Goal: Information Seeking & Learning: Learn about a topic

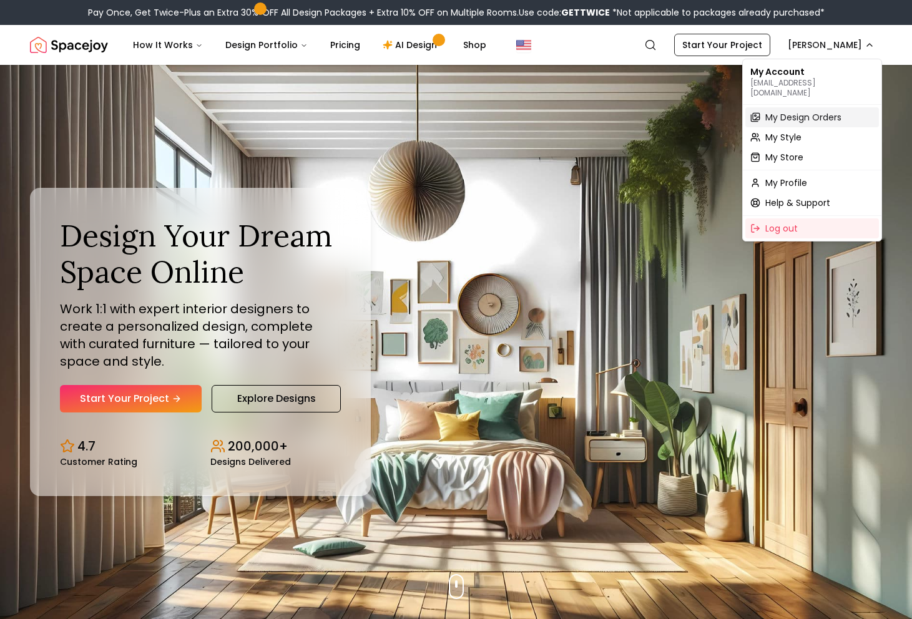
click at [783, 111] on span "My Design Orders" at bounding box center [803, 117] width 76 height 12
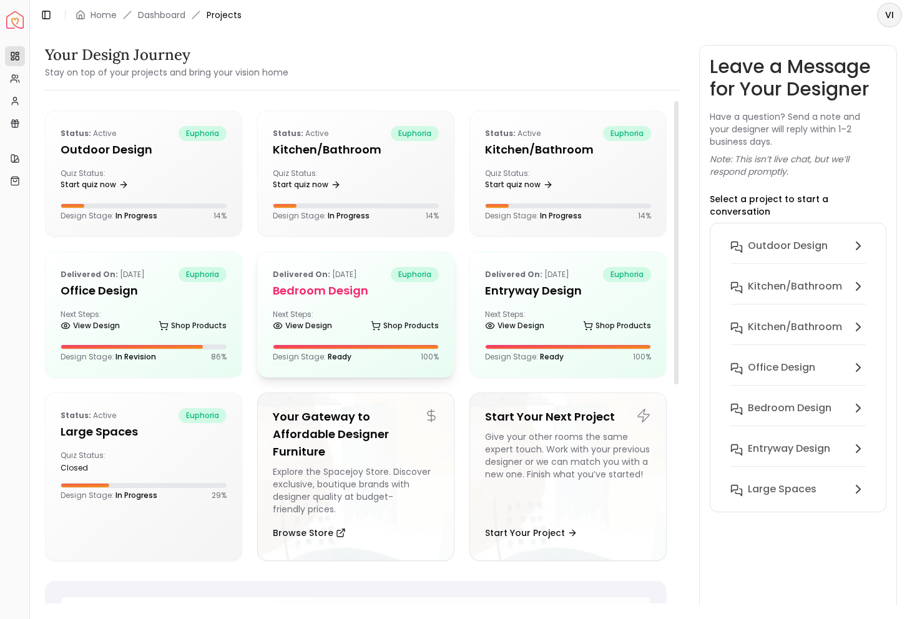
click at [329, 289] on h5 "Bedroom design" at bounding box center [356, 290] width 166 height 17
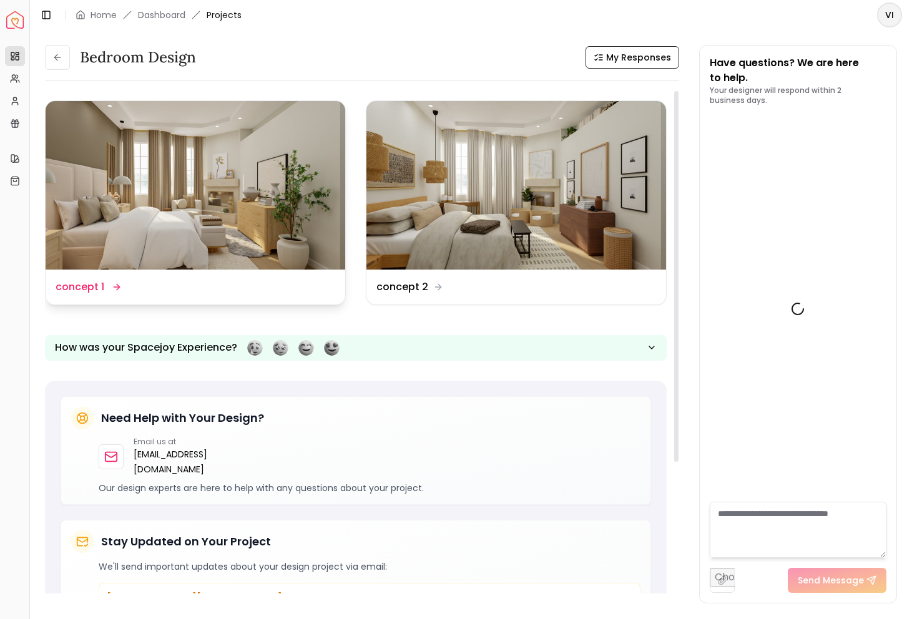
scroll to position [1296, 0]
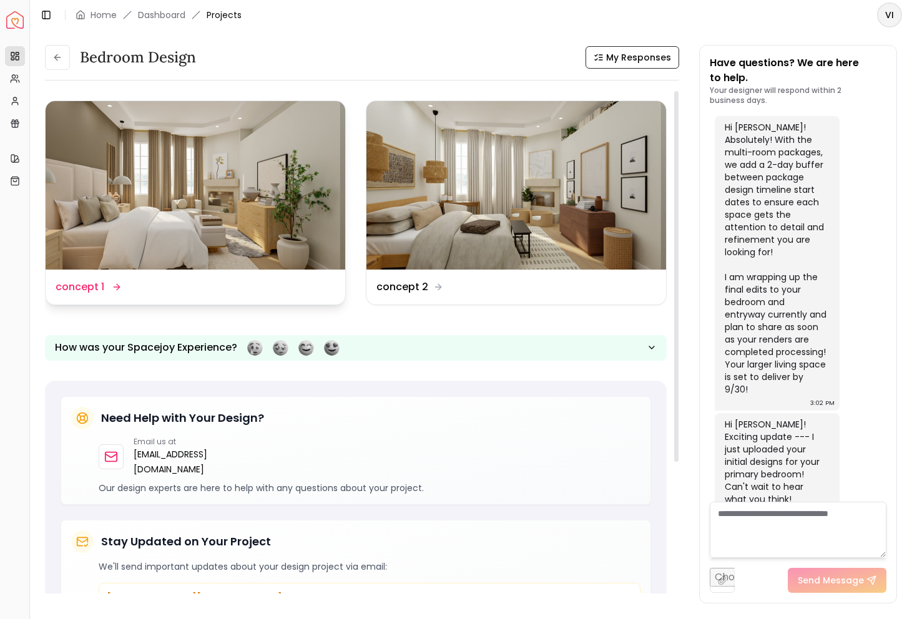
click at [139, 288] on div "Design Name concept 1" at bounding box center [196, 287] width 280 height 15
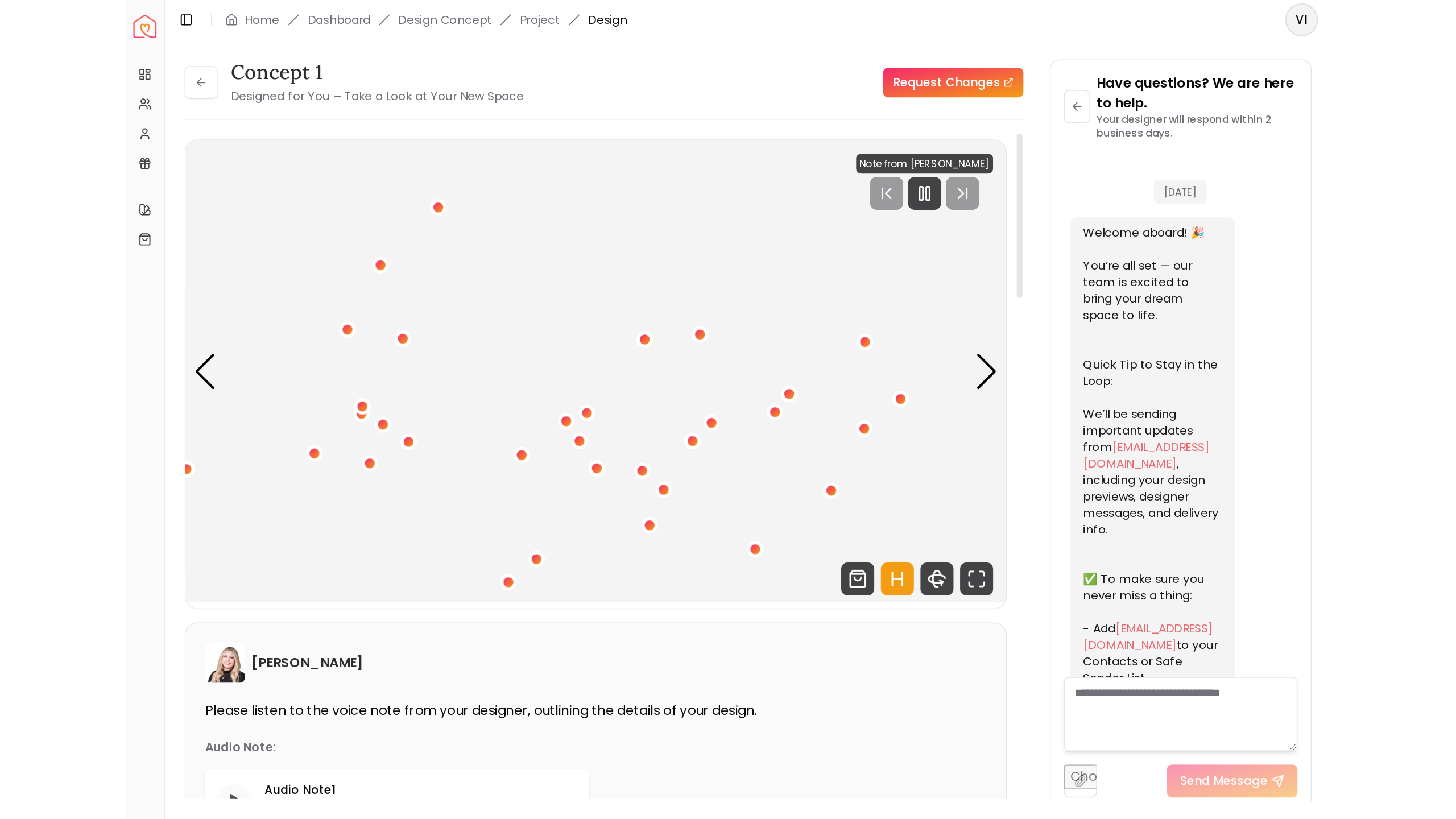
scroll to position [1172, 0]
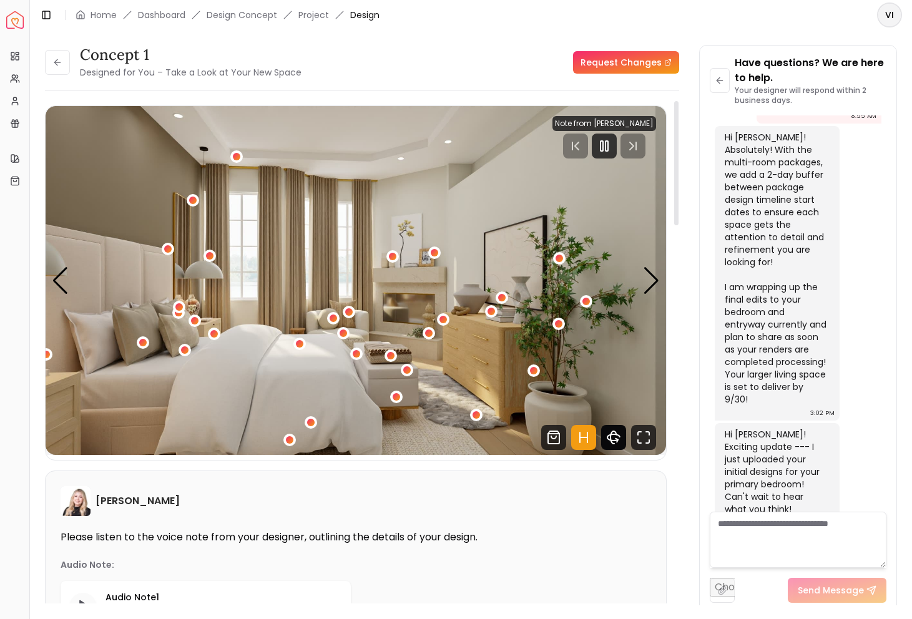
click at [613, 434] on icon "360 View" at bounding box center [613, 437] width 12 height 6
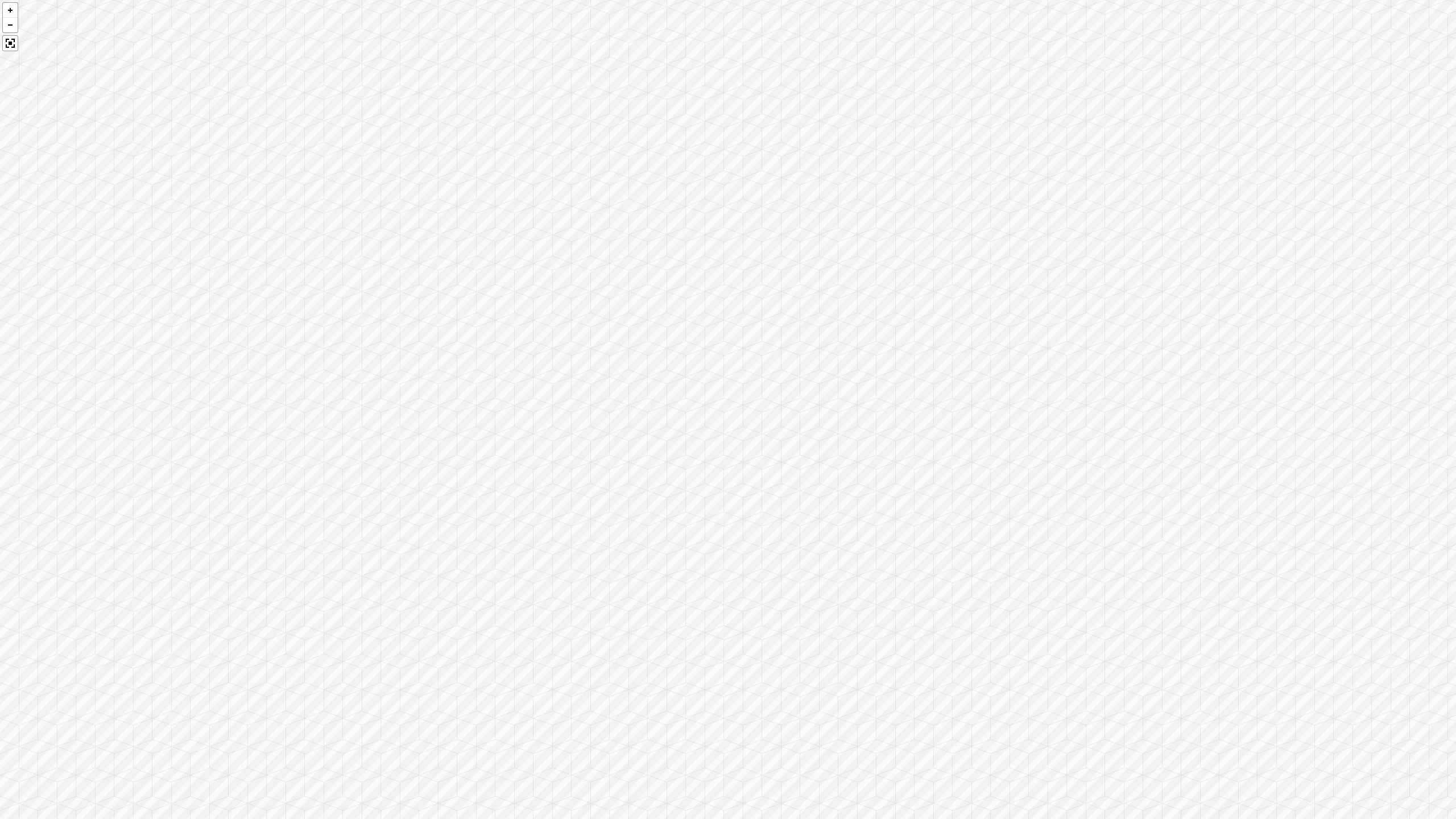
drag, startPoint x: 645, startPoint y: 472, endPoint x: 1229, endPoint y: 442, distance: 584.8
click at [830, 442] on div at bounding box center [728, 409] width 1456 height 819
drag, startPoint x: 590, startPoint y: 309, endPoint x: 420, endPoint y: 335, distance: 172.0
click at [420, 335] on div at bounding box center [728, 409] width 1456 height 819
drag, startPoint x: 826, startPoint y: 382, endPoint x: 682, endPoint y: 370, distance: 144.5
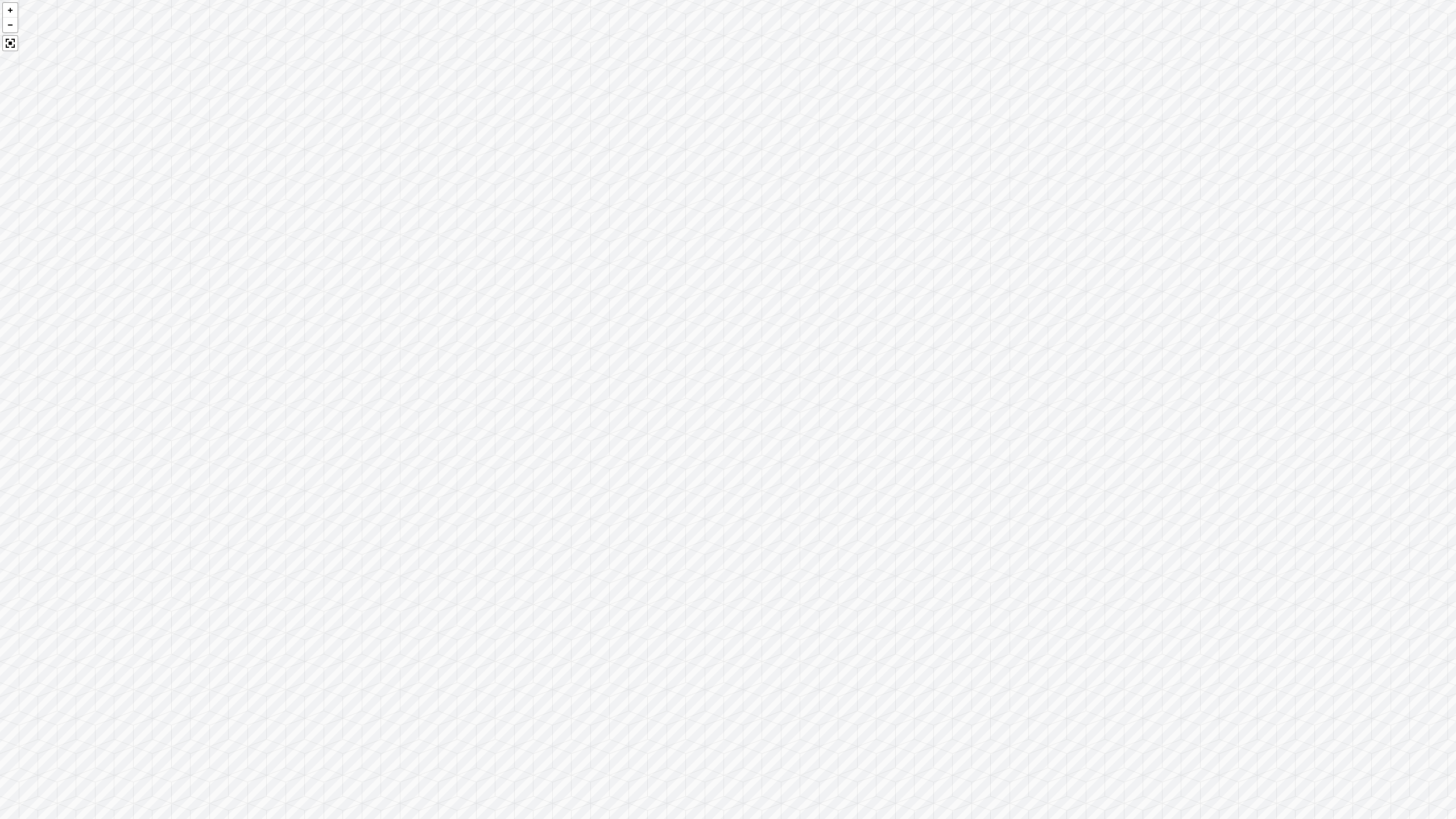
click at [682, 370] on div at bounding box center [728, 409] width 1456 height 819
drag, startPoint x: 856, startPoint y: 438, endPoint x: 663, endPoint y: 432, distance: 193.1
click at [663, 432] on div at bounding box center [728, 409] width 1456 height 819
drag, startPoint x: 925, startPoint y: 436, endPoint x: 600, endPoint y: 418, distance: 325.5
click at [600, 421] on div at bounding box center [728, 409] width 1456 height 819
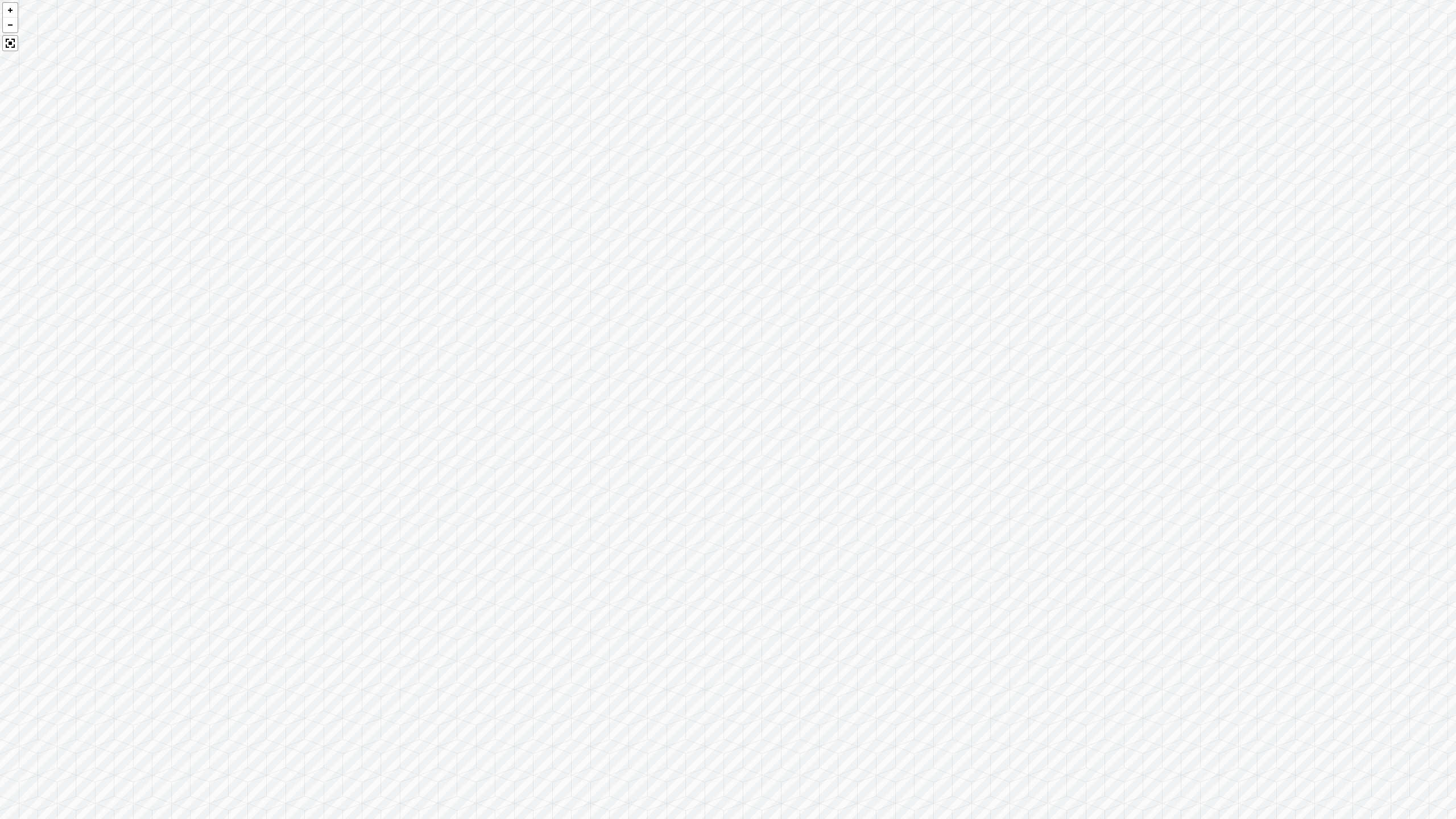
drag, startPoint x: 917, startPoint y: 466, endPoint x: 460, endPoint y: 526, distance: 460.9
click at [460, 526] on div at bounding box center [728, 409] width 1456 height 819
drag, startPoint x: 951, startPoint y: 472, endPoint x: 483, endPoint y: 512, distance: 469.7
click at [500, 505] on div at bounding box center [728, 409] width 1456 height 819
drag, startPoint x: 984, startPoint y: 568, endPoint x: 636, endPoint y: 437, distance: 371.8
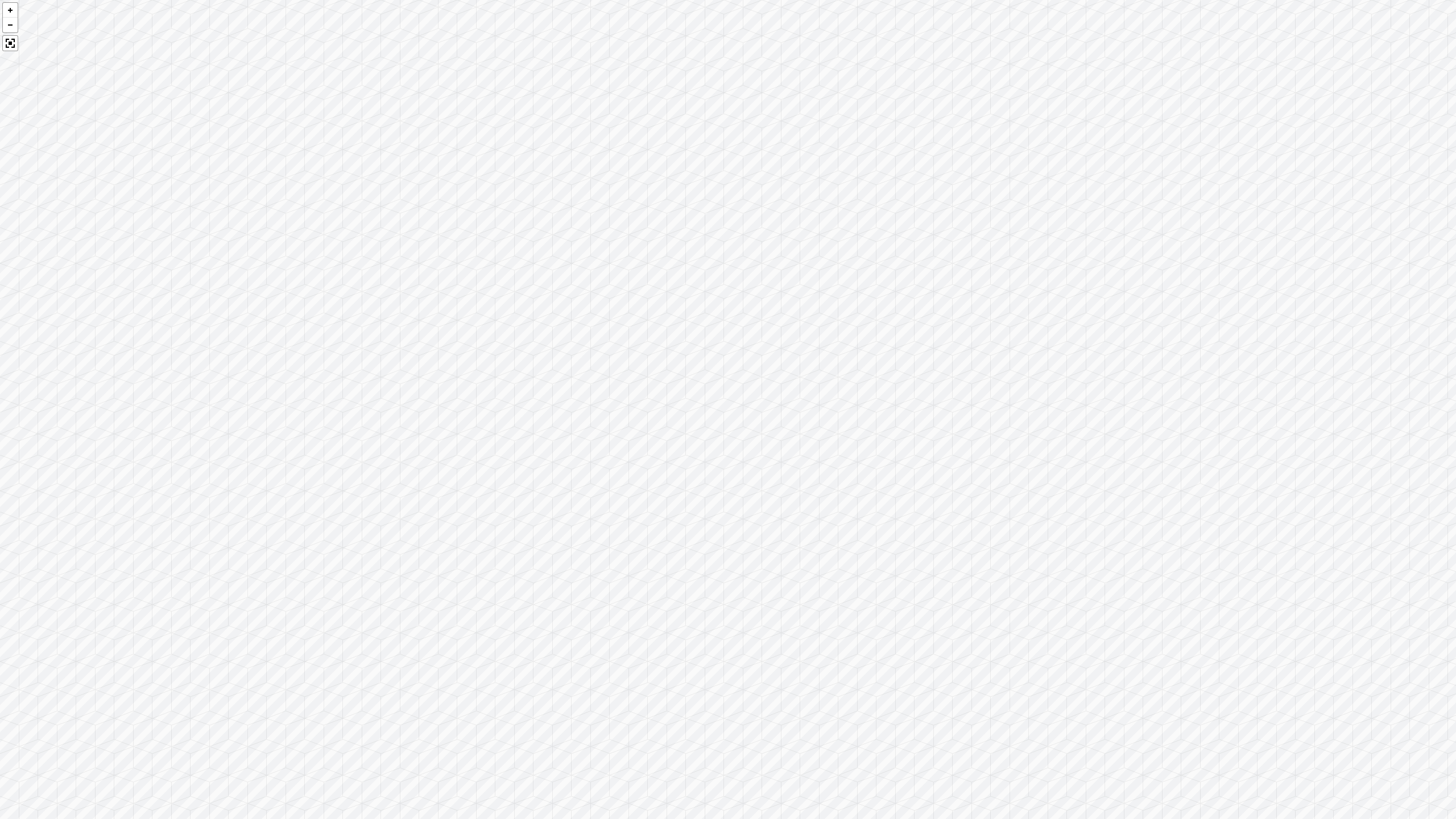
click at [684, 437] on div at bounding box center [728, 409] width 1456 height 819
drag, startPoint x: 929, startPoint y: 380, endPoint x: 246, endPoint y: 277, distance: 690.7
click at [246, 277] on div at bounding box center [728, 409] width 1456 height 819
drag, startPoint x: 689, startPoint y: 238, endPoint x: 163, endPoint y: 418, distance: 555.9
click at [162, 426] on div at bounding box center [728, 409] width 1456 height 819
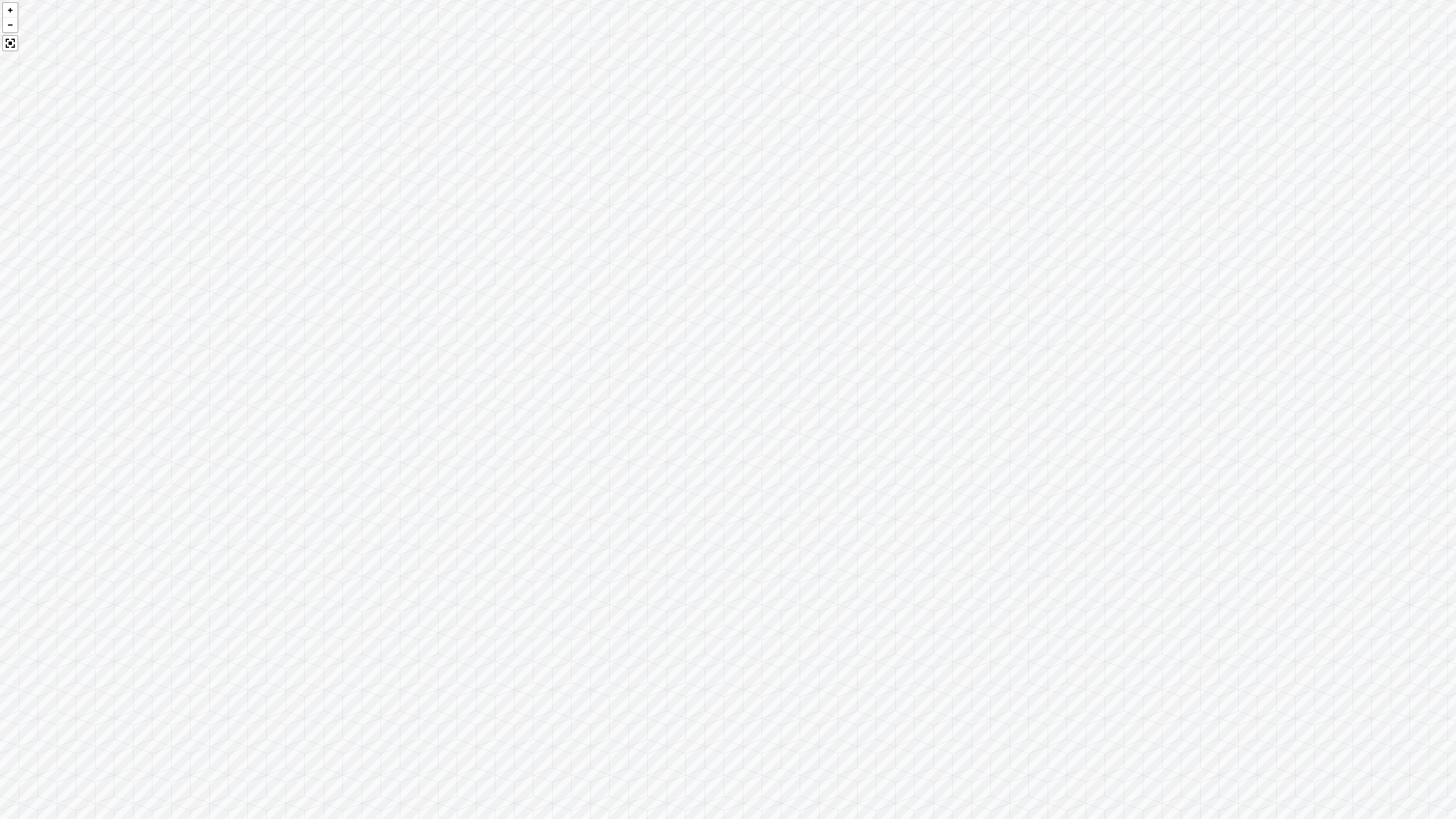
drag, startPoint x: 867, startPoint y: 522, endPoint x: 904, endPoint y: 485, distance: 52.3
click at [830, 485] on div at bounding box center [728, 409] width 1456 height 819
drag, startPoint x: 975, startPoint y: 467, endPoint x: 325, endPoint y: 299, distance: 671.4
click at [325, 299] on div at bounding box center [728, 409] width 1456 height 819
drag, startPoint x: 993, startPoint y: 362, endPoint x: 210, endPoint y: 531, distance: 801.0
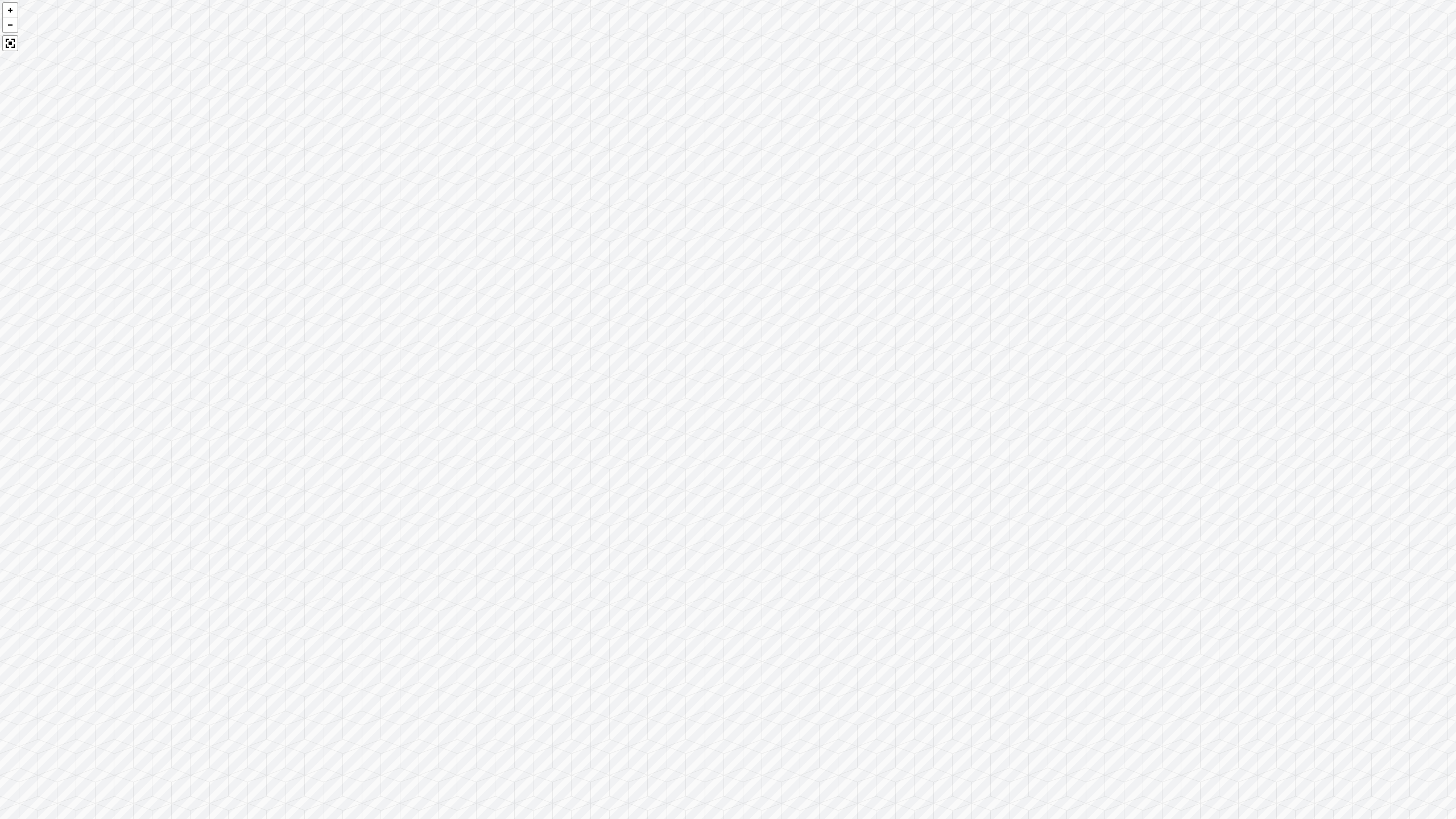
click at [210, 531] on div at bounding box center [728, 409] width 1456 height 819
drag, startPoint x: 430, startPoint y: 297, endPoint x: 620, endPoint y: 239, distance: 198.7
click at [620, 240] on div at bounding box center [728, 409] width 1456 height 819
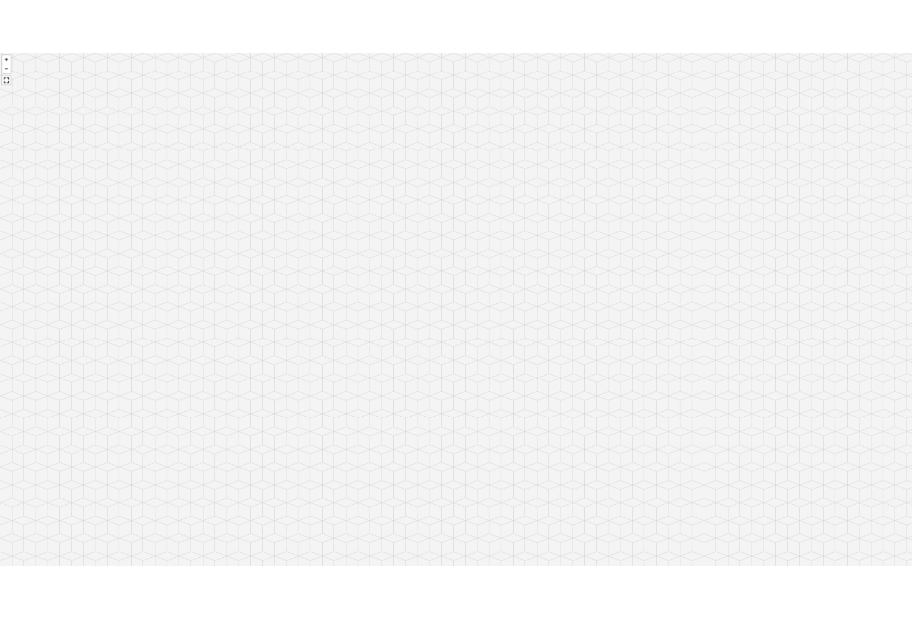
scroll to position [1286, 0]
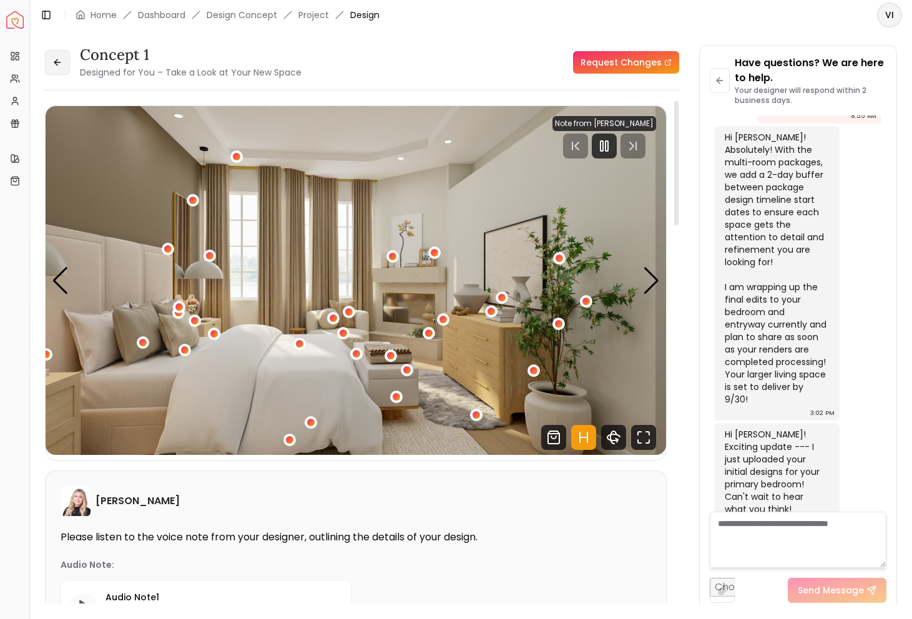
click at [68, 67] on button at bounding box center [57, 62] width 25 height 25
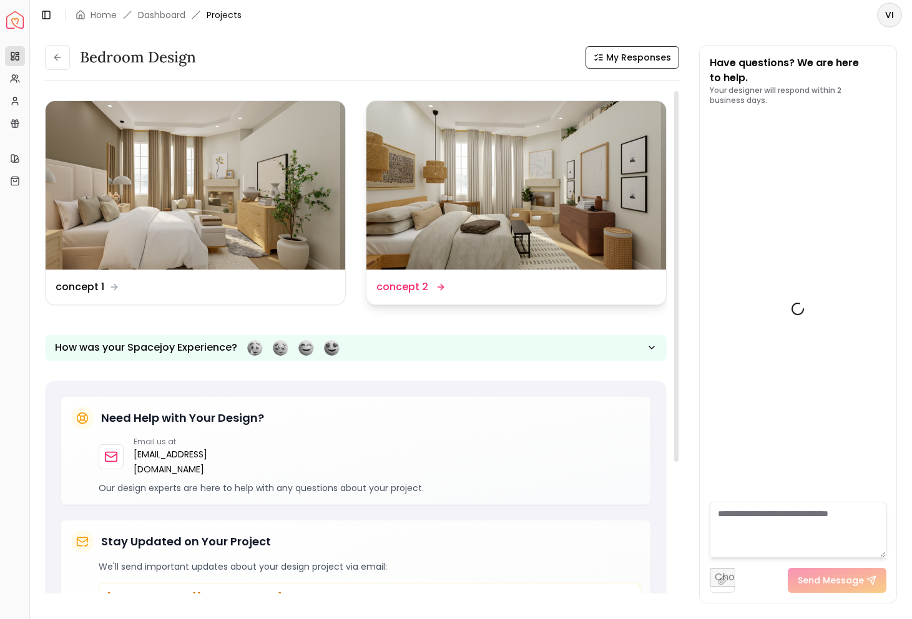
scroll to position [1296, 0]
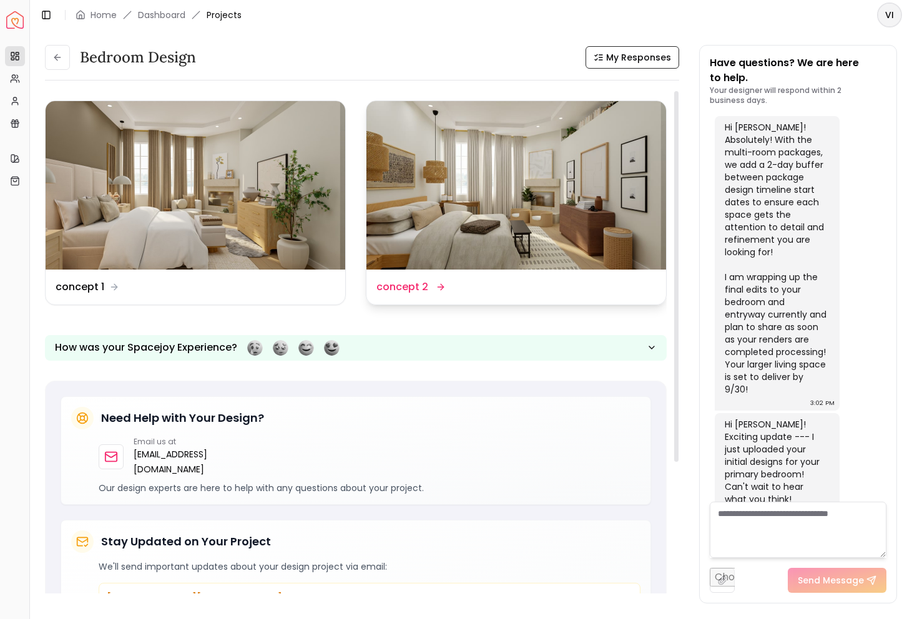
click at [457, 207] on img at bounding box center [516, 185] width 300 height 168
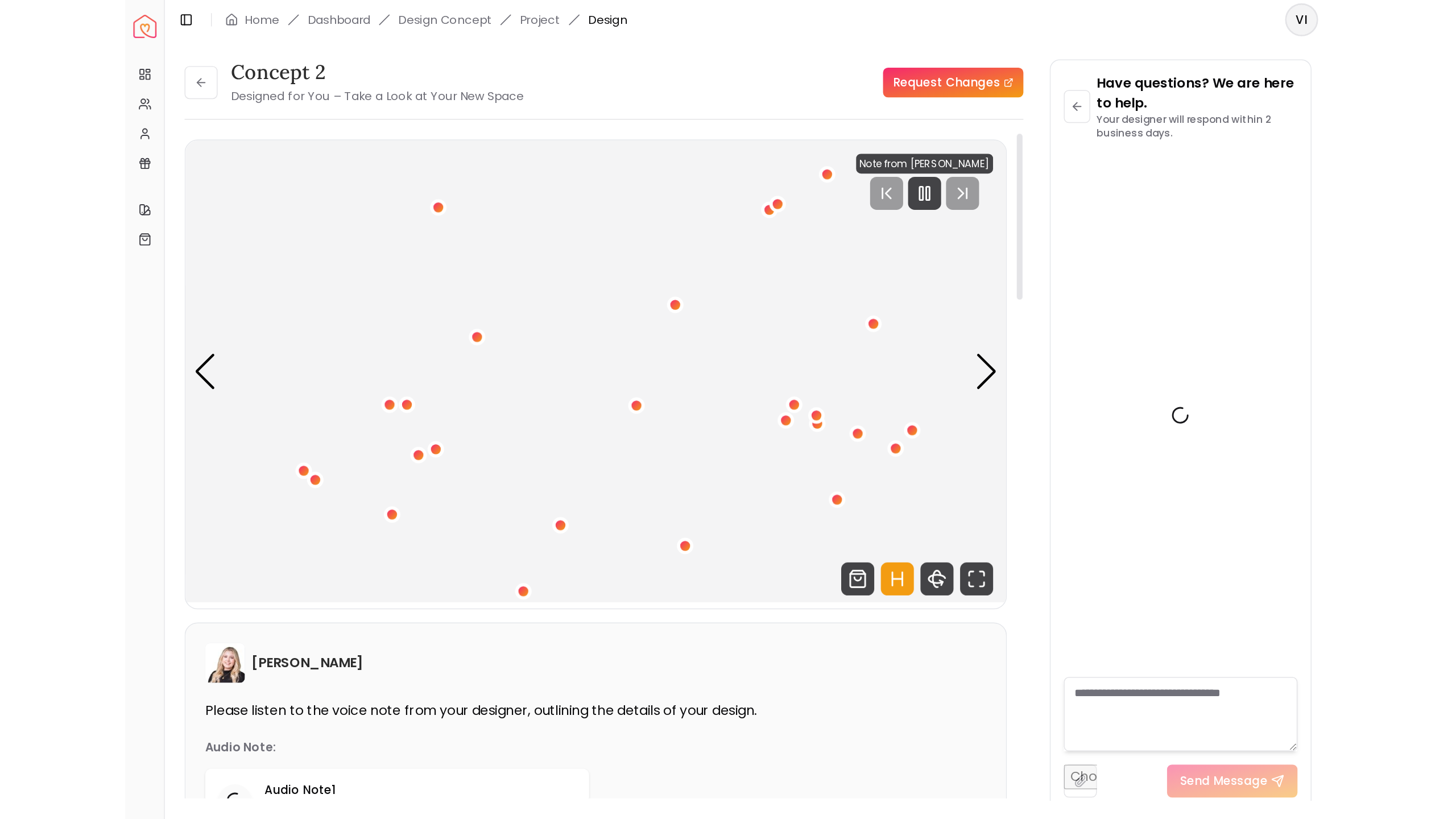
scroll to position [1172, 0]
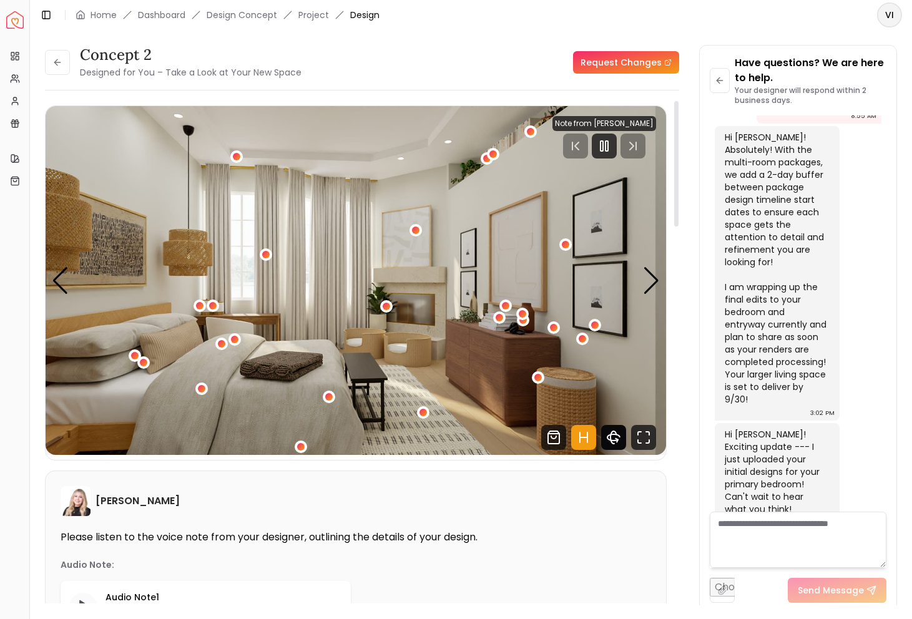
click at [620, 436] on icon "360 View" at bounding box center [613, 437] width 25 height 25
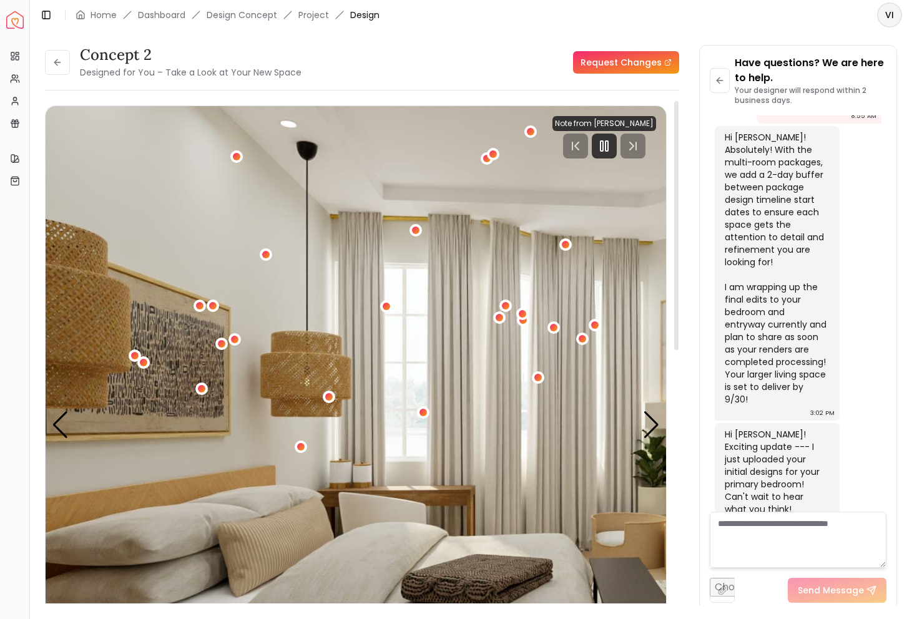
scroll to position [383, 0]
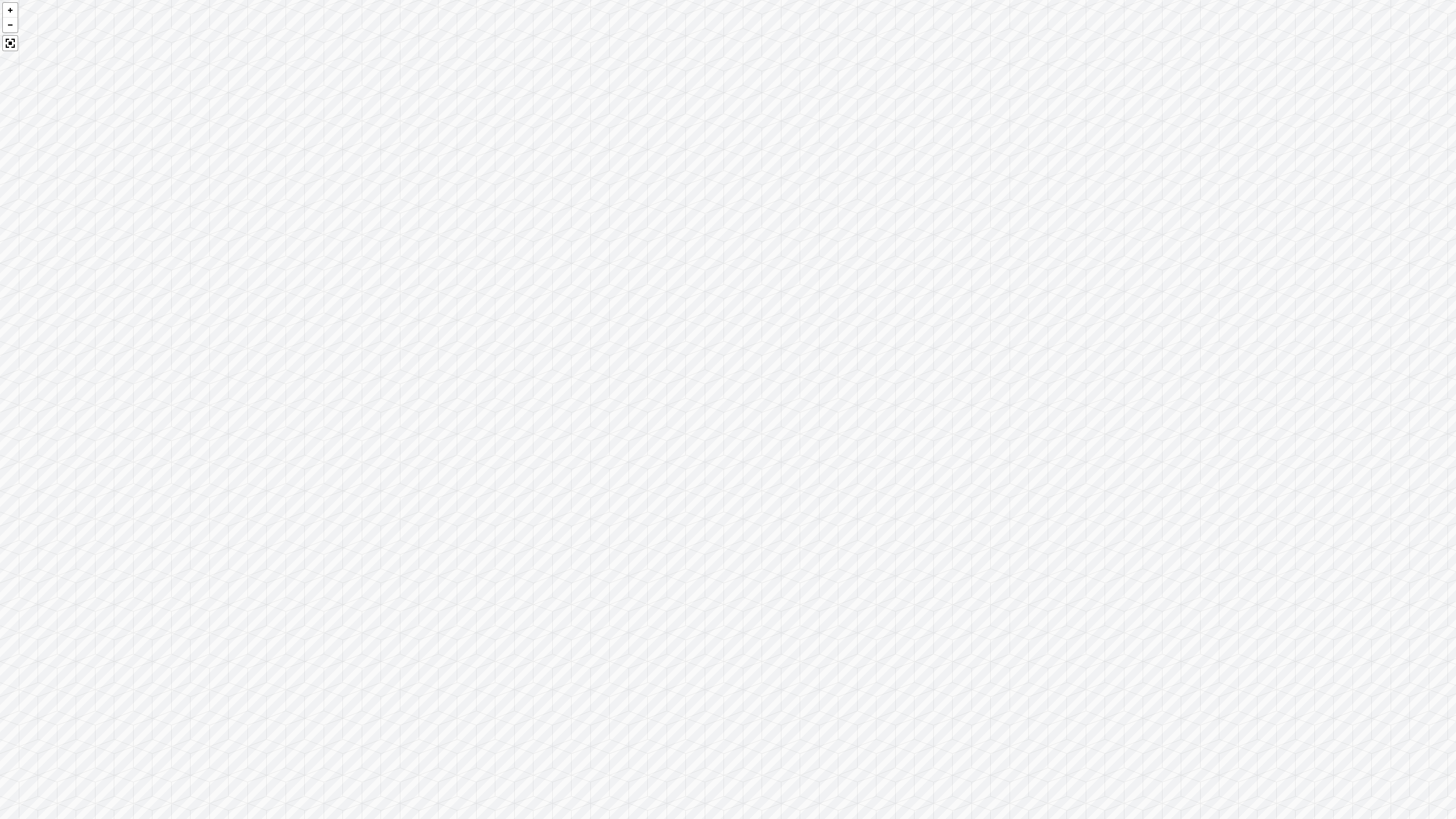
drag, startPoint x: 476, startPoint y: 435, endPoint x: 1131, endPoint y: 381, distance: 657.2
click at [830, 381] on div at bounding box center [728, 409] width 1456 height 819
drag, startPoint x: 716, startPoint y: 624, endPoint x: 620, endPoint y: 221, distance: 414.3
click at [620, 221] on div at bounding box center [728, 409] width 1456 height 819
drag, startPoint x: 1122, startPoint y: 384, endPoint x: 487, endPoint y: 75, distance: 706.2
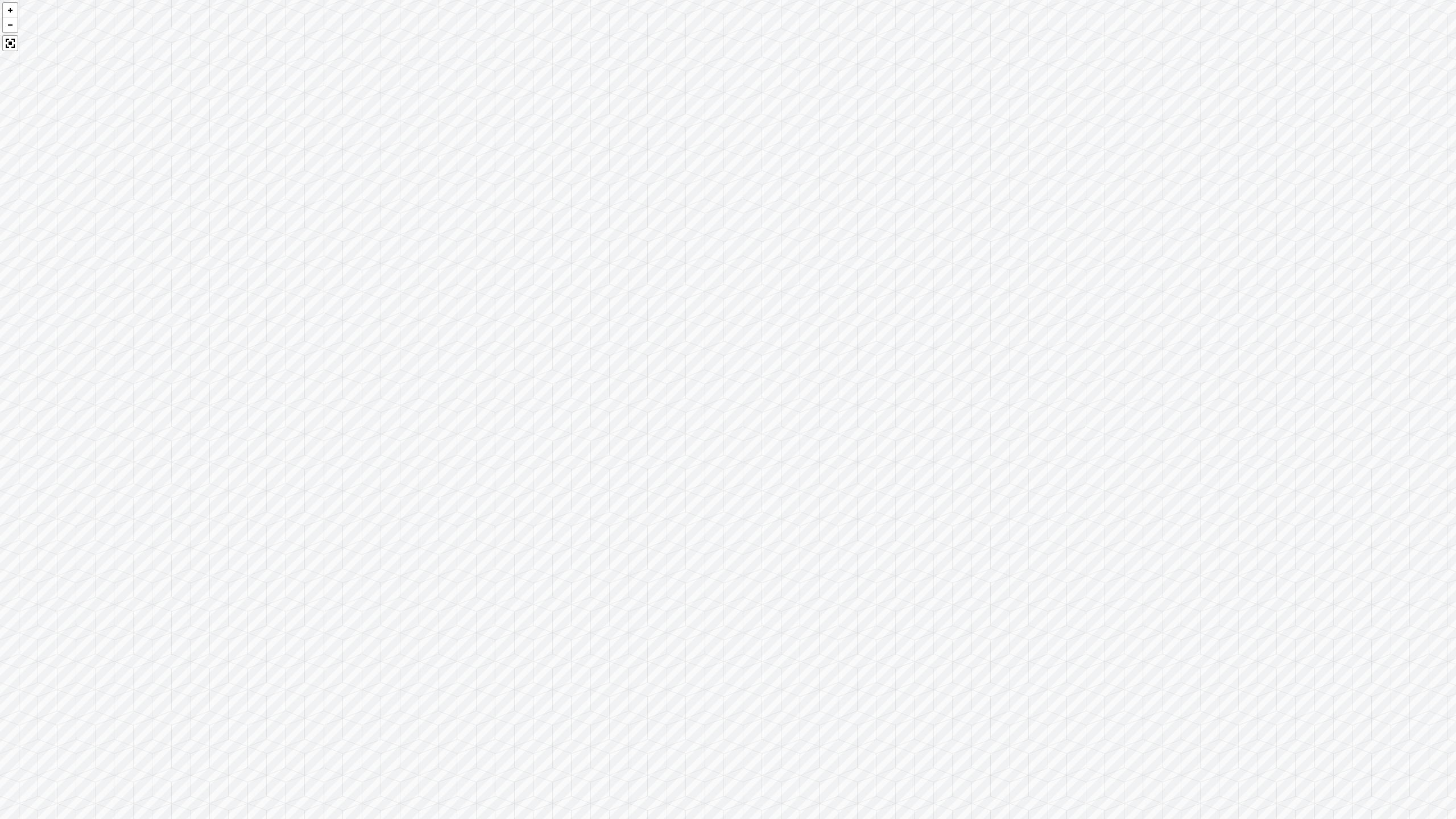
click at [487, 75] on div at bounding box center [728, 409] width 1456 height 819
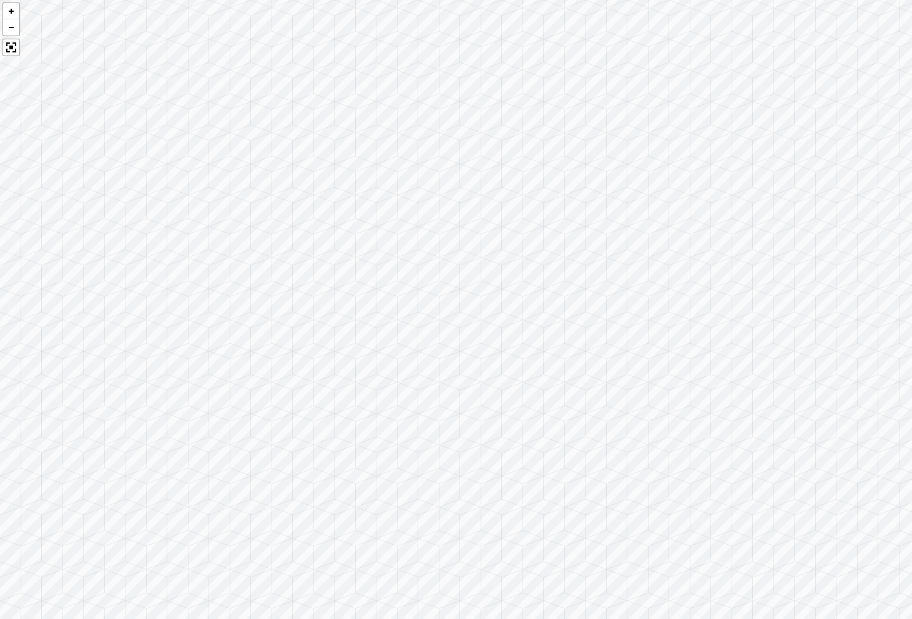
scroll to position [1286, 0]
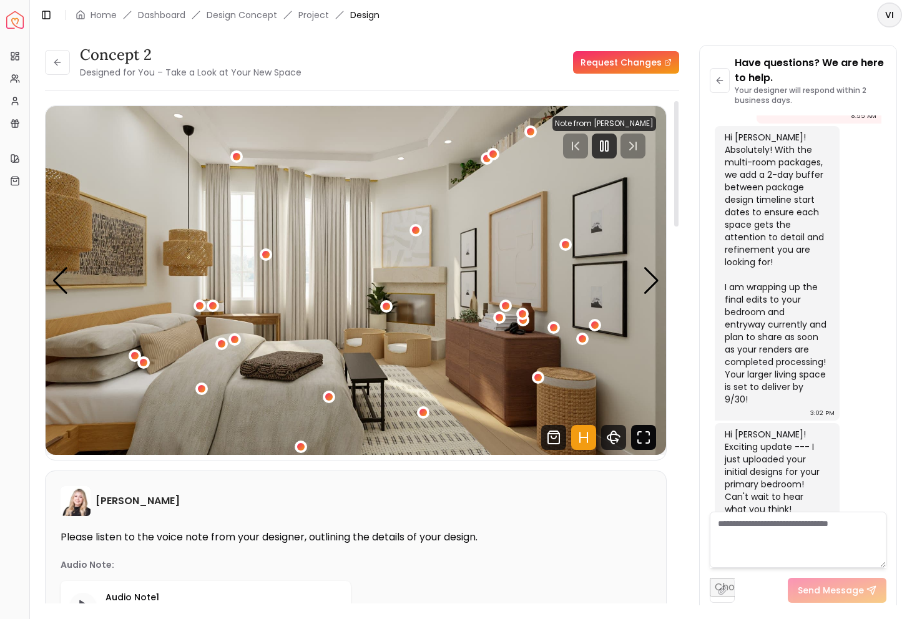
click at [635, 446] on icon "Fullscreen" at bounding box center [643, 437] width 25 height 25
click at [633, 442] on icon "Fullscreen" at bounding box center [643, 437] width 25 height 25
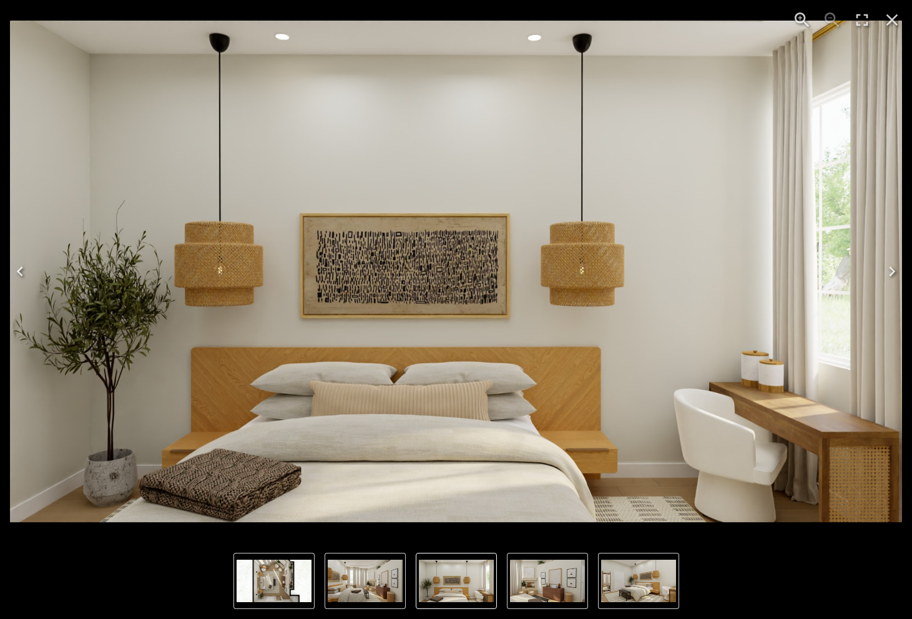
click at [358, 578] on img "1 of 5" at bounding box center [365, 581] width 75 height 42
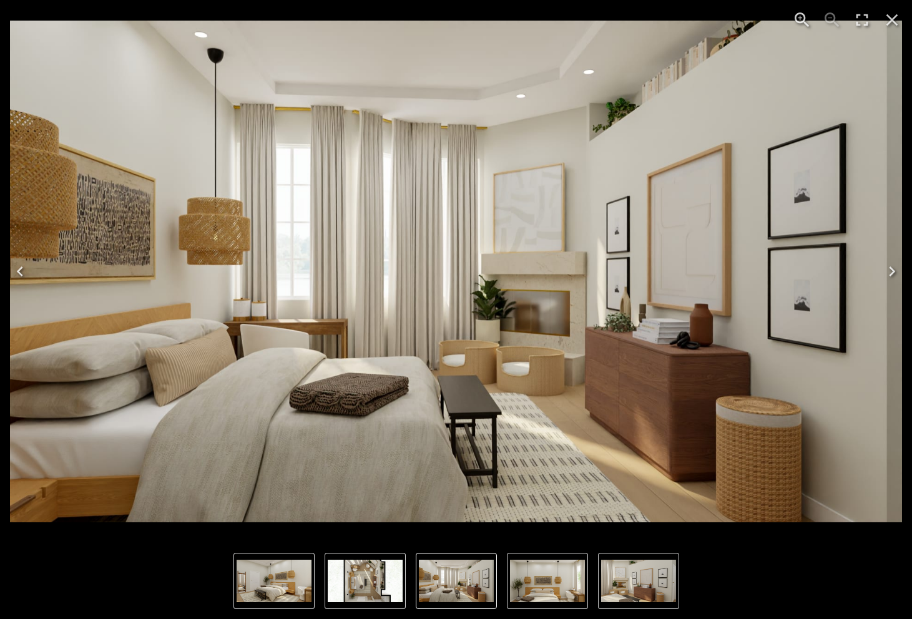
click at [481, 584] on img "1 of 5" at bounding box center [456, 581] width 75 height 42
click at [534, 577] on img "2 of 5" at bounding box center [547, 581] width 75 height 42
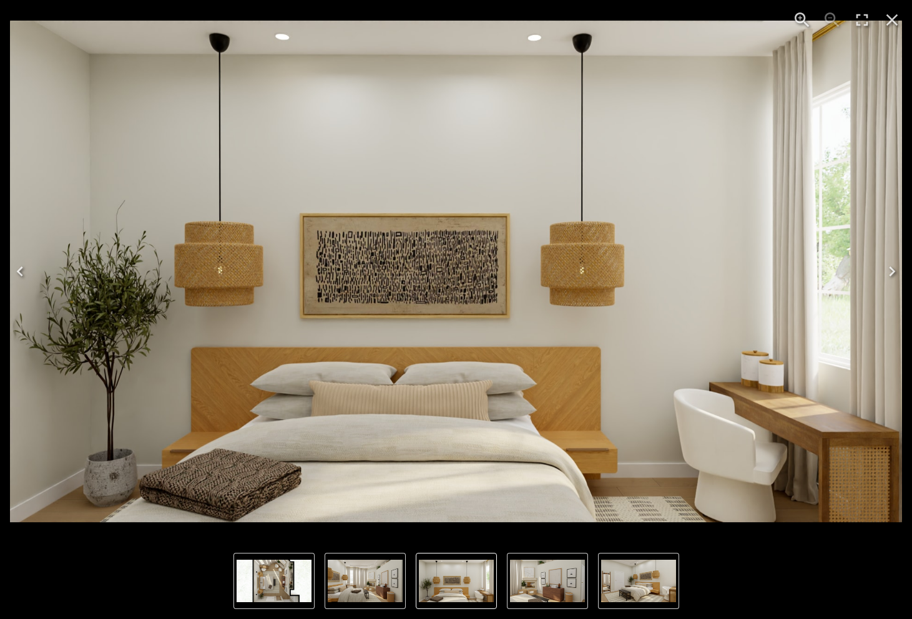
click at [560, 580] on img "3 of 5" at bounding box center [547, 581] width 75 height 42
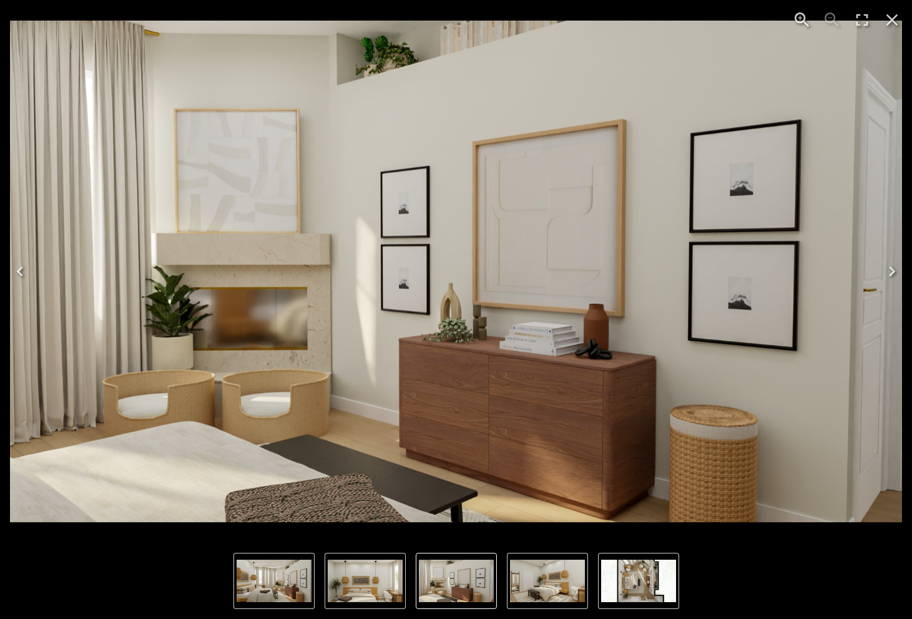
click at [562, 587] on img "4 of 5" at bounding box center [547, 581] width 75 height 42
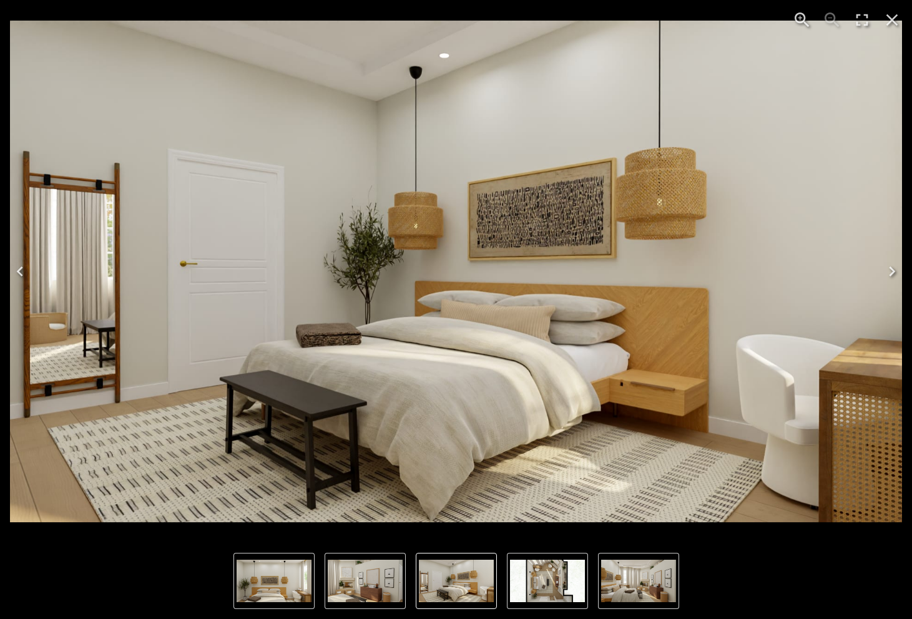
click at [660, 590] on img "1 of 5" at bounding box center [638, 581] width 75 height 42
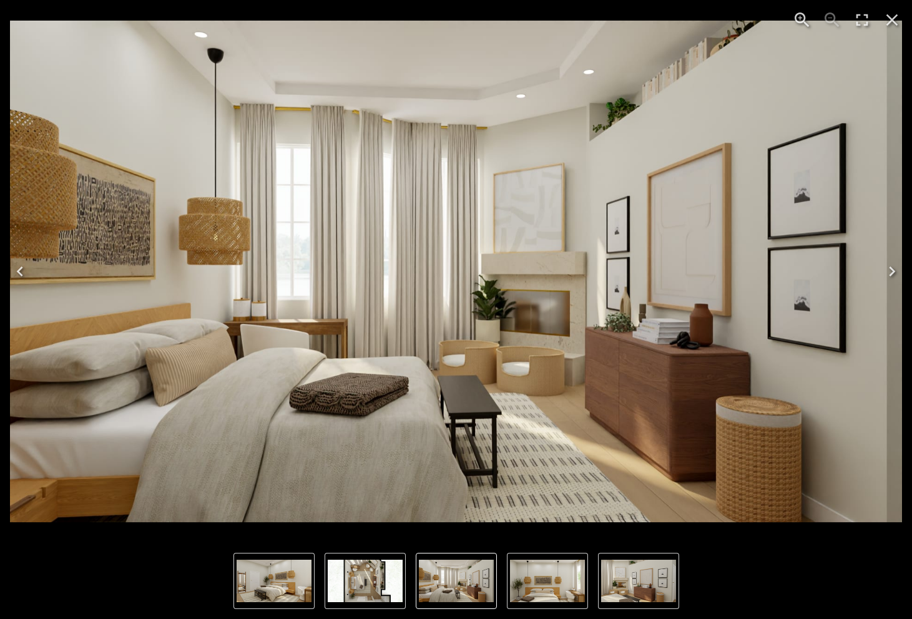
click at [564, 574] on img "2 of 5" at bounding box center [547, 581] width 75 height 42
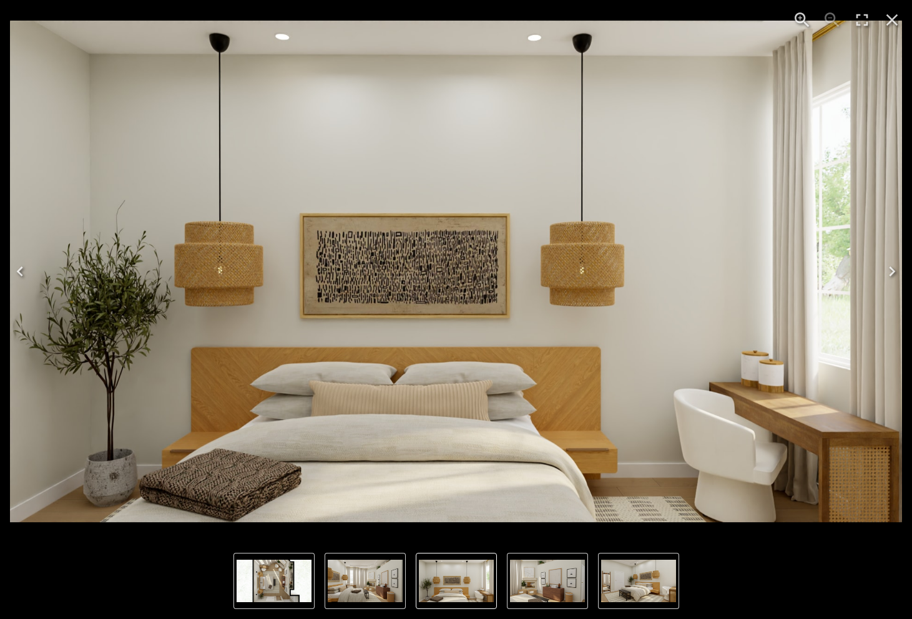
click at [580, 577] on img "3 of 5" at bounding box center [547, 581] width 75 height 42
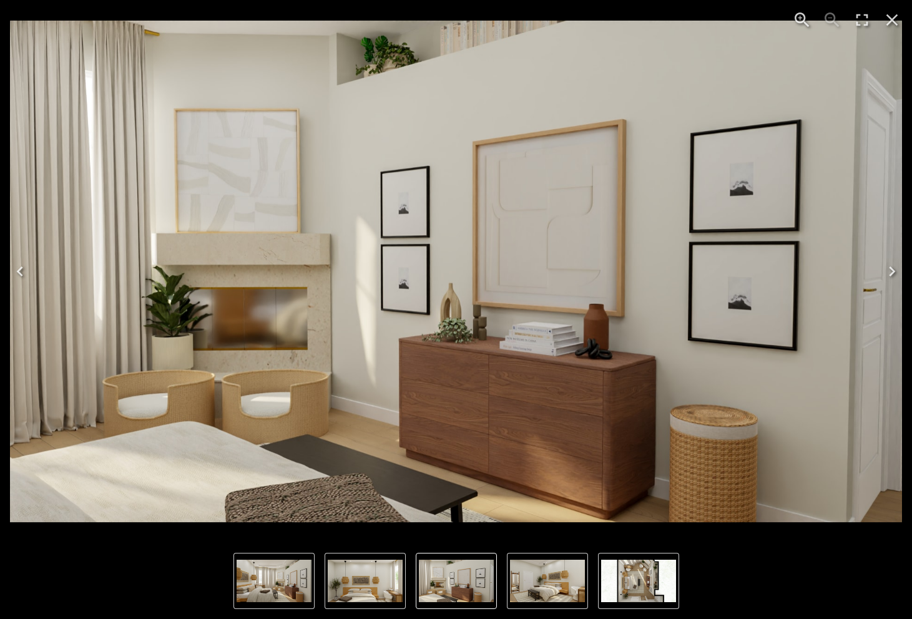
click at [537, 590] on img "4 of 5" at bounding box center [547, 581] width 75 height 42
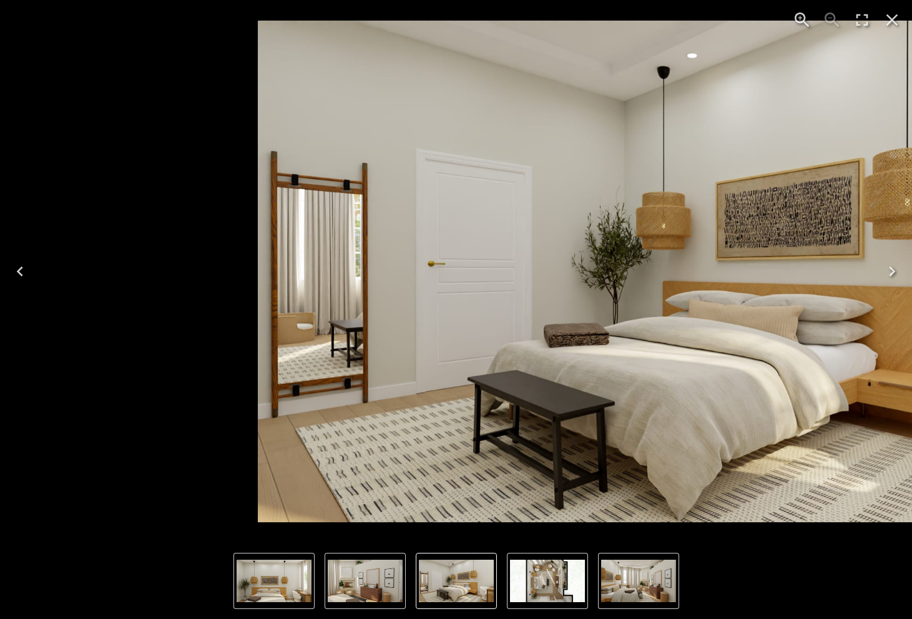
drag, startPoint x: 85, startPoint y: 286, endPoint x: 269, endPoint y: 288, distance: 183.5
click at [308, 288] on img "4 of 5" at bounding box center [704, 272] width 892 height 502
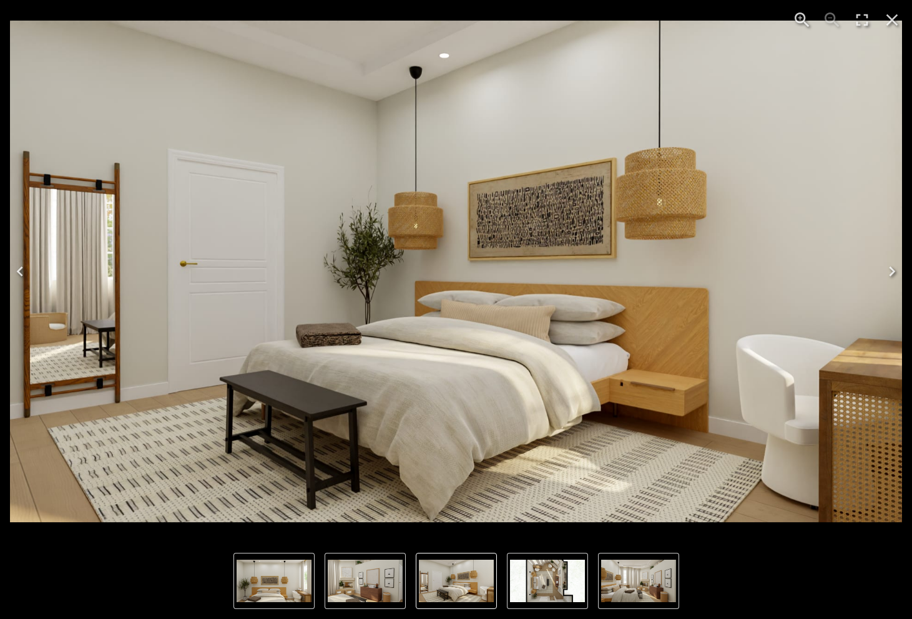
click at [650, 587] on img "1 of 5" at bounding box center [638, 581] width 75 height 42
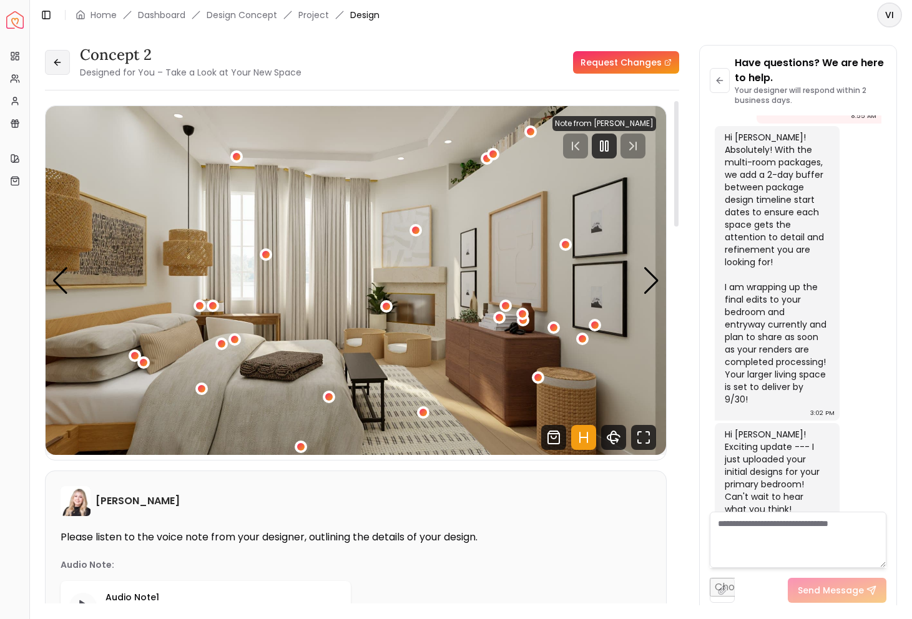
click at [60, 60] on icon at bounding box center [57, 62] width 10 height 10
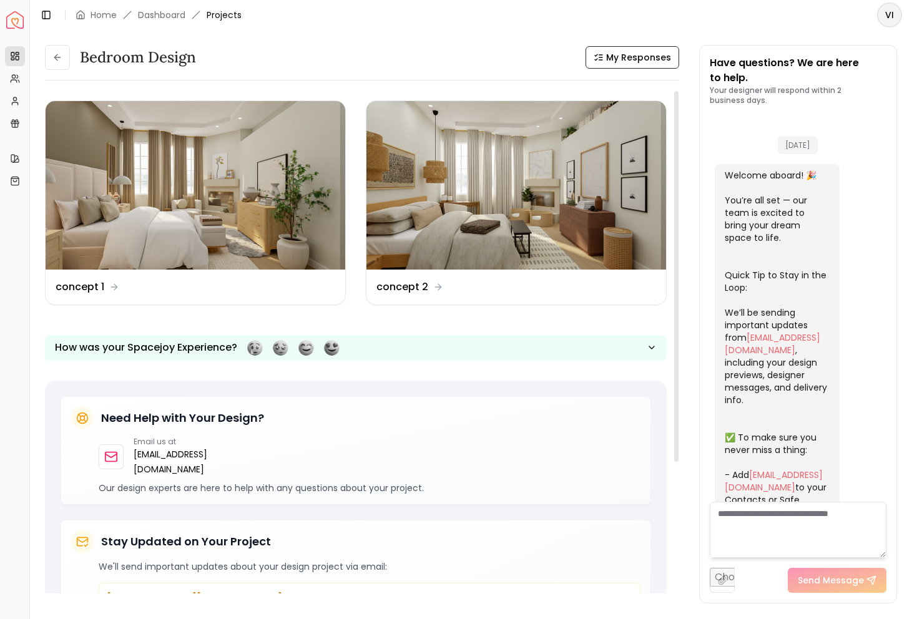
scroll to position [1296, 0]
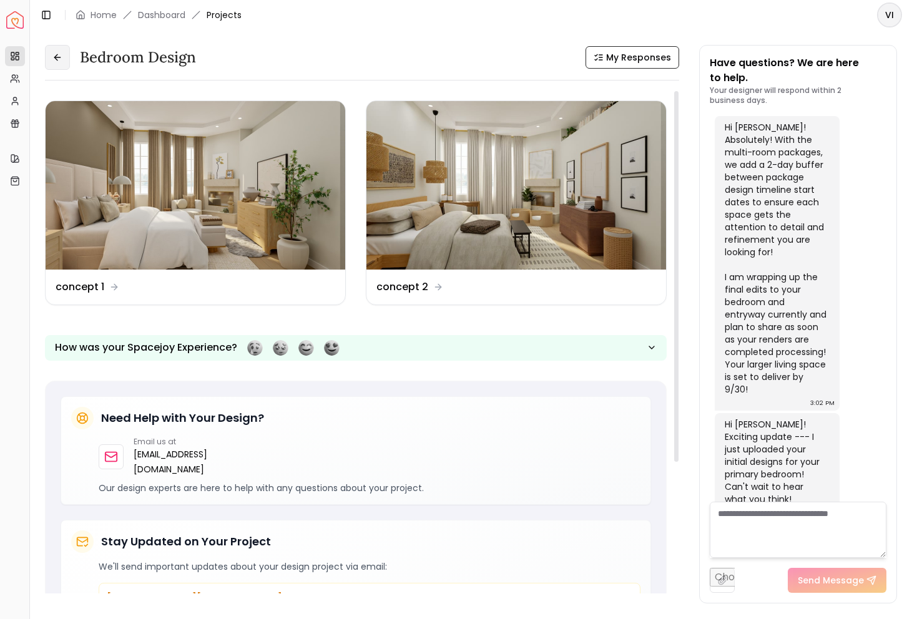
click at [61, 51] on button at bounding box center [57, 57] width 25 height 25
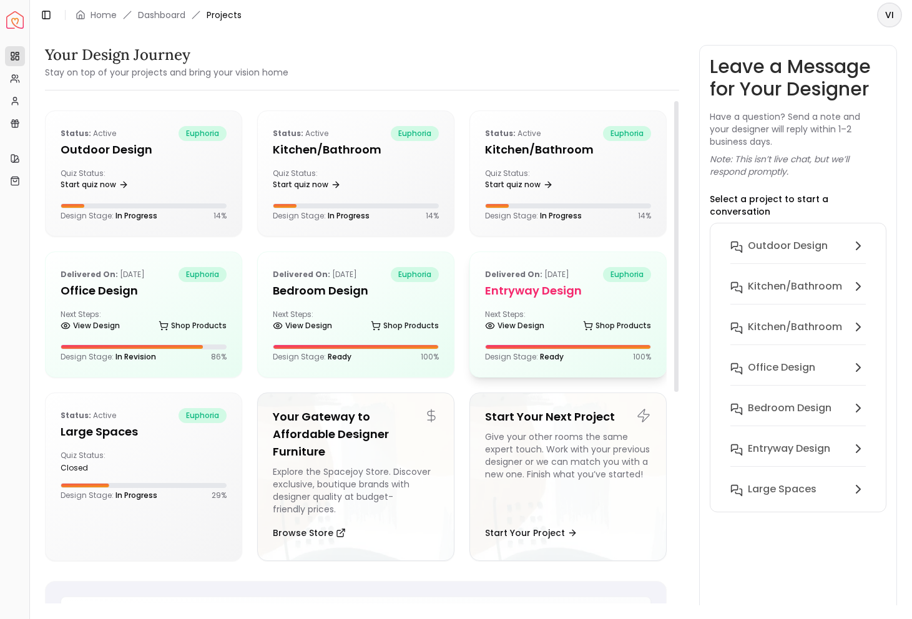
click at [529, 285] on h5 "entryway design" at bounding box center [568, 290] width 166 height 17
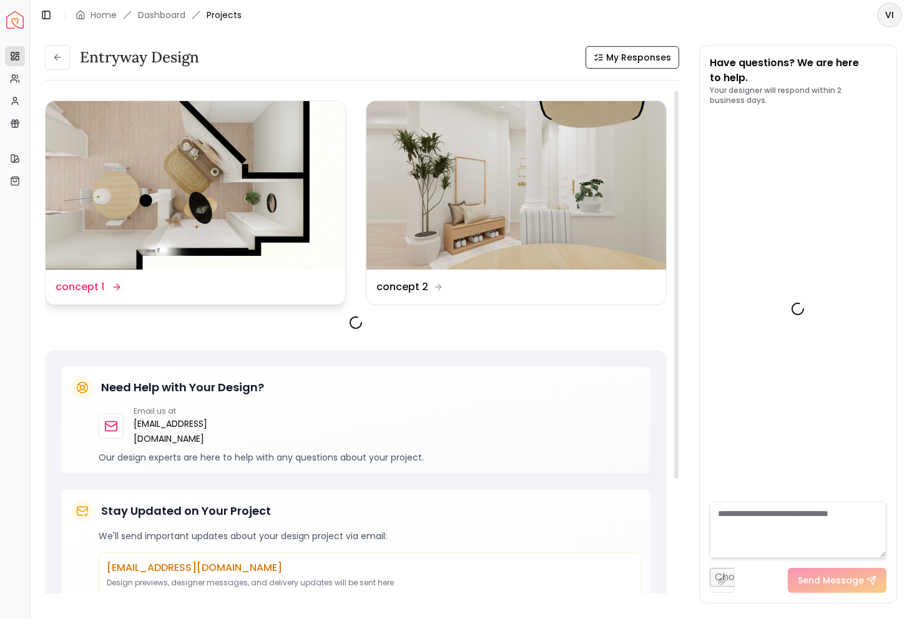
click at [127, 272] on div "Design Name concept 1" at bounding box center [196, 287] width 300 height 35
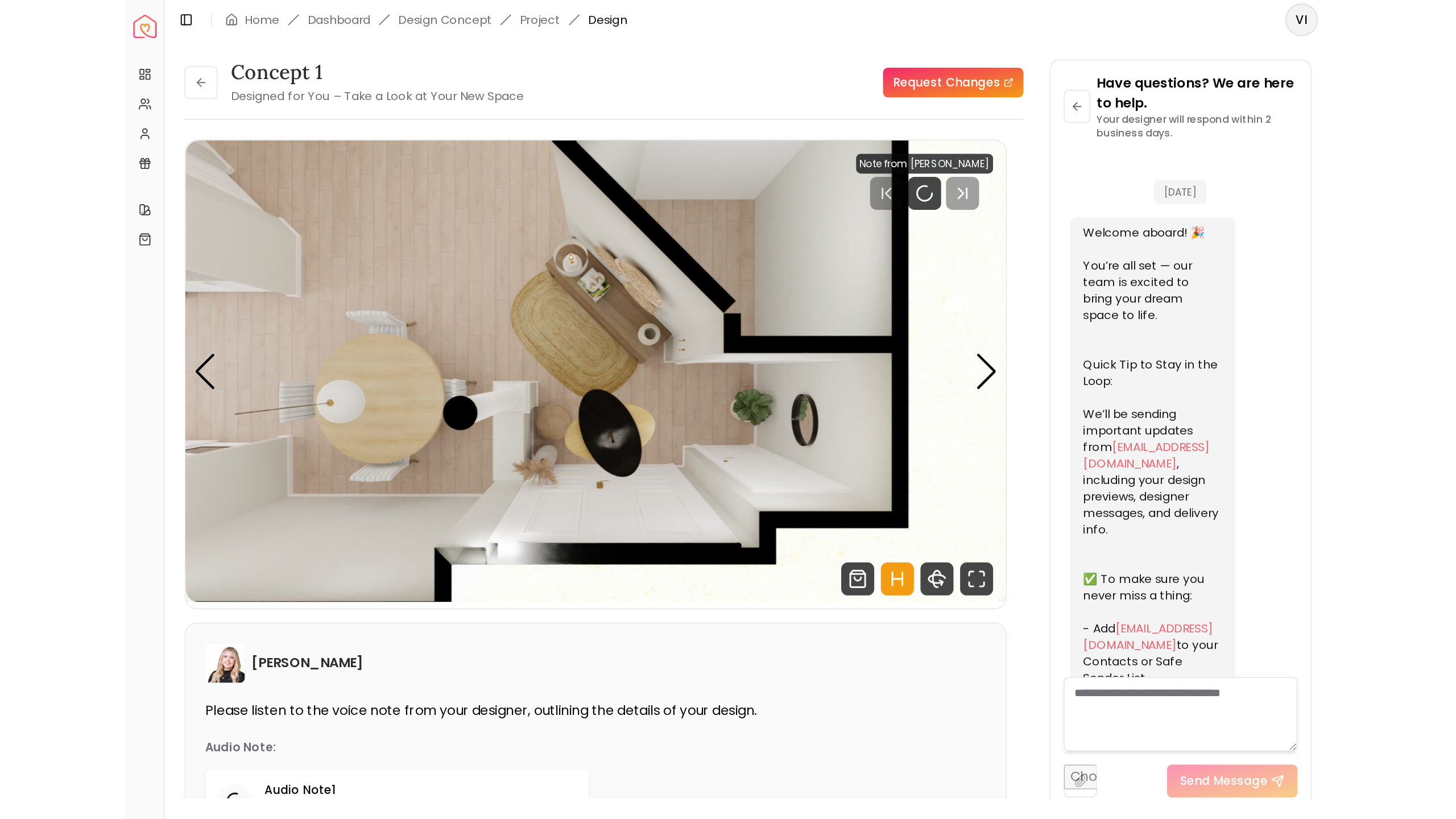
scroll to position [1732, 0]
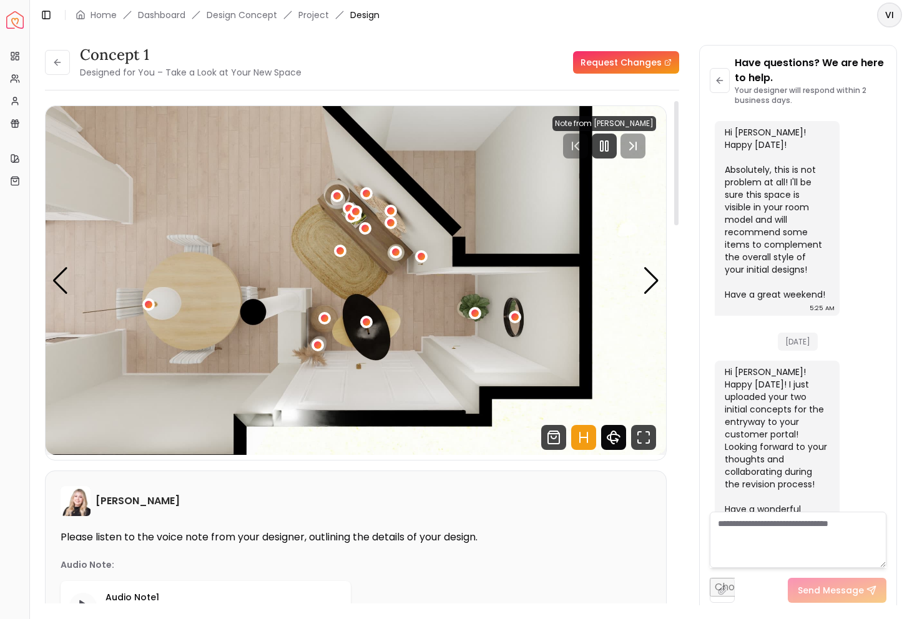
click at [616, 438] on icon "360 View" at bounding box center [613, 437] width 25 height 25
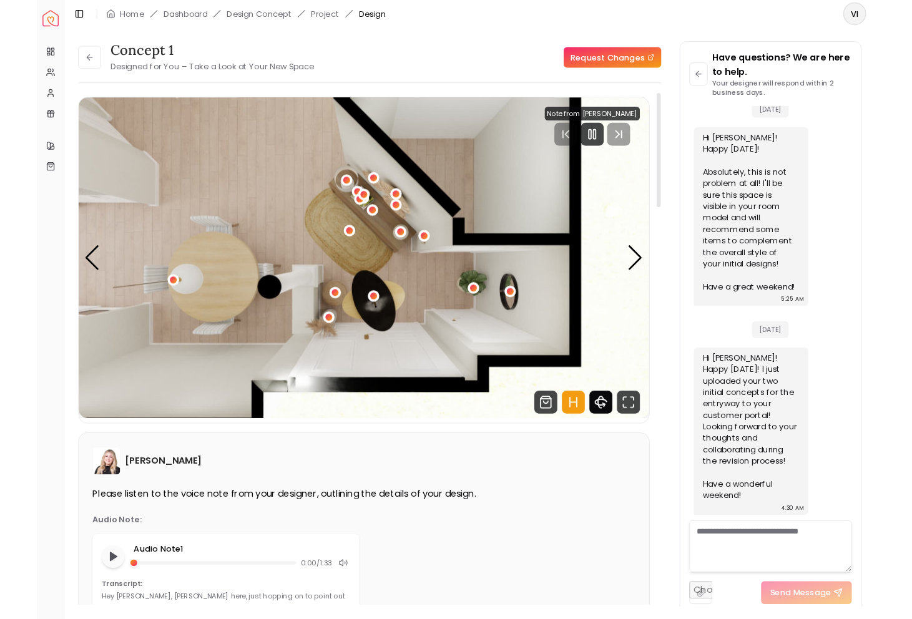
scroll to position [811, 0]
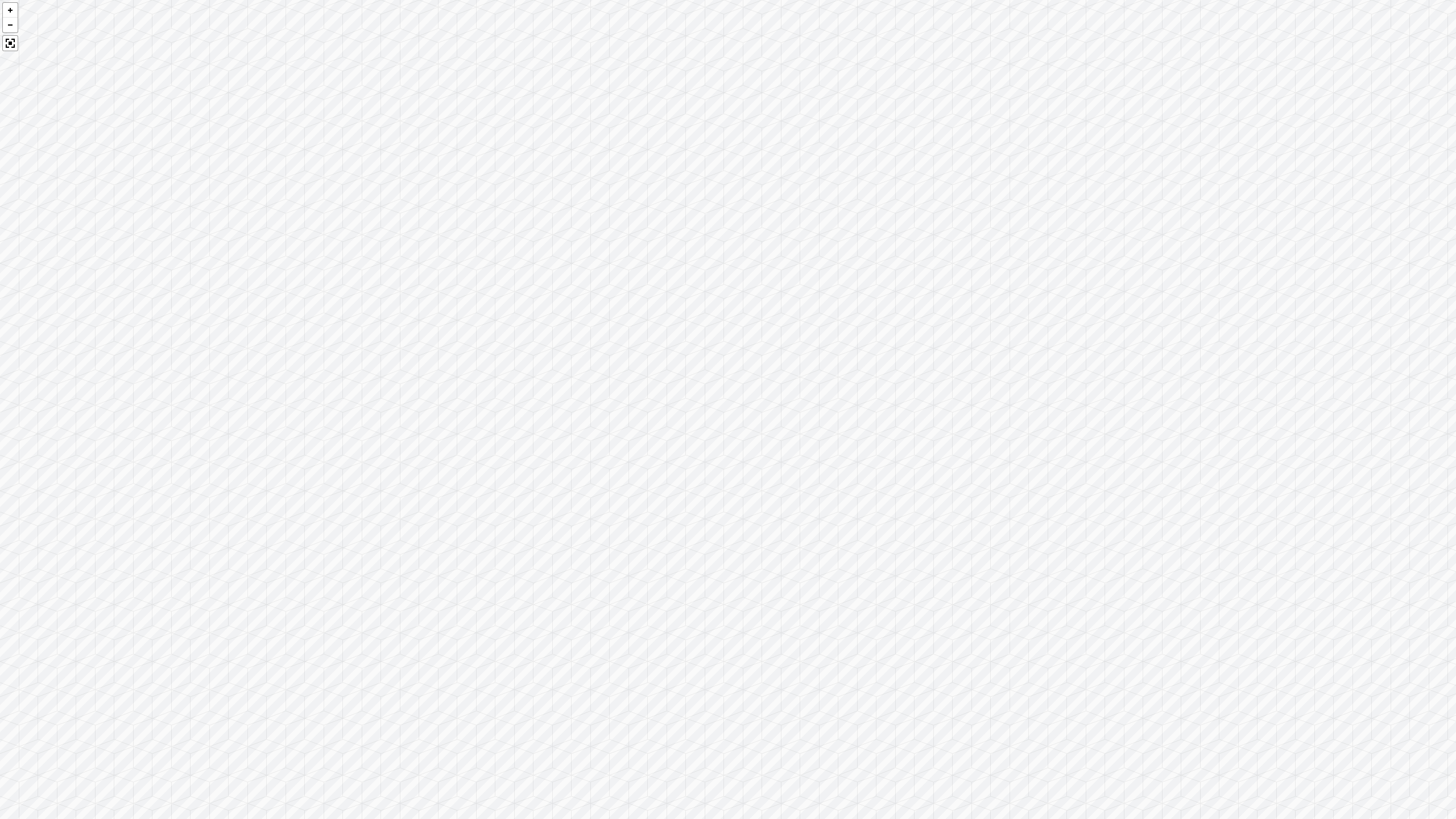
drag, startPoint x: 562, startPoint y: 407, endPoint x: 604, endPoint y: 406, distance: 42.0
click at [604, 406] on div at bounding box center [728, 409] width 1456 height 819
drag, startPoint x: 725, startPoint y: 416, endPoint x: 410, endPoint y: 417, distance: 315.0
click at [421, 417] on div at bounding box center [728, 409] width 1456 height 819
drag, startPoint x: 728, startPoint y: 466, endPoint x: 955, endPoint y: 517, distance: 232.7
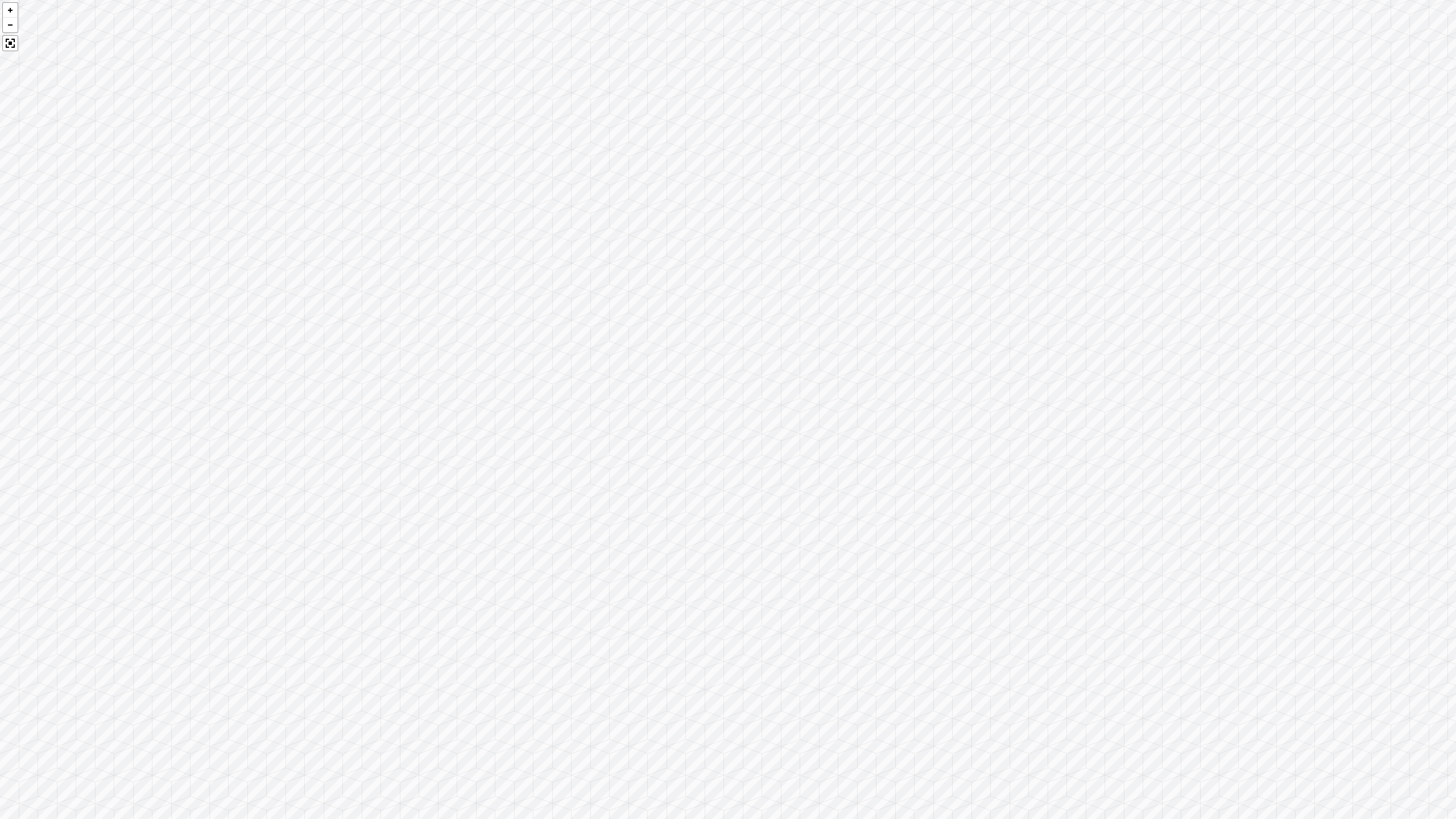
click at [830, 518] on div at bounding box center [728, 409] width 1456 height 819
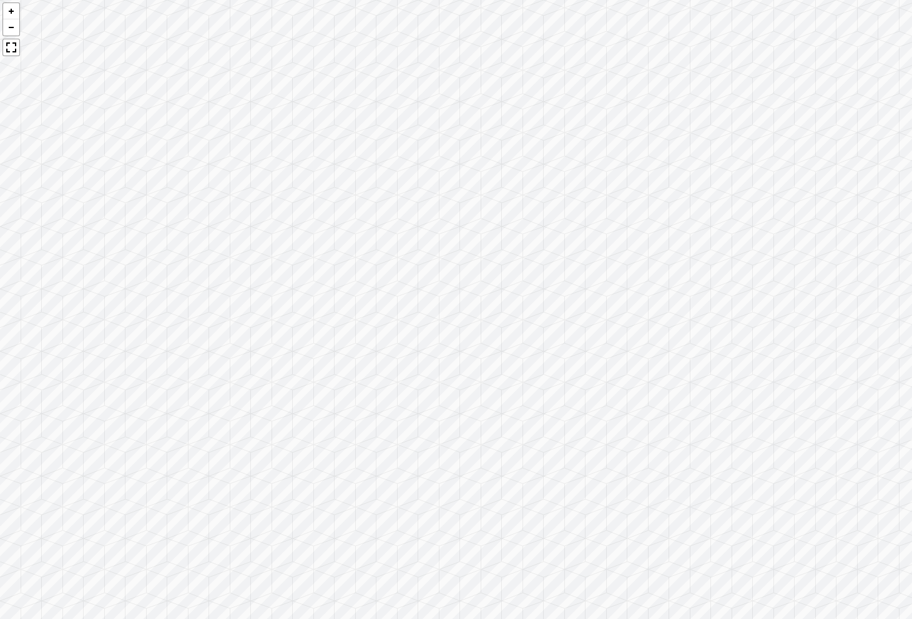
scroll to position [1901, 0]
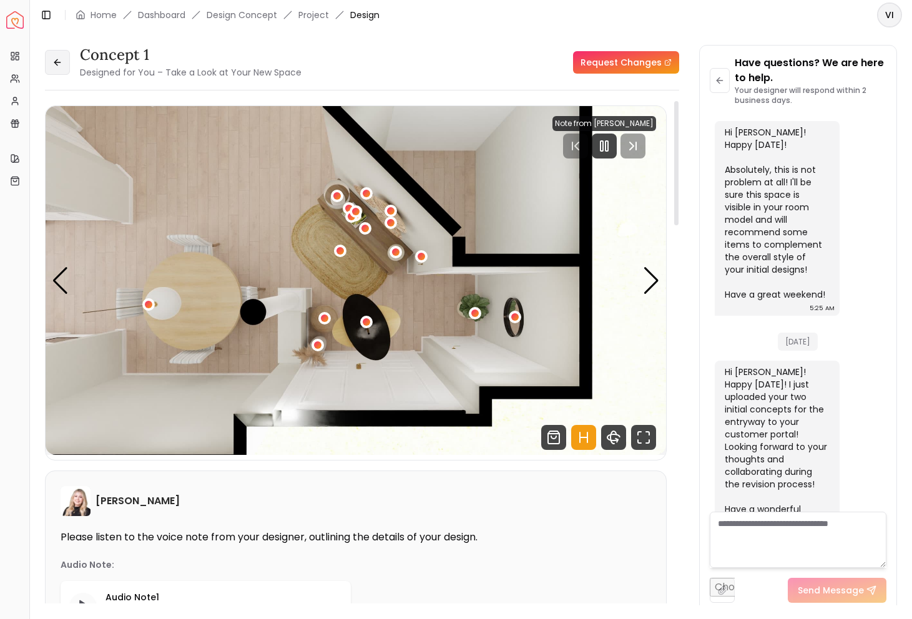
click at [54, 74] on button at bounding box center [57, 62] width 25 height 25
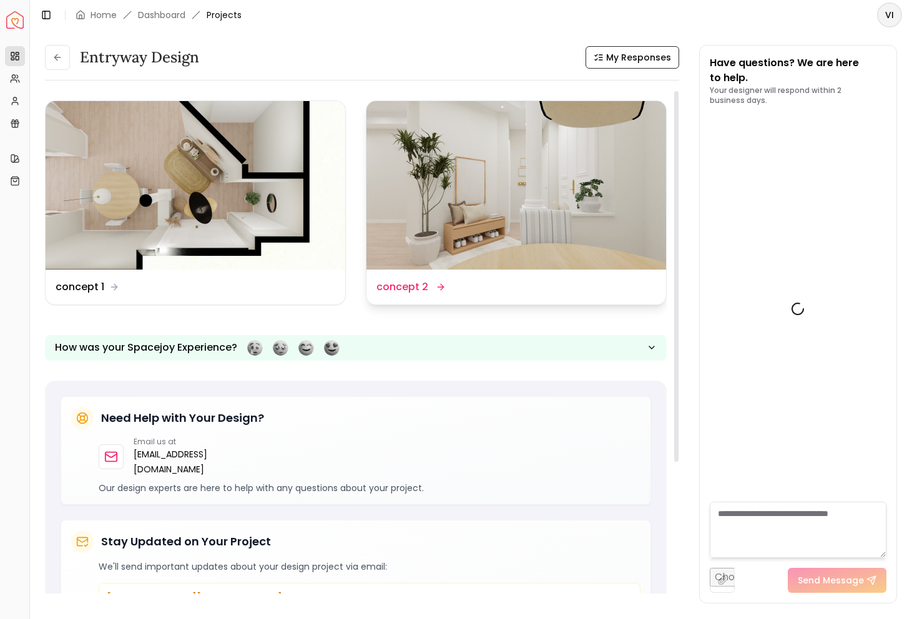
scroll to position [1911, 0]
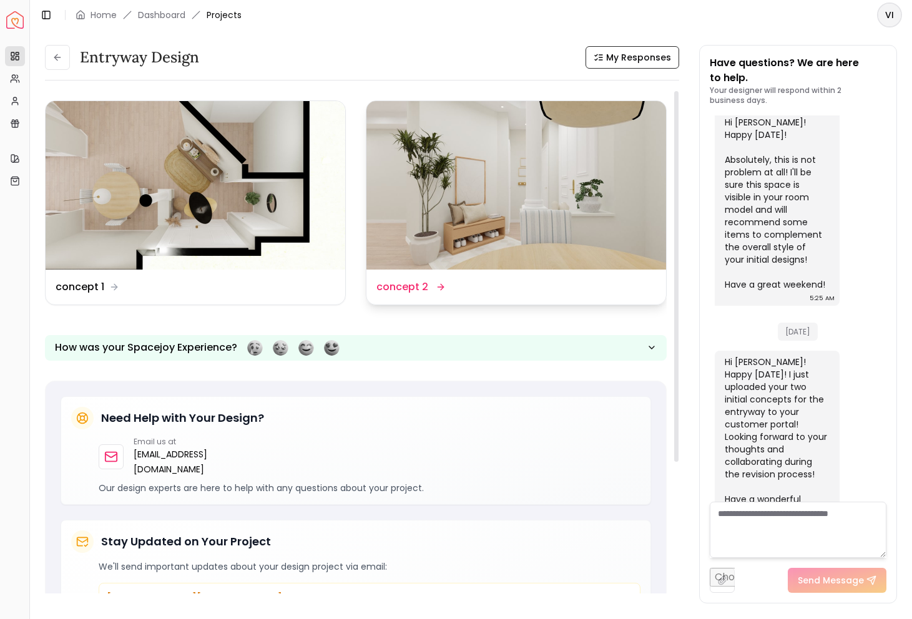
click at [401, 290] on dd "concept 2" at bounding box center [402, 287] width 52 height 15
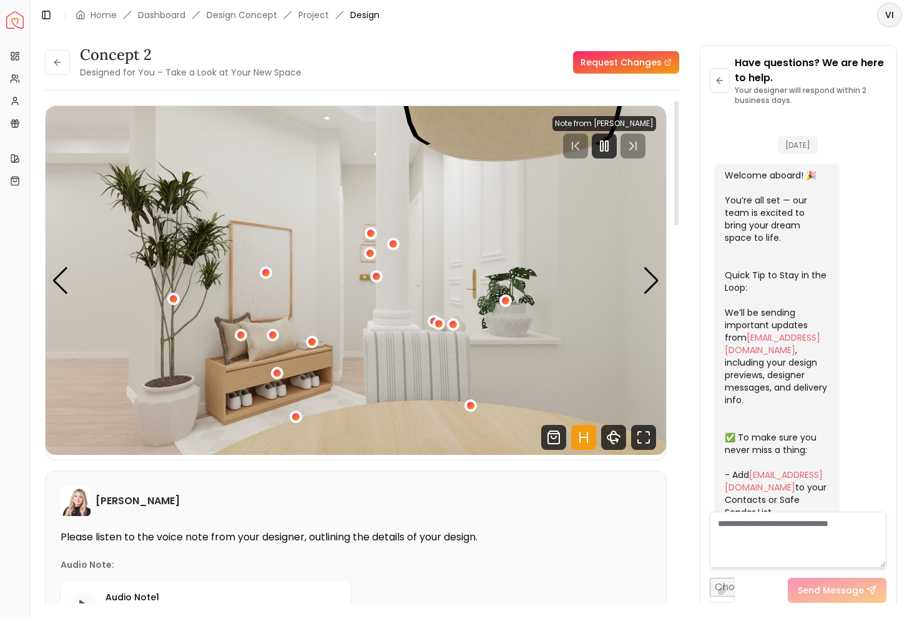
scroll to position [1901, 0]
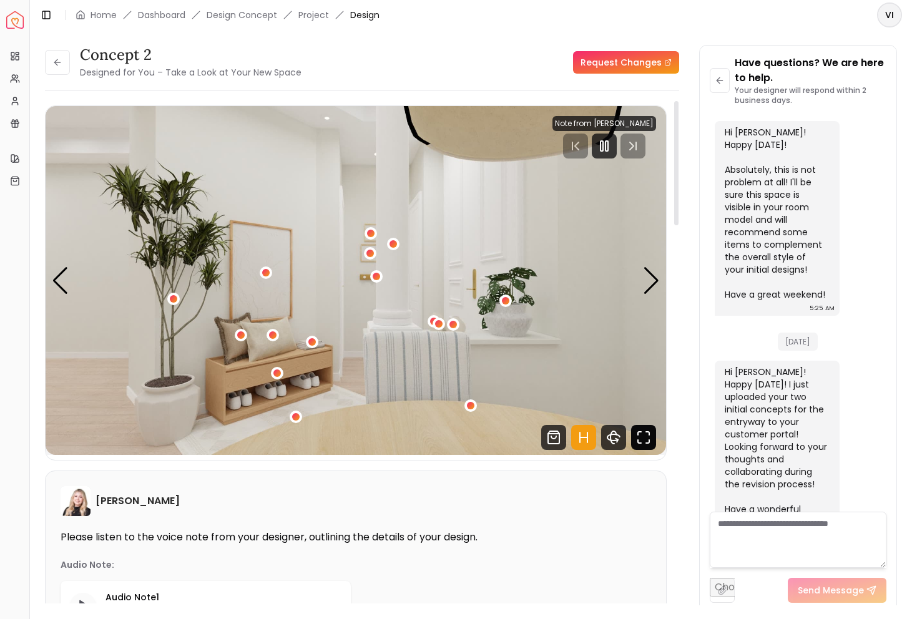
click at [645, 436] on icon "Fullscreen" at bounding box center [643, 437] width 25 height 25
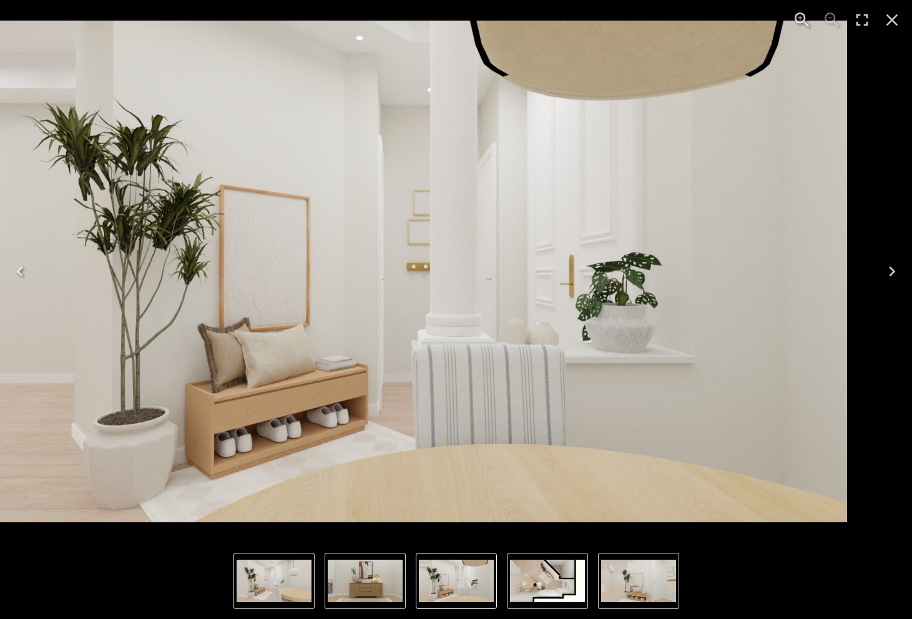
drag, startPoint x: 285, startPoint y: 392, endPoint x: 167, endPoint y: 397, distance: 118.7
click at [167, 397] on img "1 of 5" at bounding box center [401, 272] width 892 height 502
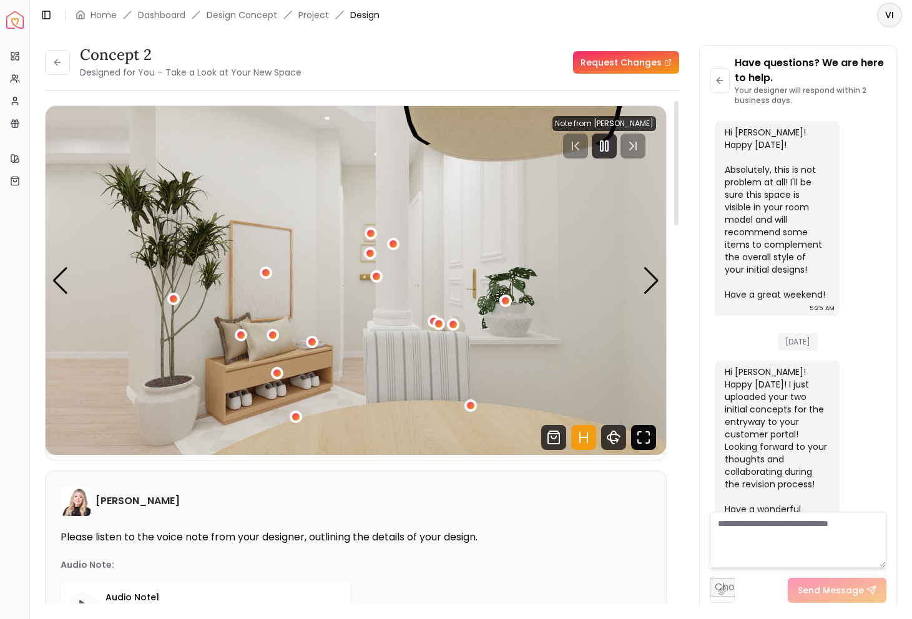
click at [648, 439] on icon "Fullscreen" at bounding box center [643, 437] width 25 height 25
click at [57, 60] on icon at bounding box center [55, 62] width 3 height 6
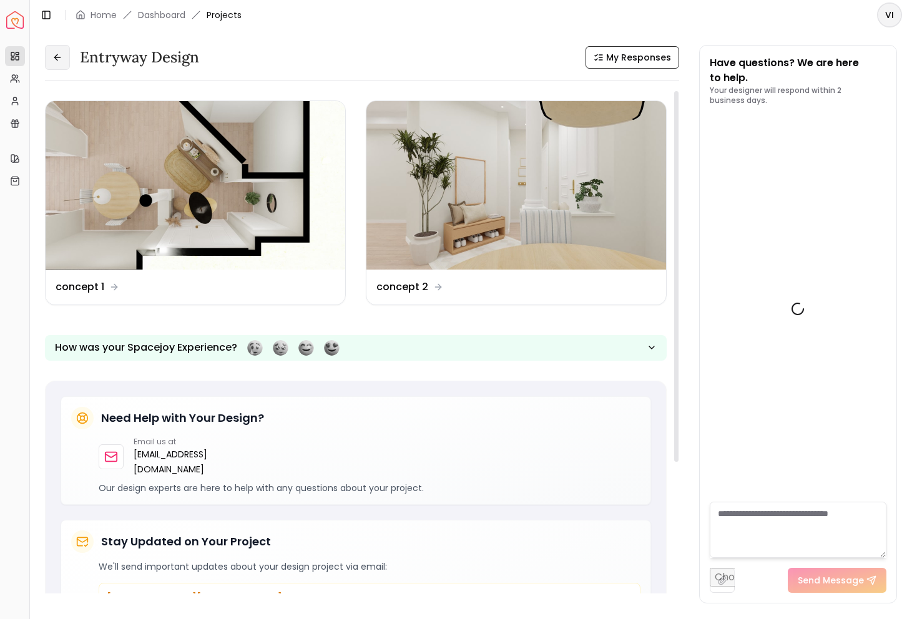
scroll to position [1911, 0]
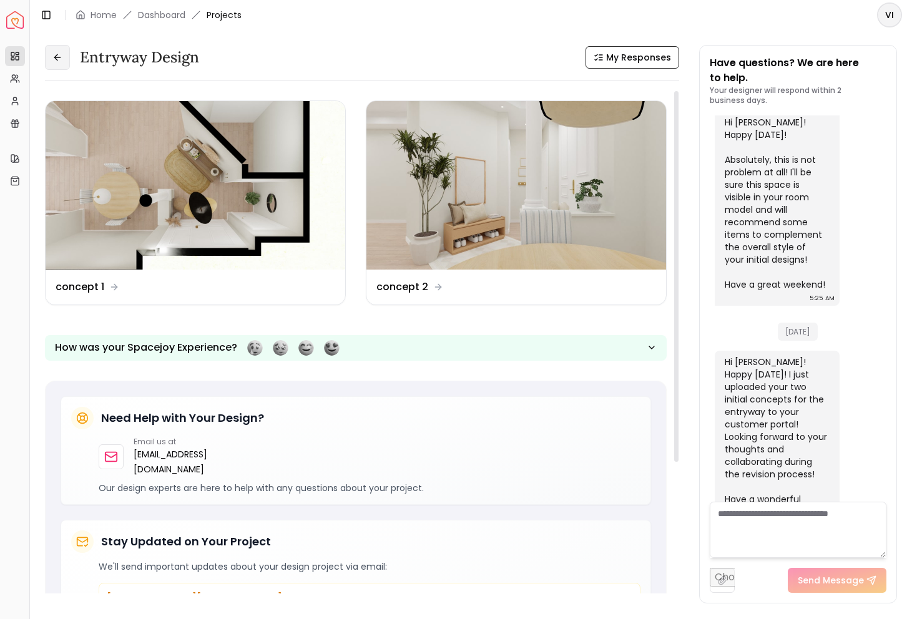
click at [61, 66] on button at bounding box center [57, 57] width 25 height 25
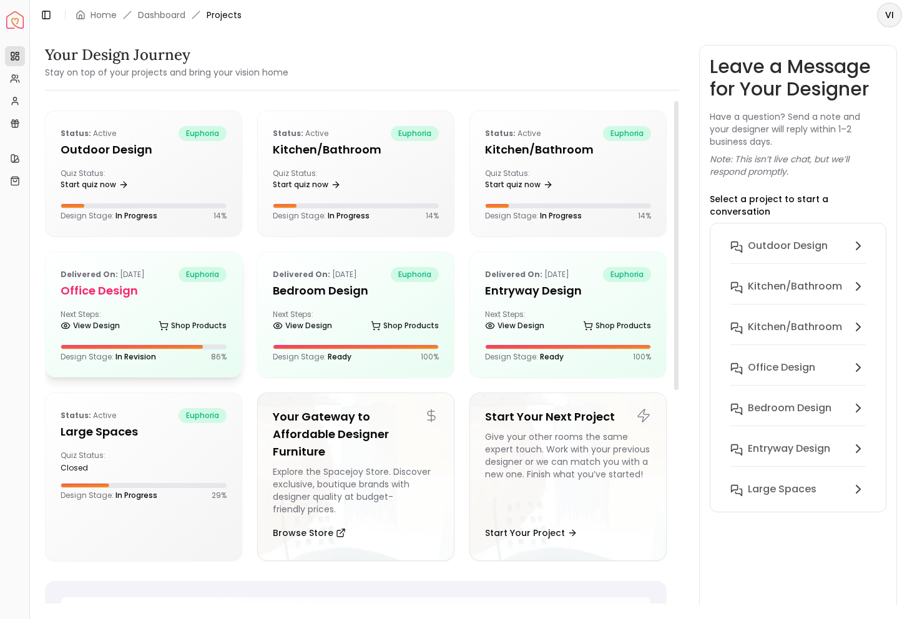
click at [102, 282] on h5 "Office design" at bounding box center [144, 290] width 166 height 17
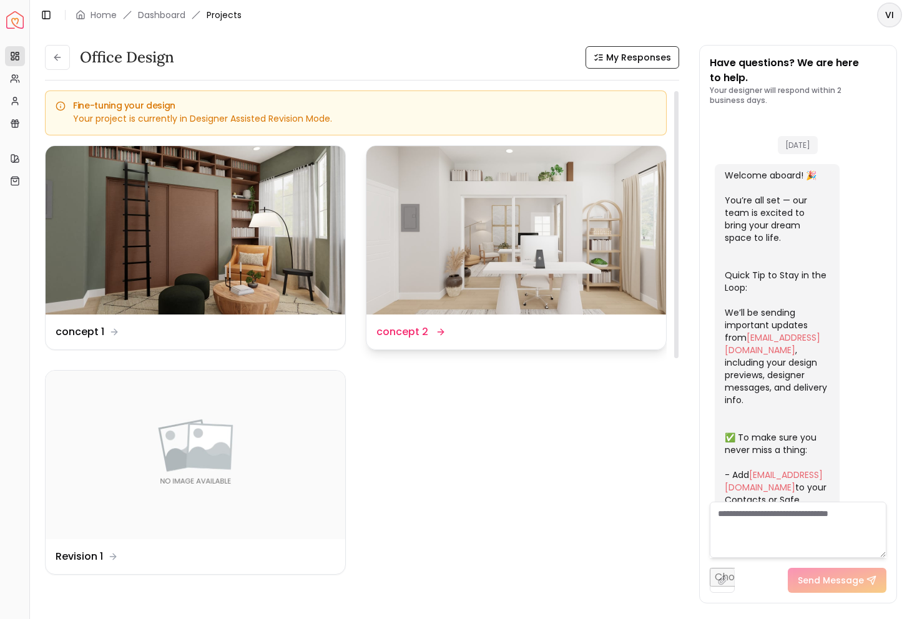
scroll to position [2332, 0]
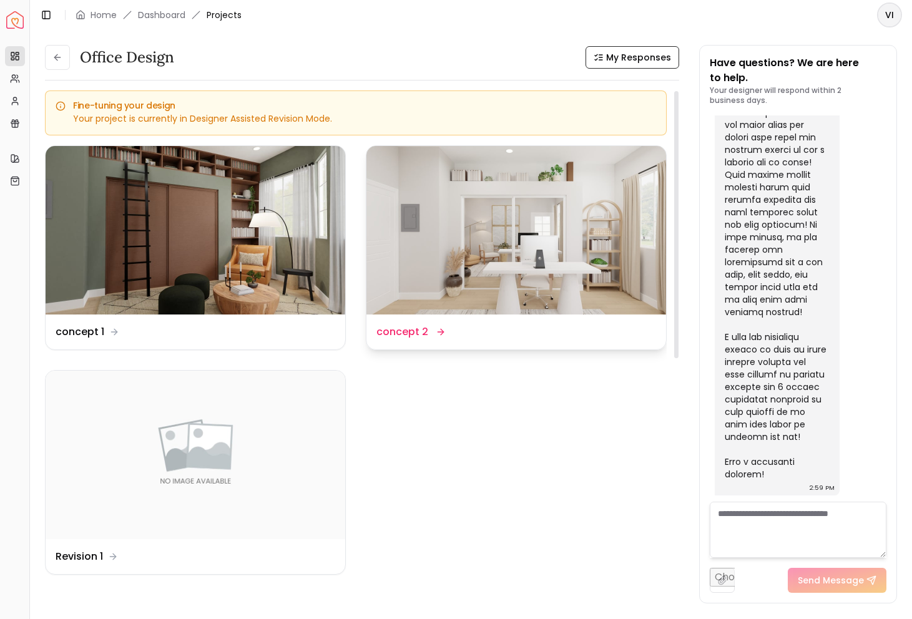
click at [441, 331] on icon at bounding box center [442, 332] width 3 height 6
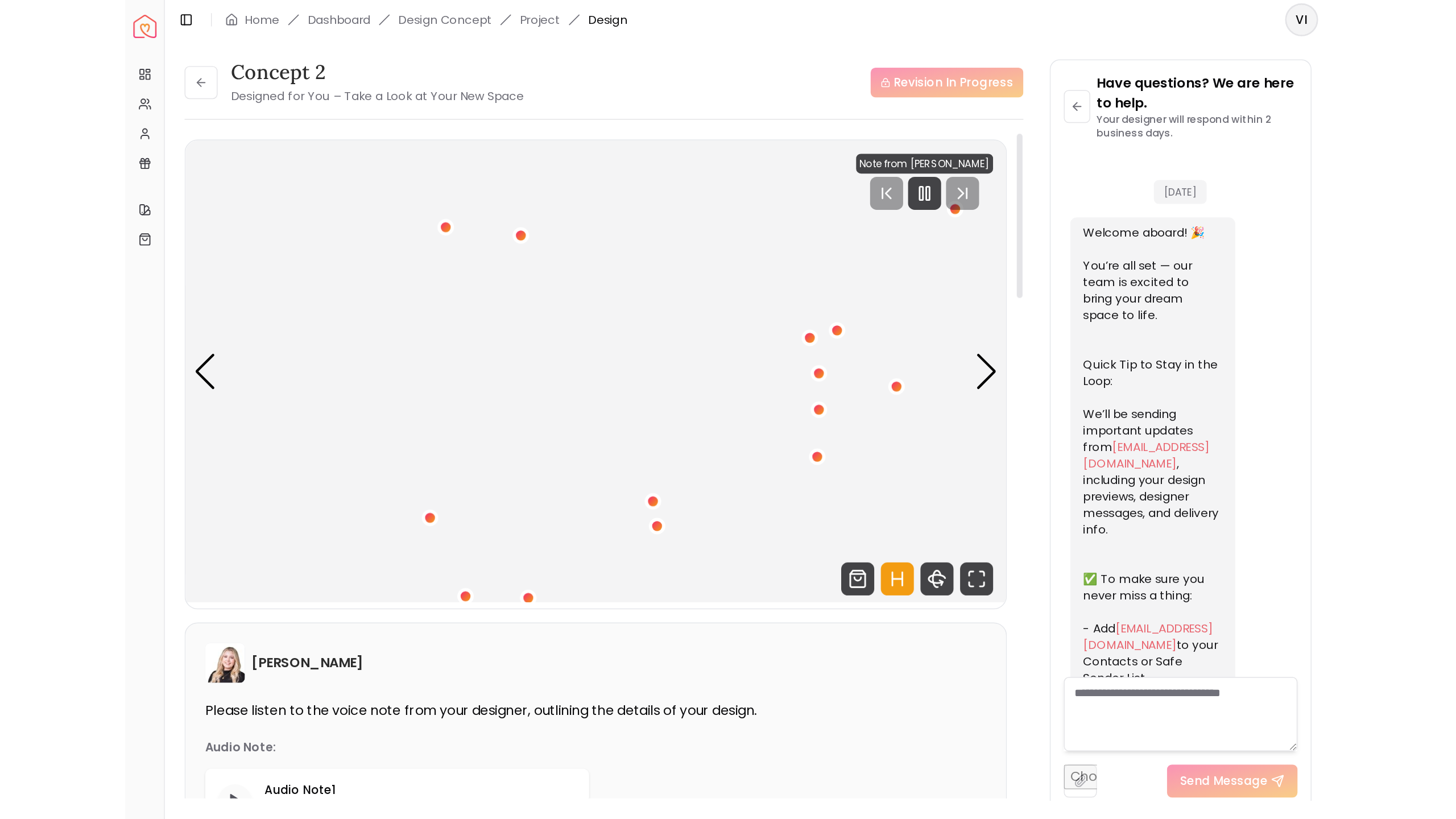
scroll to position [2115, 0]
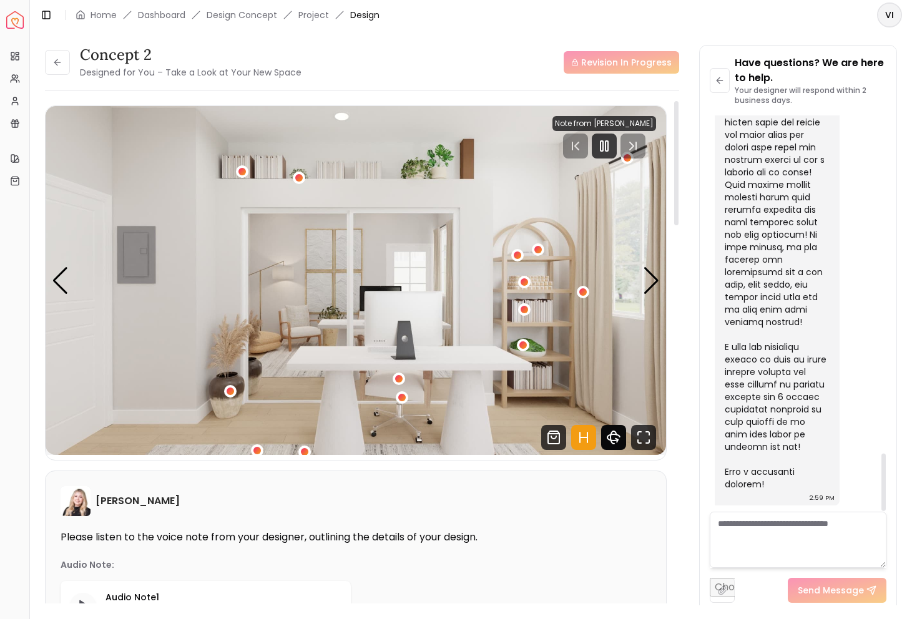
click at [620, 449] on icon "360 View" at bounding box center [613, 437] width 25 height 25
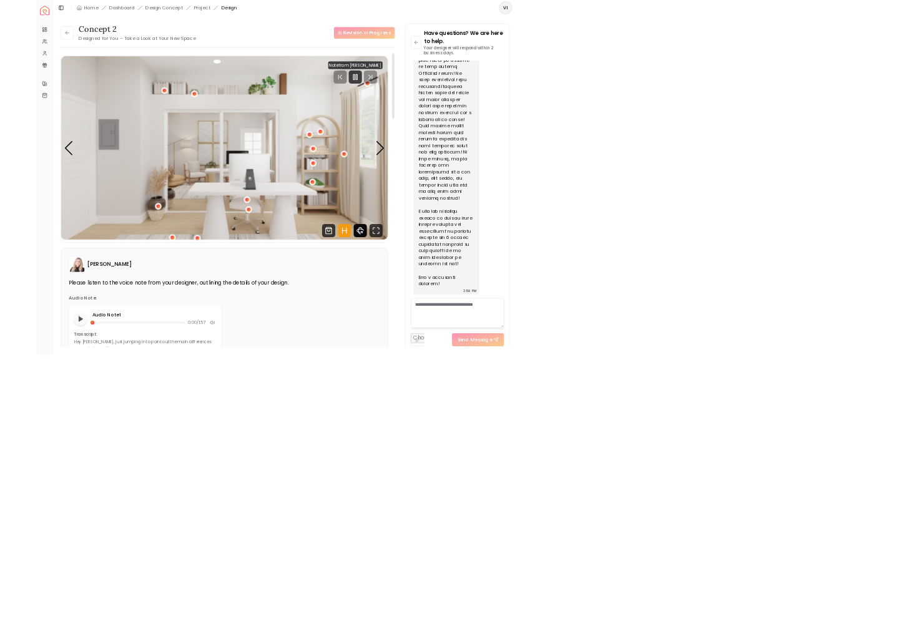
scroll to position [907, 0]
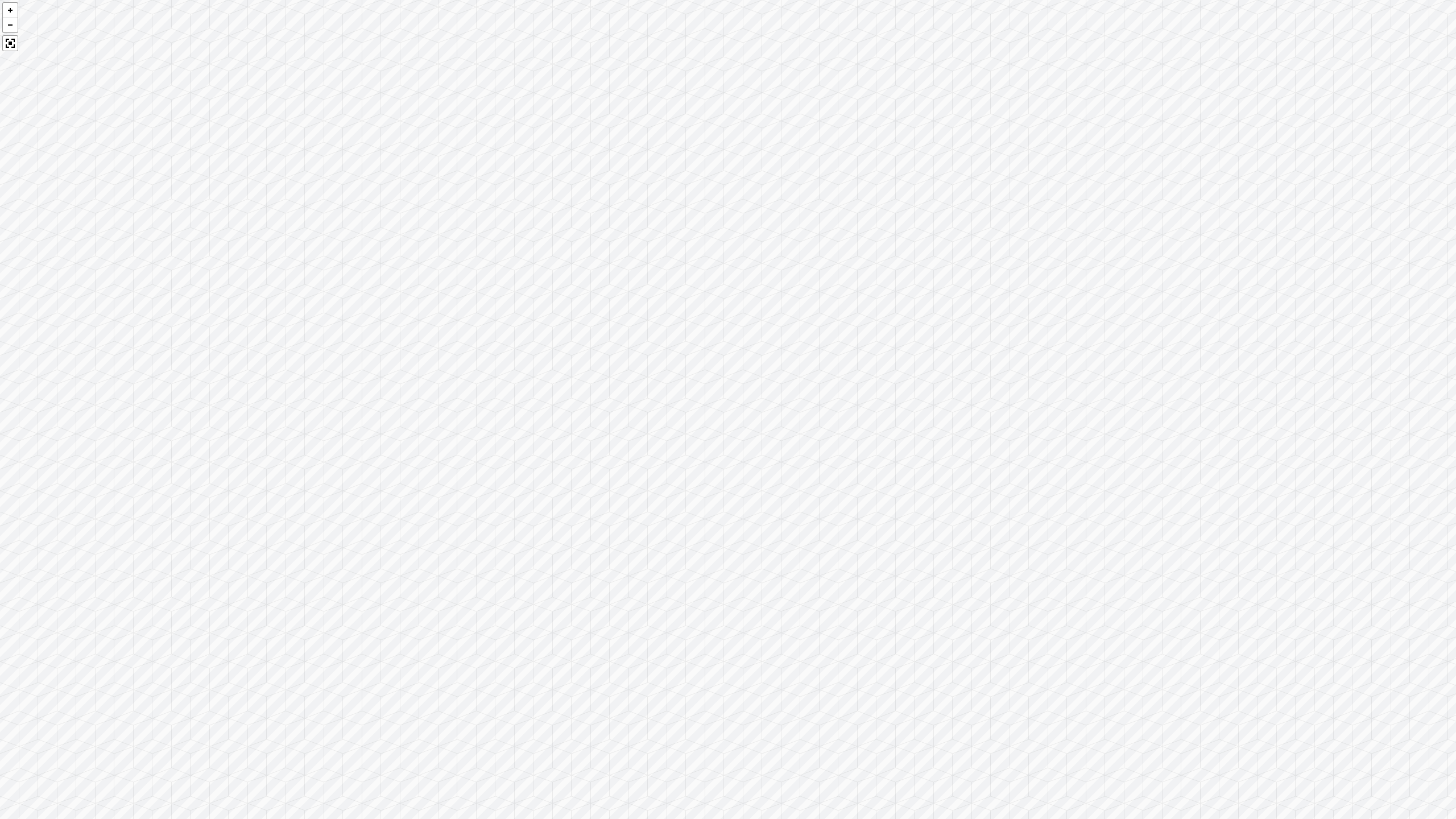
drag, startPoint x: 423, startPoint y: 368, endPoint x: 316, endPoint y: 537, distance: 200.0
click at [316, 537] on div at bounding box center [728, 409] width 1456 height 819
drag, startPoint x: 915, startPoint y: 398, endPoint x: 512, endPoint y: 407, distance: 403.1
click at [512, 407] on div at bounding box center [728, 409] width 1456 height 819
drag, startPoint x: 696, startPoint y: 465, endPoint x: 518, endPoint y: 333, distance: 221.6
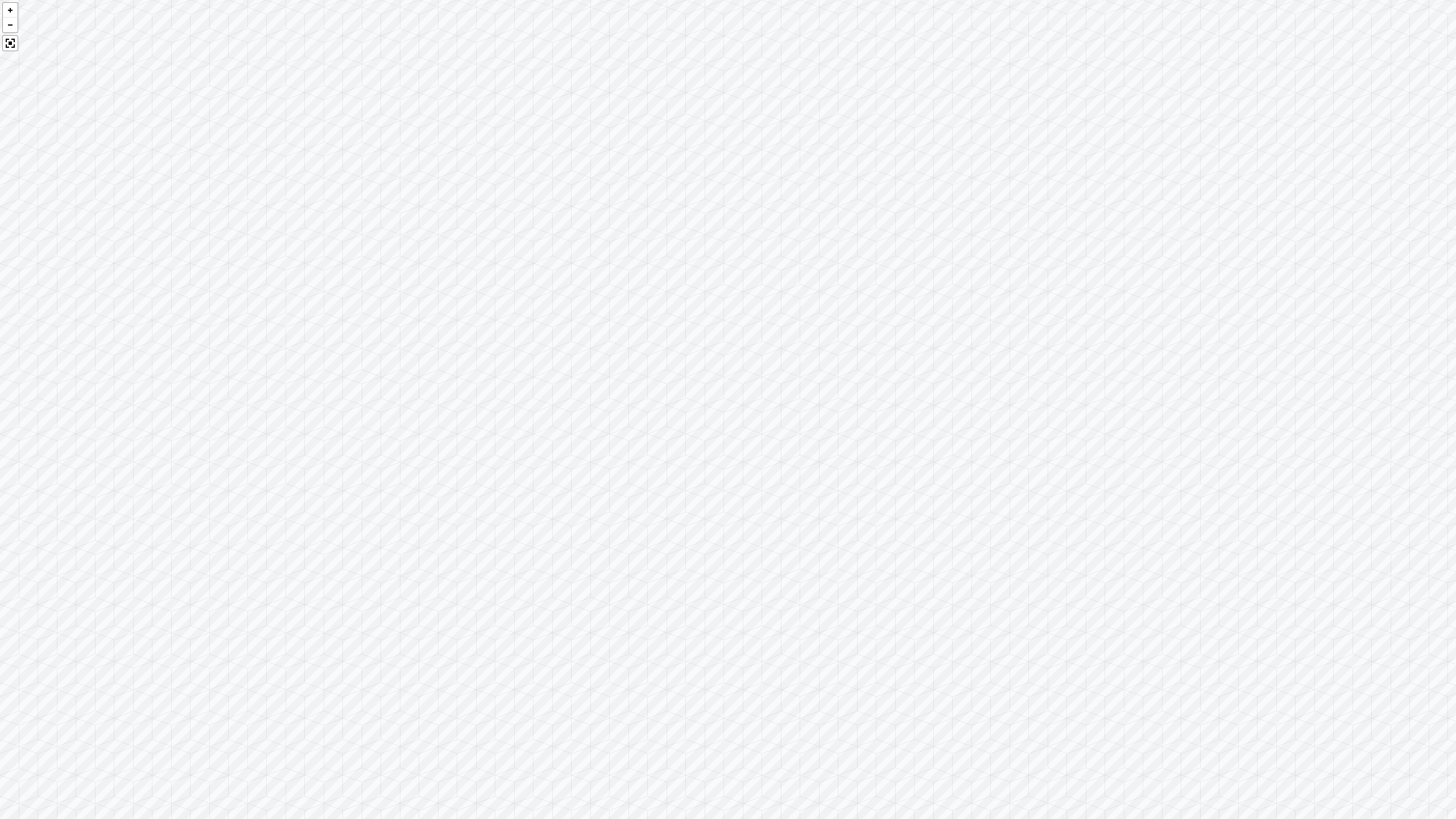
click at [518, 333] on div at bounding box center [728, 409] width 1456 height 819
drag, startPoint x: 999, startPoint y: 611, endPoint x: 524, endPoint y: 338, distance: 547.9
click at [532, 341] on div at bounding box center [728, 409] width 1456 height 819
drag, startPoint x: 941, startPoint y: 428, endPoint x: 219, endPoint y: 203, distance: 756.2
click at [249, 212] on div at bounding box center [728, 409] width 1456 height 819
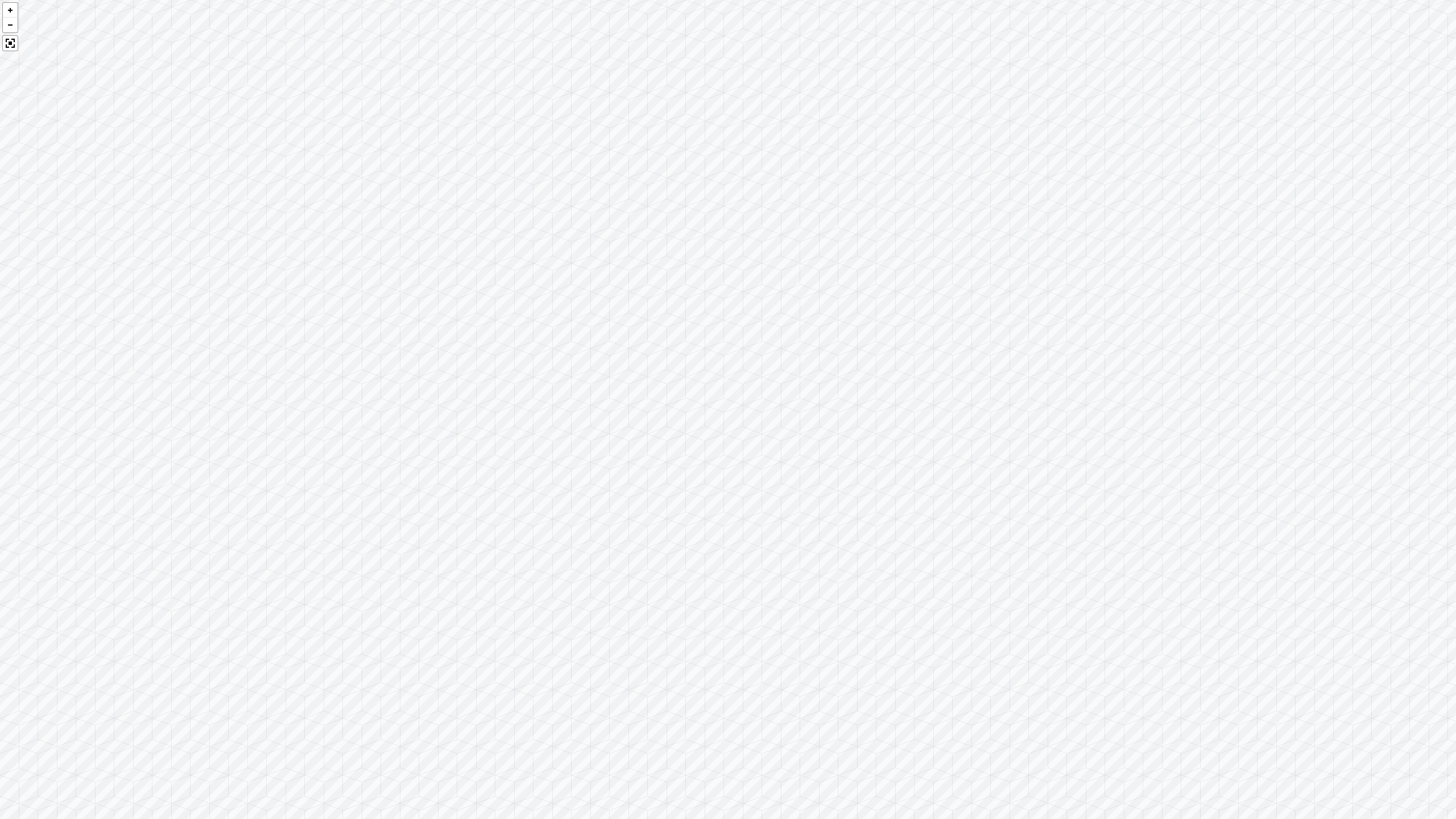
drag, startPoint x: 852, startPoint y: 383, endPoint x: 270, endPoint y: 159, distance: 623.6
click at [270, 159] on div at bounding box center [728, 409] width 1456 height 819
drag, startPoint x: 985, startPoint y: 251, endPoint x: 187, endPoint y: 336, distance: 802.5
click at [186, 339] on div at bounding box center [728, 409] width 1456 height 819
drag, startPoint x: 858, startPoint y: 261, endPoint x: 418, endPoint y: 738, distance: 648.9
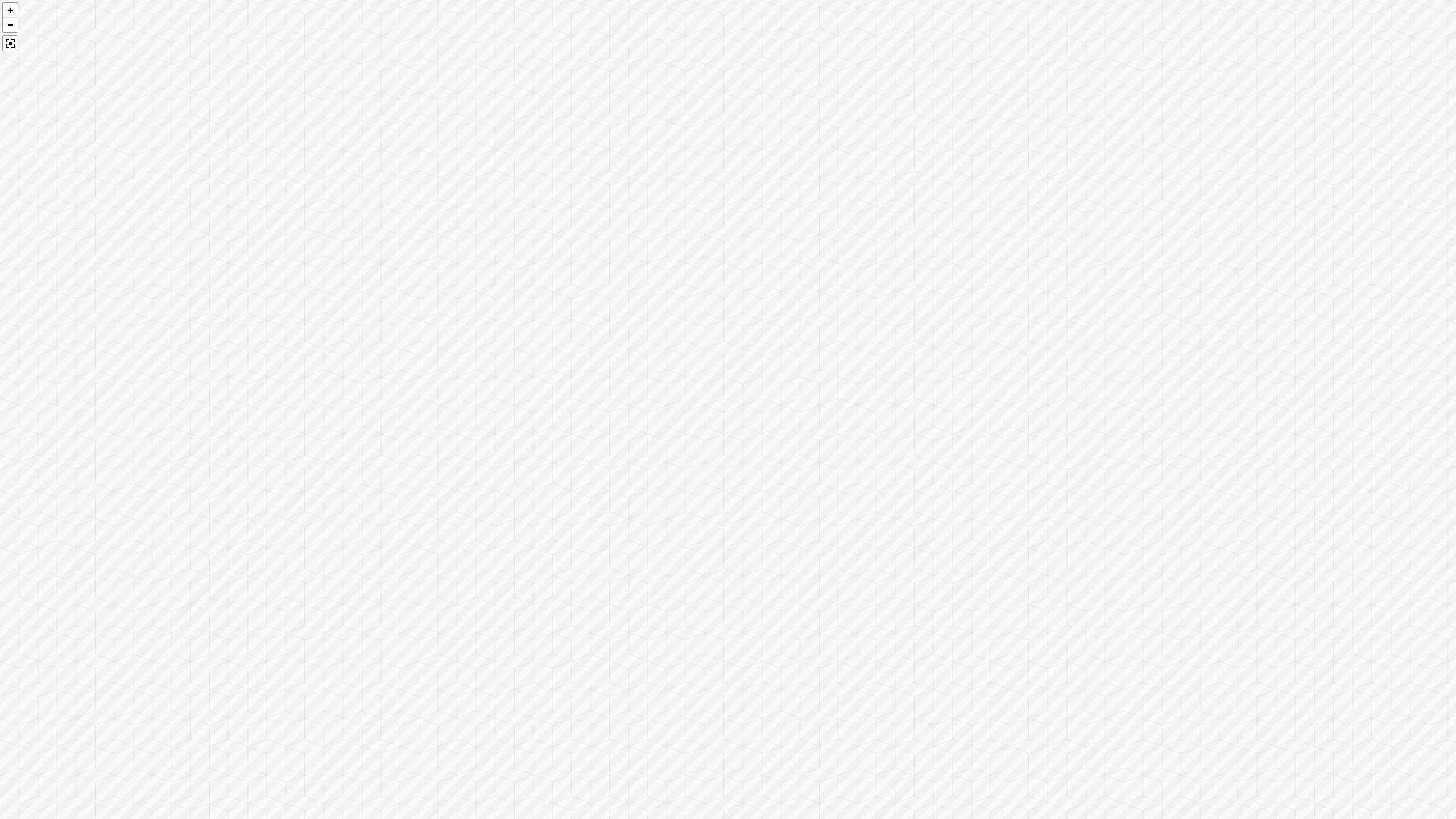
click at [418, 563] on div at bounding box center [728, 409] width 1456 height 819
drag, startPoint x: 739, startPoint y: 493, endPoint x: 341, endPoint y: 644, distance: 425.7
click at [341, 563] on div at bounding box center [728, 409] width 1456 height 819
drag, startPoint x: 763, startPoint y: 619, endPoint x: 634, endPoint y: 510, distance: 168.9
click at [634, 510] on div at bounding box center [728, 409] width 1456 height 819
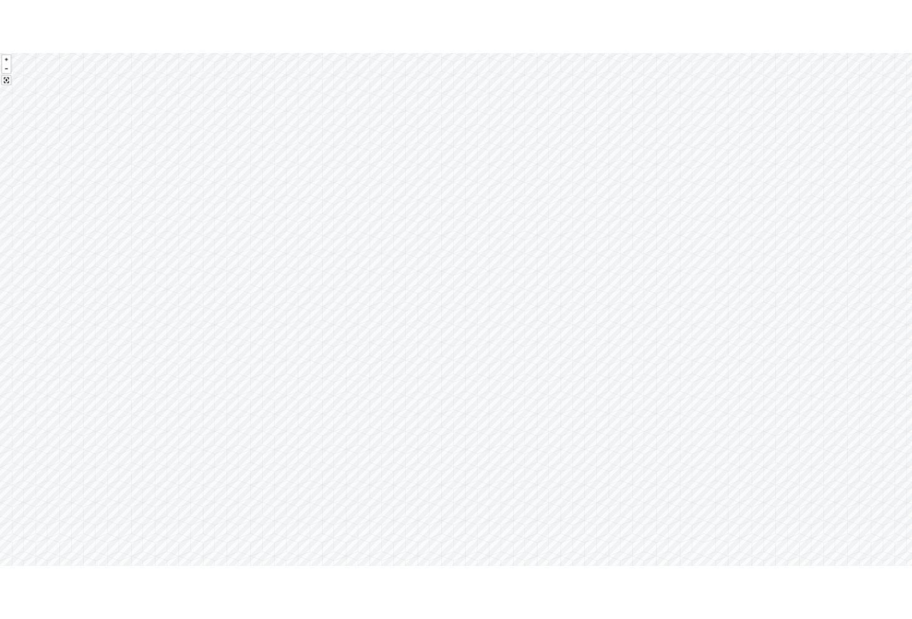
scroll to position [2322, 0]
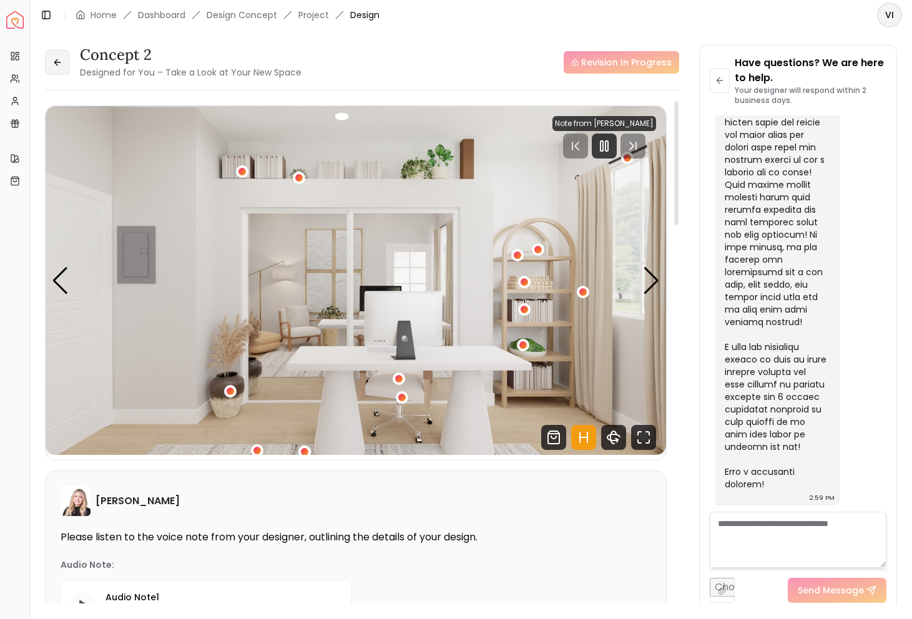
click at [63, 59] on button at bounding box center [57, 62] width 25 height 25
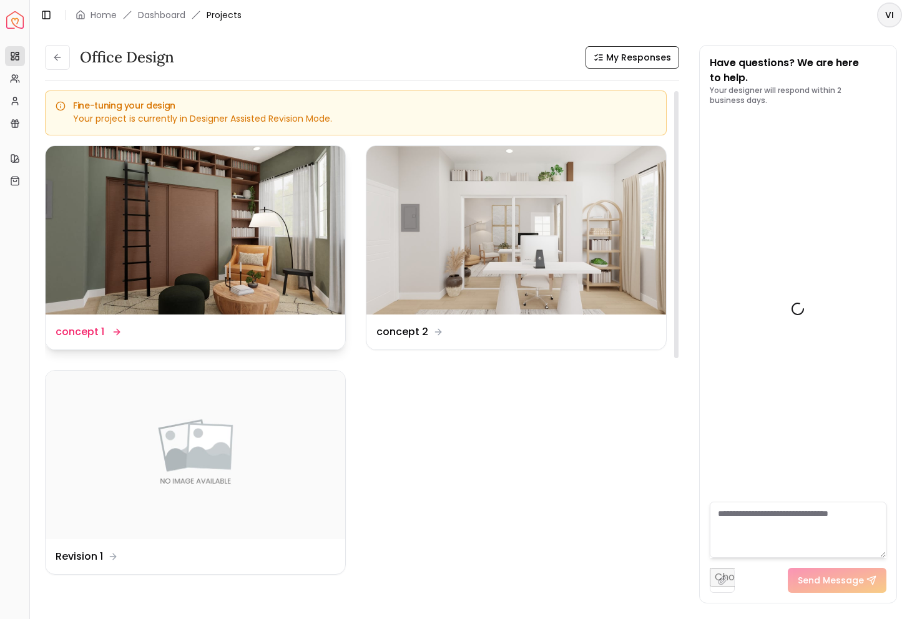
scroll to position [2332, 0]
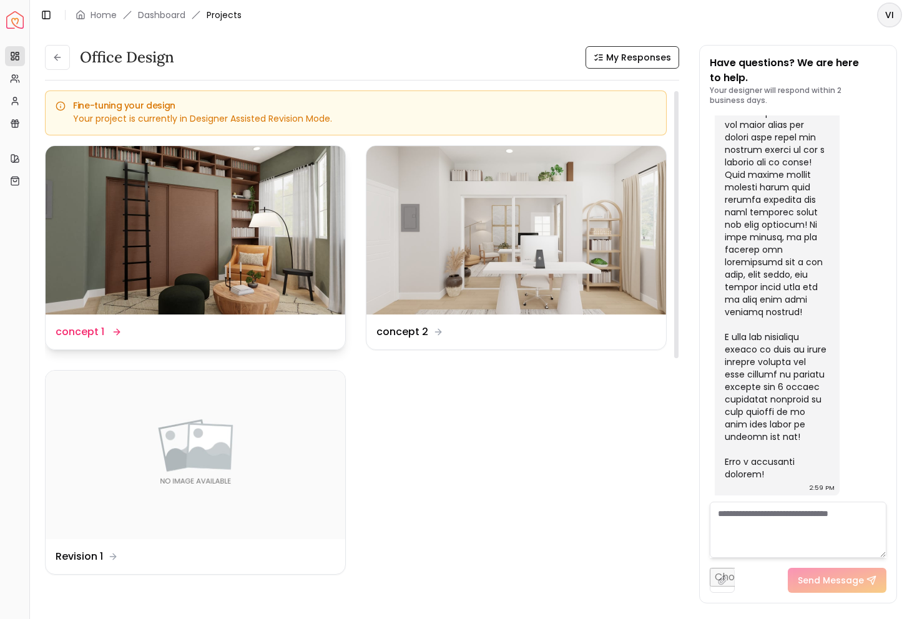
click at [205, 316] on div "Design Name concept 1" at bounding box center [196, 332] width 300 height 35
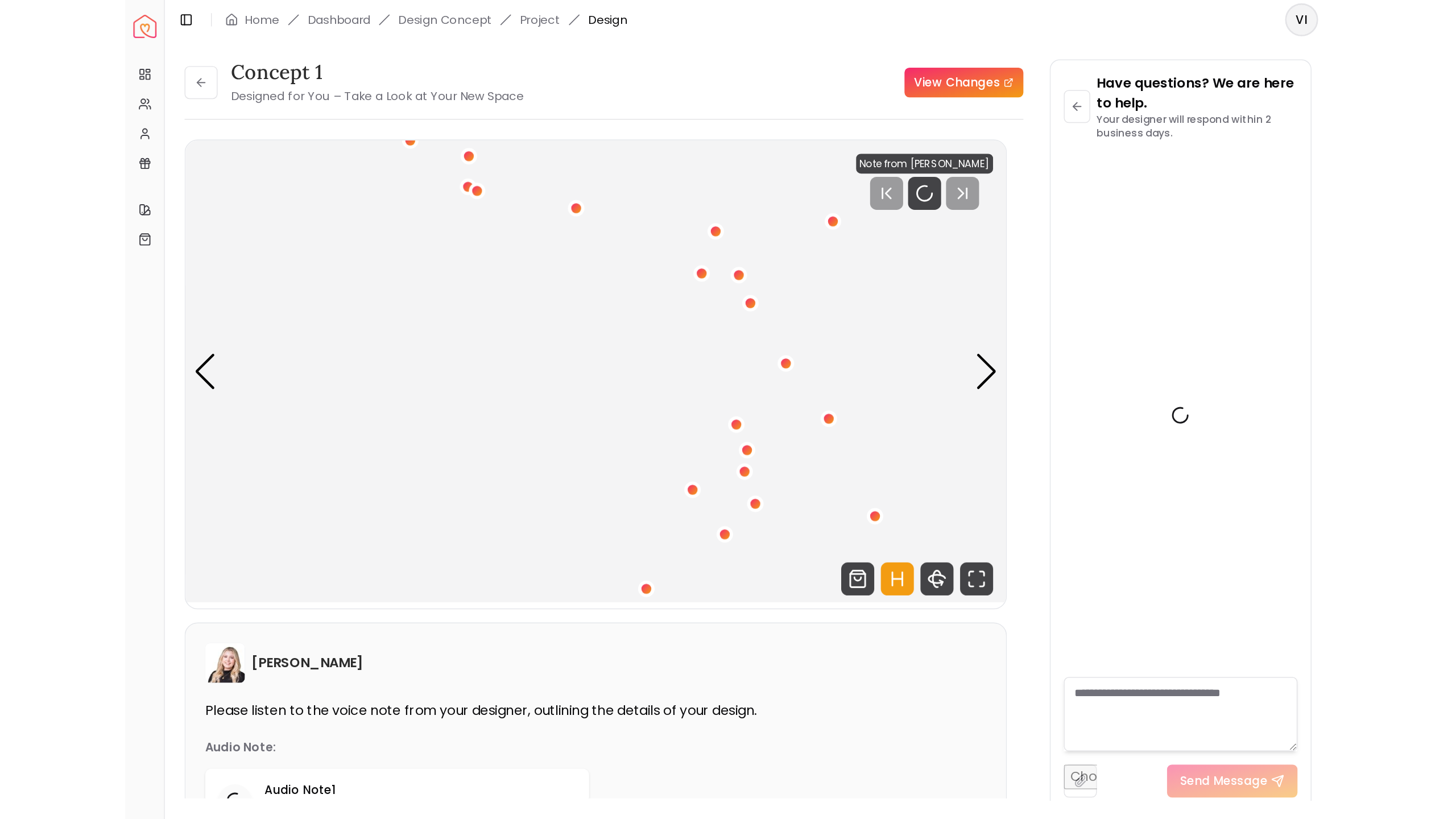
scroll to position [2115, 0]
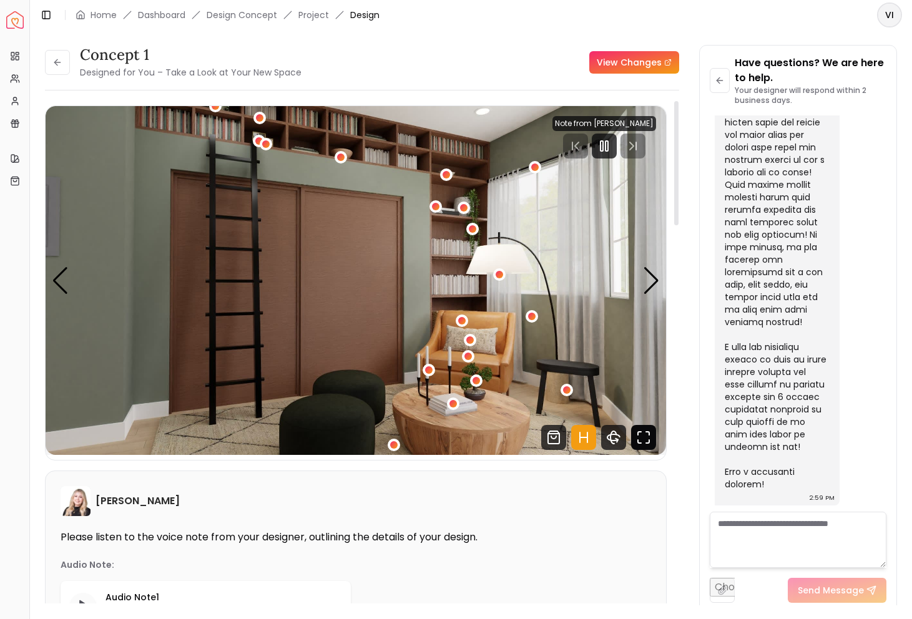
click at [646, 446] on icon "Fullscreen" at bounding box center [643, 437] width 25 height 25
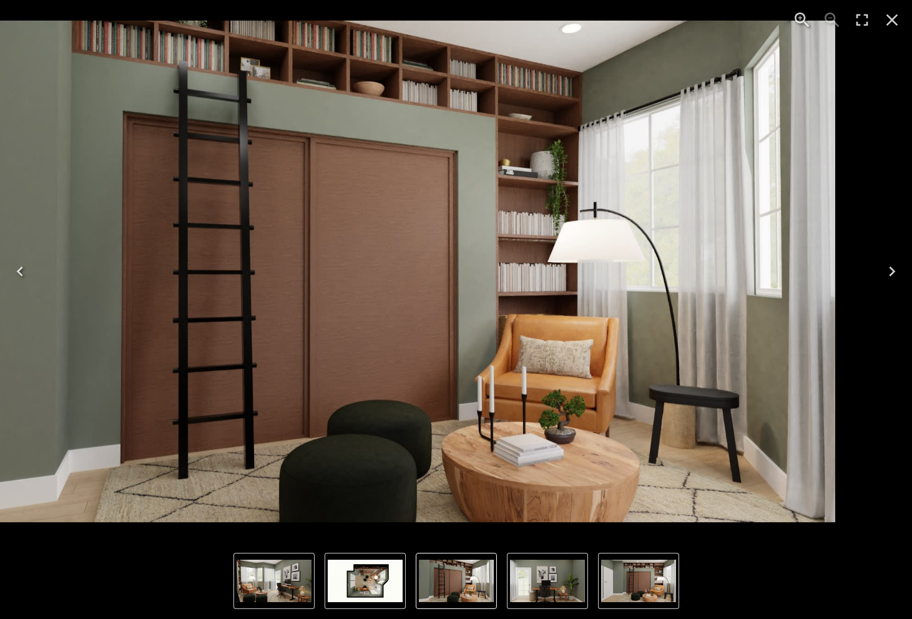
drag, startPoint x: 471, startPoint y: 233, endPoint x: 381, endPoint y: 240, distance: 90.1
click at [381, 240] on div "Photo gallery" at bounding box center [388, 271] width 5653 height 543
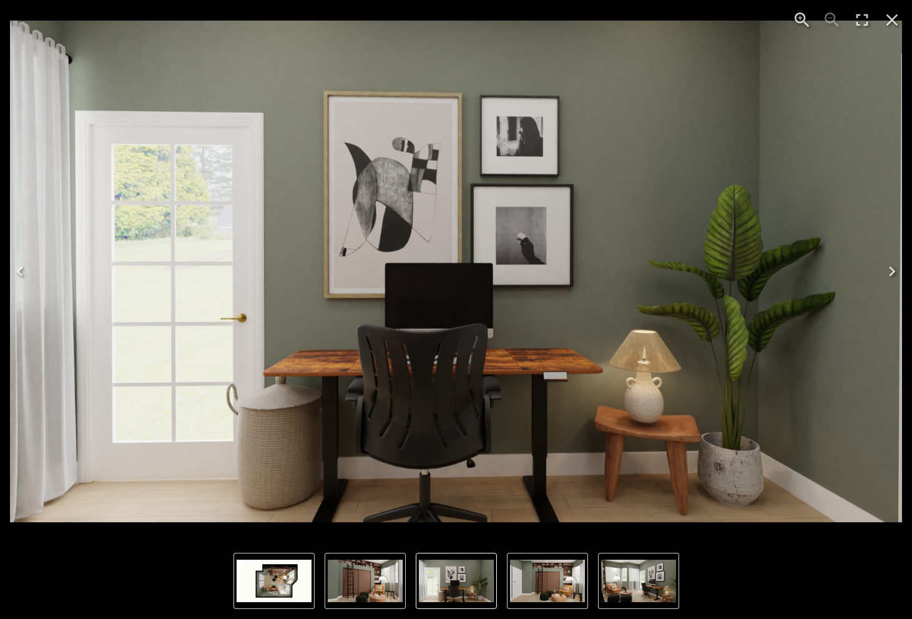
click at [889, 24] on icon "Close" at bounding box center [892, 20] width 20 height 20
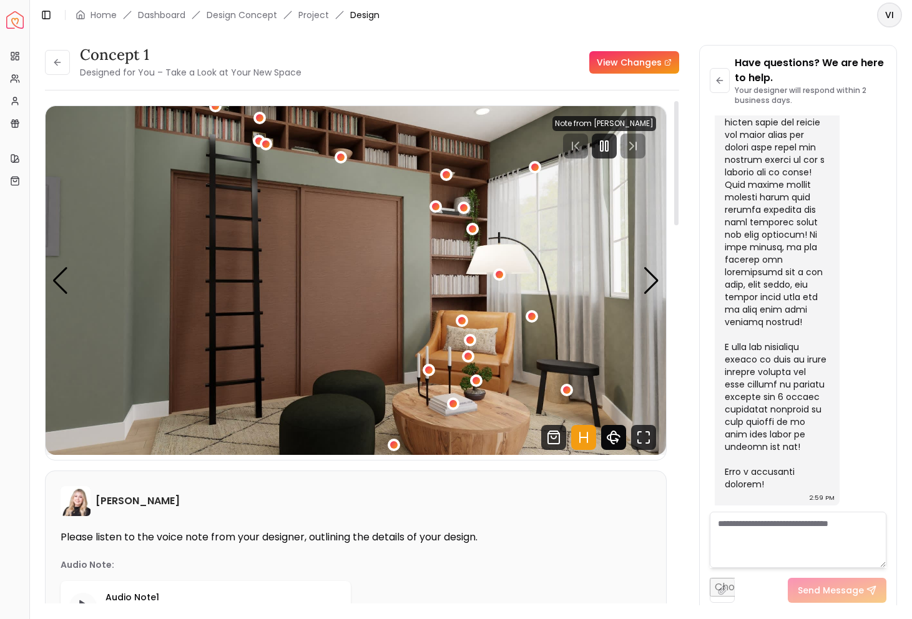
click at [619, 435] on icon "360 View" at bounding box center [613, 437] width 25 height 25
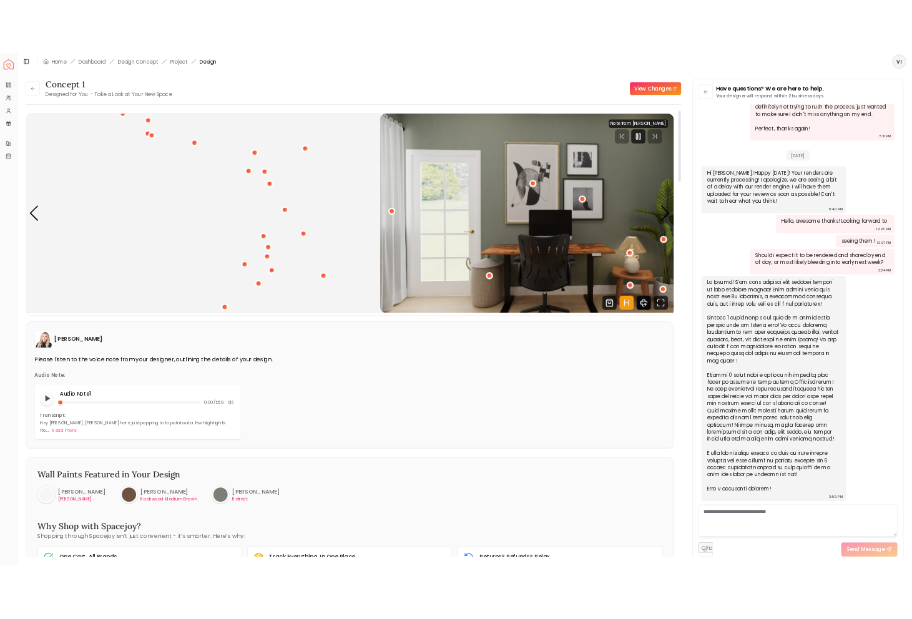
scroll to position [907, 0]
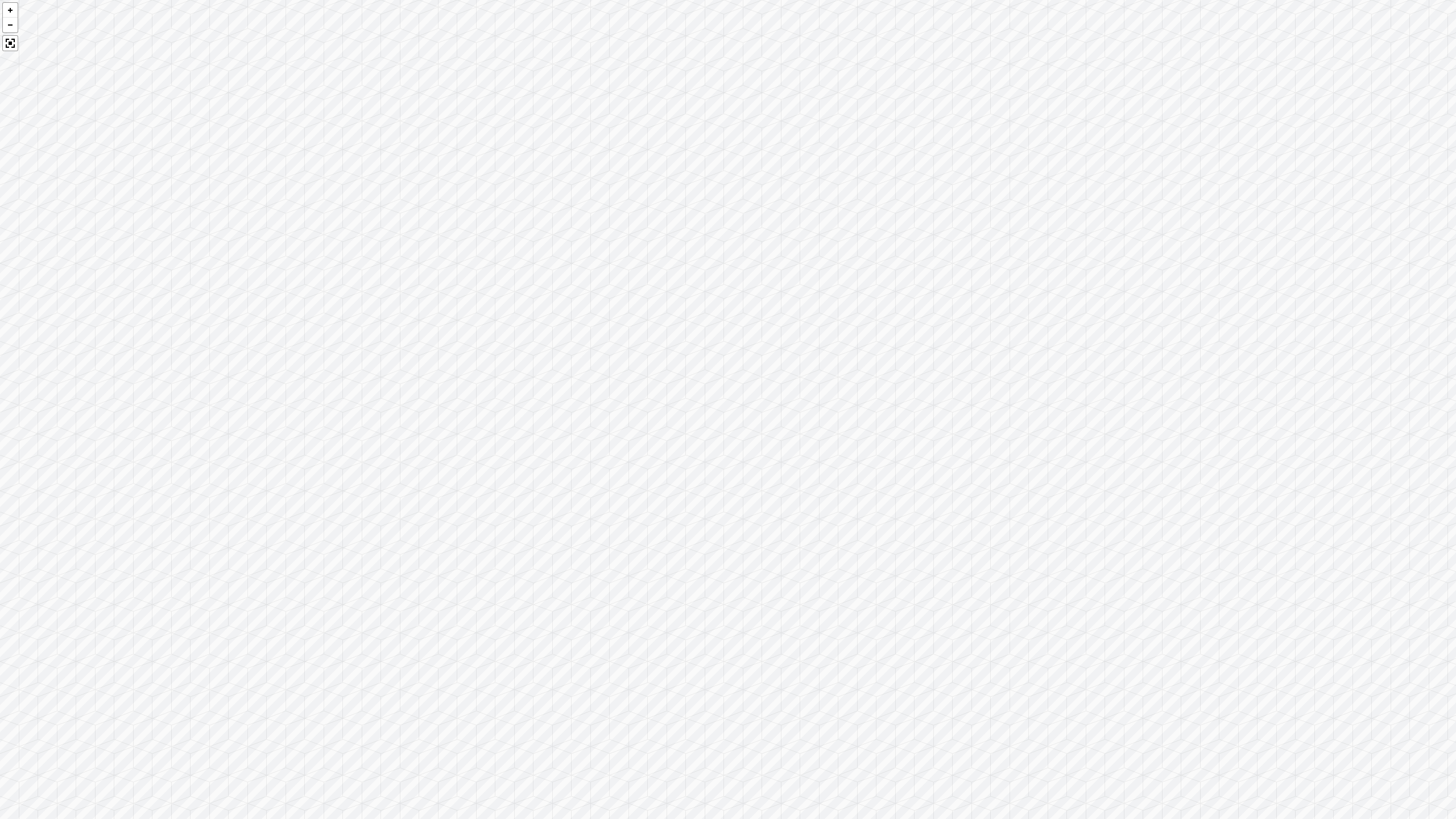
drag, startPoint x: 411, startPoint y: 370, endPoint x: 1035, endPoint y: 317, distance: 626.2
click at [830, 317] on div at bounding box center [728, 409] width 1456 height 819
drag, startPoint x: 742, startPoint y: 552, endPoint x: 678, endPoint y: 456, distance: 115.4
click at [678, 456] on div at bounding box center [728, 409] width 1456 height 819
drag, startPoint x: 618, startPoint y: 602, endPoint x: 790, endPoint y: 522, distance: 189.7
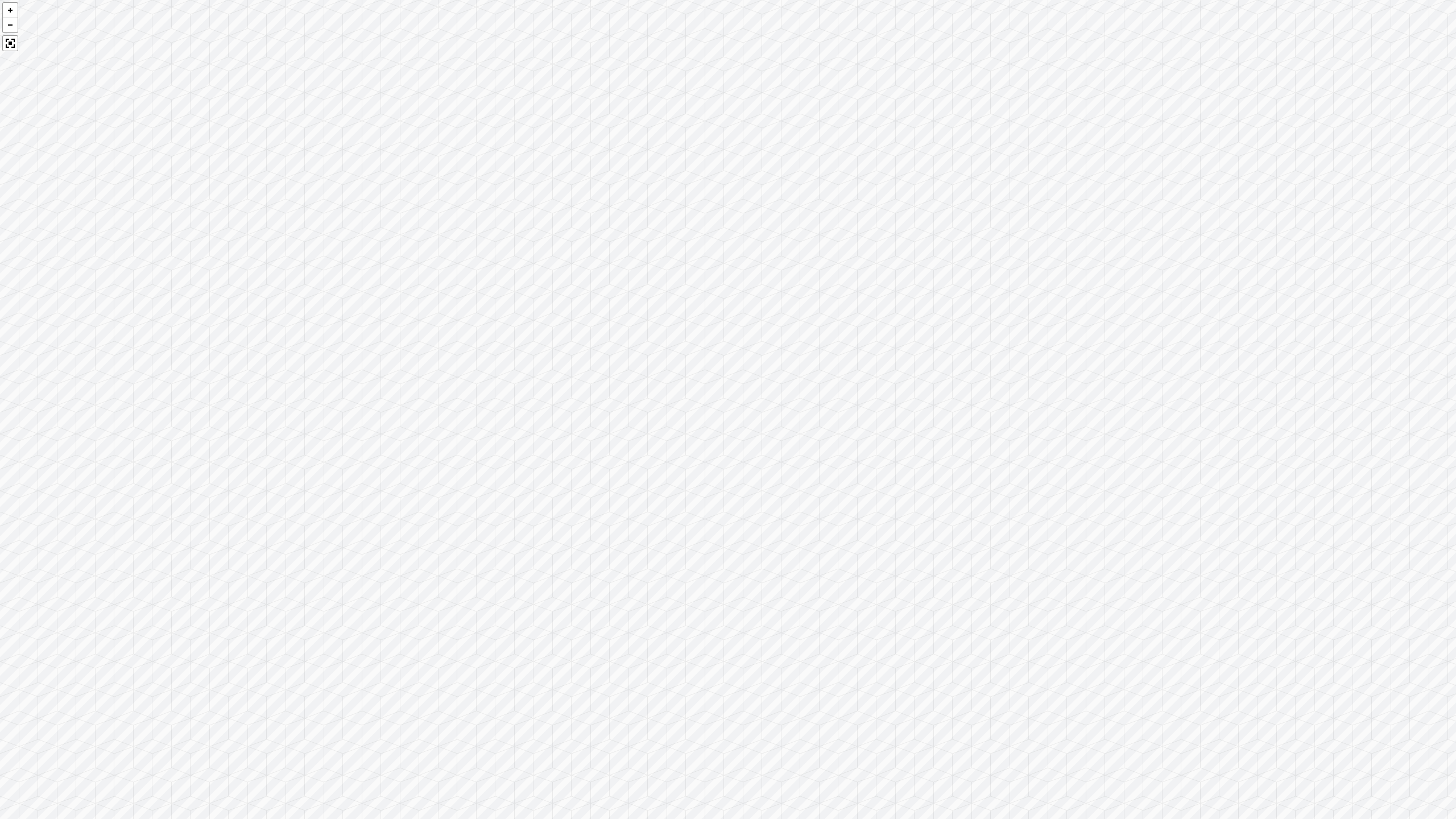
click at [790, 522] on div at bounding box center [728, 409] width 1456 height 819
drag, startPoint x: 680, startPoint y: 539, endPoint x: 1079, endPoint y: 539, distance: 399.0
click at [830, 539] on div at bounding box center [728, 409] width 1456 height 819
drag, startPoint x: 834, startPoint y: 469, endPoint x: 1164, endPoint y: 465, distance: 330.0
click at [830, 465] on div at bounding box center [728, 409] width 1456 height 819
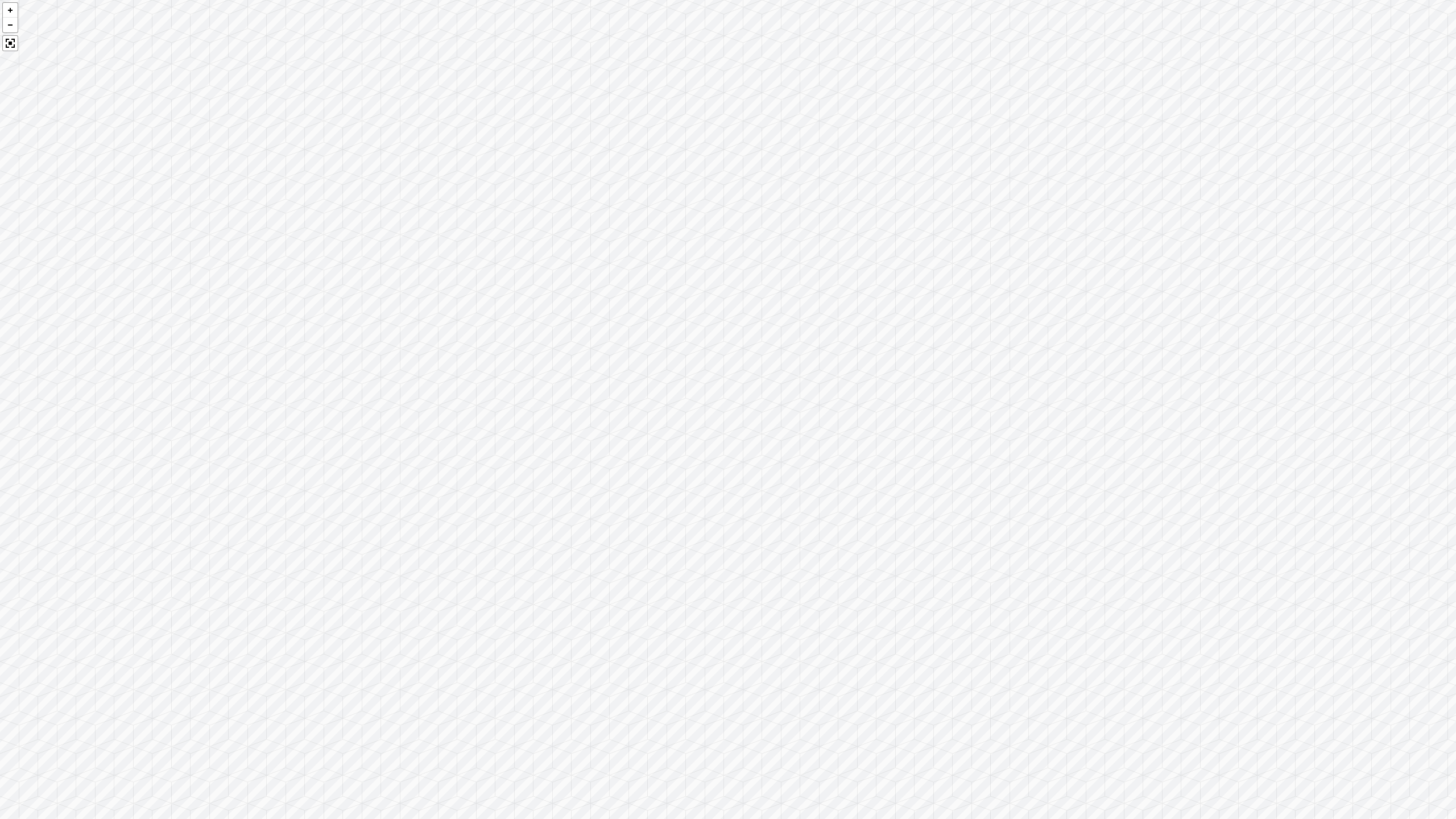
drag, startPoint x: 905, startPoint y: 228, endPoint x: 905, endPoint y: 394, distance: 166.0
click at [830, 394] on div at bounding box center [728, 409] width 1456 height 819
drag, startPoint x: 674, startPoint y: 416, endPoint x: 993, endPoint y: 375, distance: 321.6
click at [830, 375] on div at bounding box center [728, 409] width 1456 height 819
drag, startPoint x: 985, startPoint y: 354, endPoint x: 971, endPoint y: 336, distance: 22.8
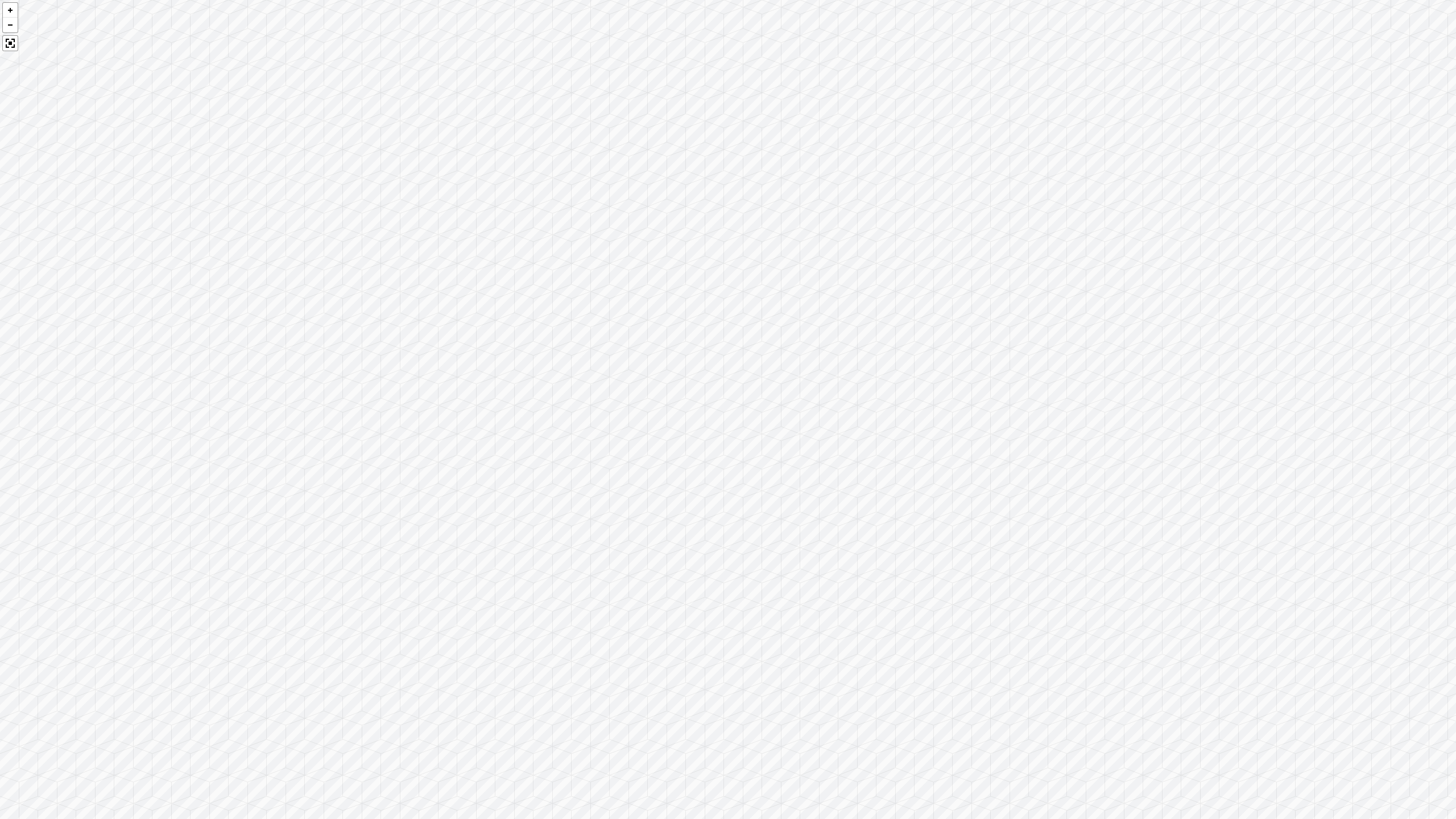
click at [830, 336] on div at bounding box center [728, 409] width 1456 height 819
drag, startPoint x: 956, startPoint y: 282, endPoint x: 1028, endPoint y: 214, distance: 99.0
click at [830, 214] on div at bounding box center [728, 409] width 1456 height 819
drag, startPoint x: 804, startPoint y: 462, endPoint x: 775, endPoint y: 311, distance: 153.8
click at [775, 311] on div at bounding box center [728, 409] width 1456 height 819
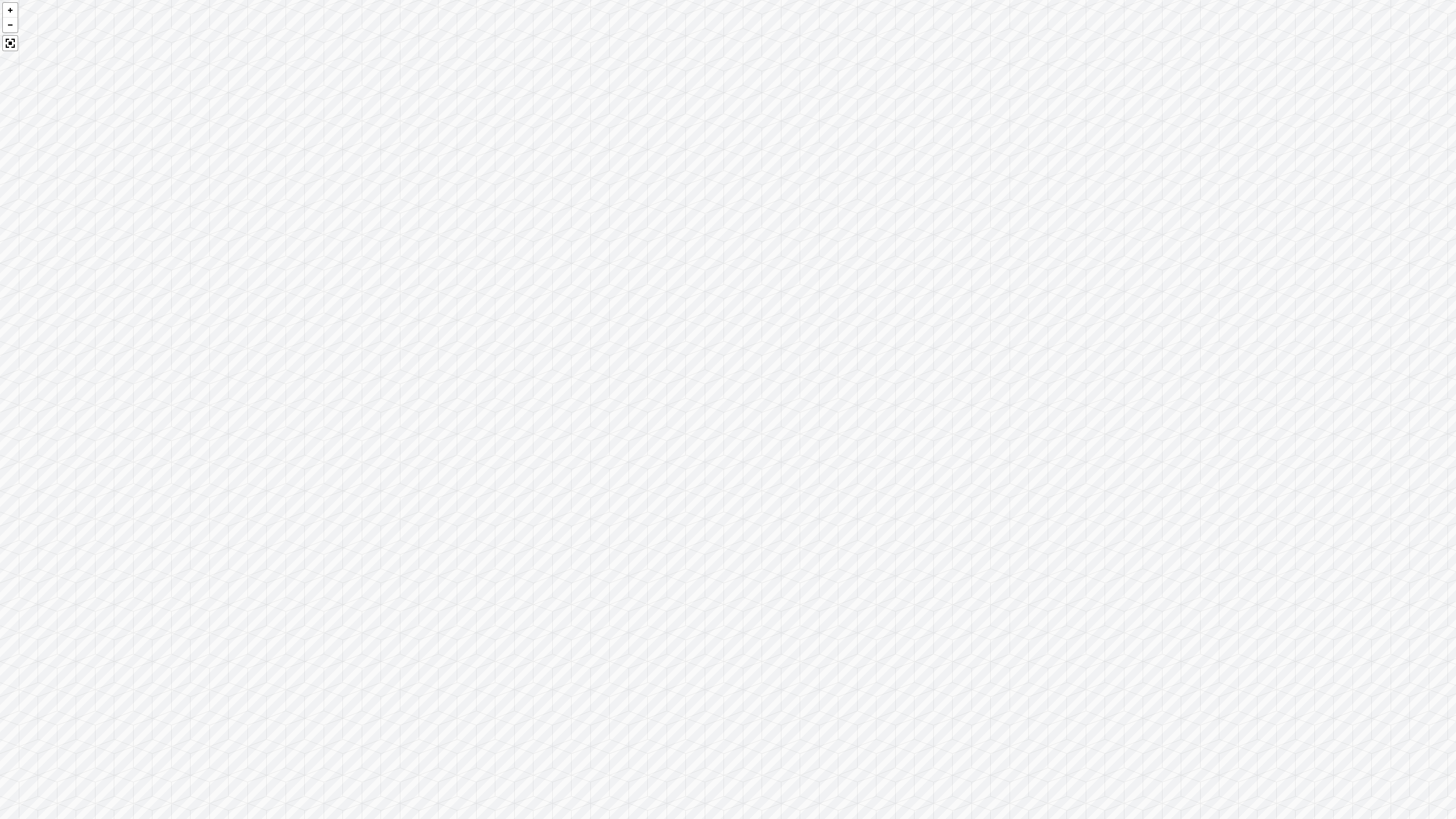
drag, startPoint x: 912, startPoint y: 398, endPoint x: 728, endPoint y: 543, distance: 234.3
click at [726, 545] on div at bounding box center [728, 409] width 1456 height 819
drag, startPoint x: 341, startPoint y: 245, endPoint x: 504, endPoint y: 568, distance: 361.8
click at [504, 563] on div at bounding box center [728, 409] width 1456 height 819
drag, startPoint x: 791, startPoint y: 595, endPoint x: 780, endPoint y: 537, distance: 59.0
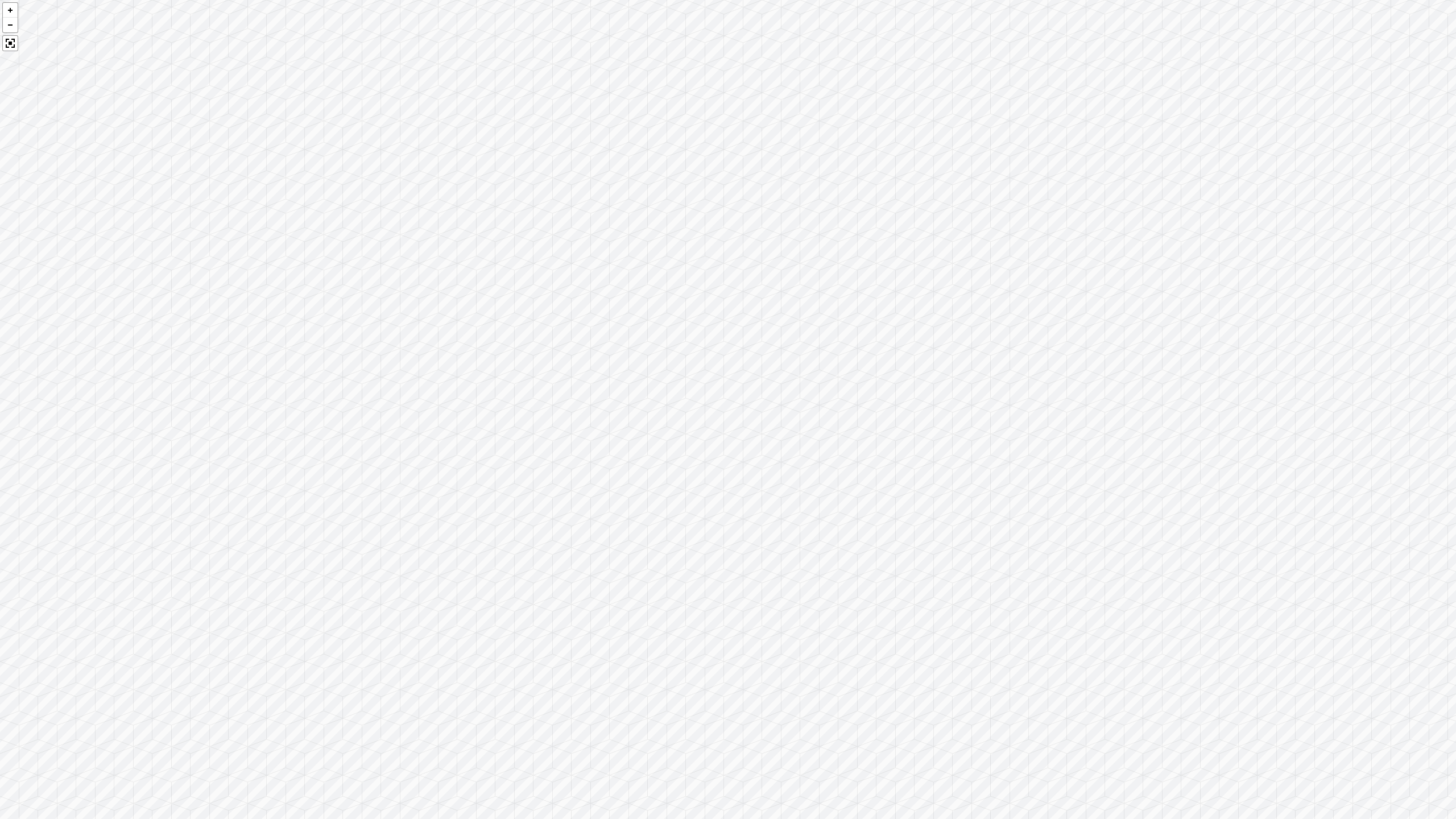
click at [780, 537] on div at bounding box center [728, 409] width 1456 height 819
drag, startPoint x: 677, startPoint y: 558, endPoint x: 416, endPoint y: 557, distance: 261.0
click at [416, 557] on div at bounding box center [728, 409] width 1456 height 819
drag, startPoint x: 885, startPoint y: 605, endPoint x: 583, endPoint y: 421, distance: 353.6
click at [583, 422] on div at bounding box center [728, 409] width 1456 height 819
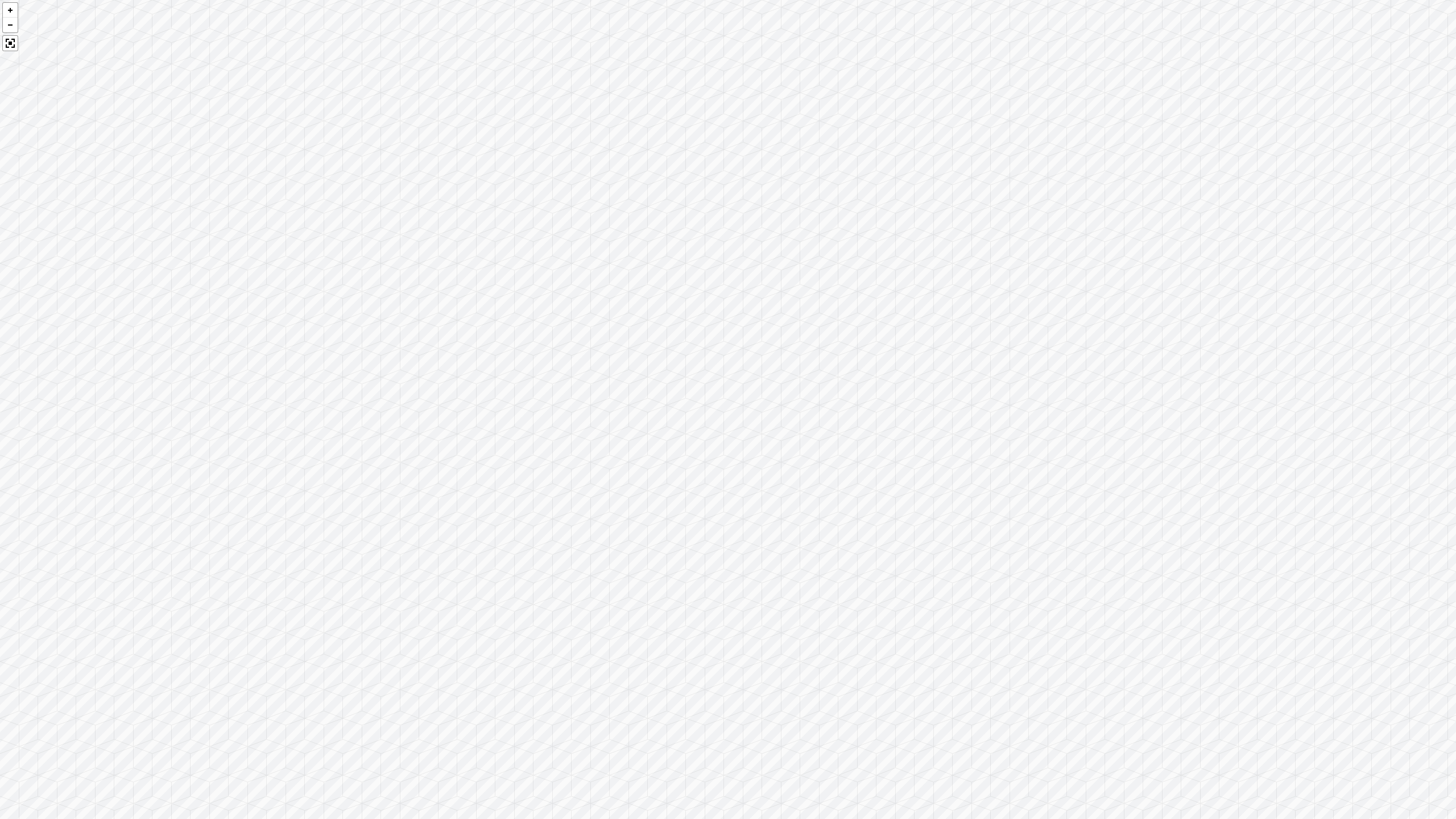
drag, startPoint x: 537, startPoint y: 305, endPoint x: 1103, endPoint y: 308, distance: 566.0
click at [830, 306] on div at bounding box center [728, 409] width 1456 height 819
drag, startPoint x: 345, startPoint y: 412, endPoint x: 1328, endPoint y: 404, distance: 983.0
click at [830, 394] on div at bounding box center [728, 409] width 1456 height 819
drag, startPoint x: 1280, startPoint y: 431, endPoint x: 194, endPoint y: 498, distance: 1088.1
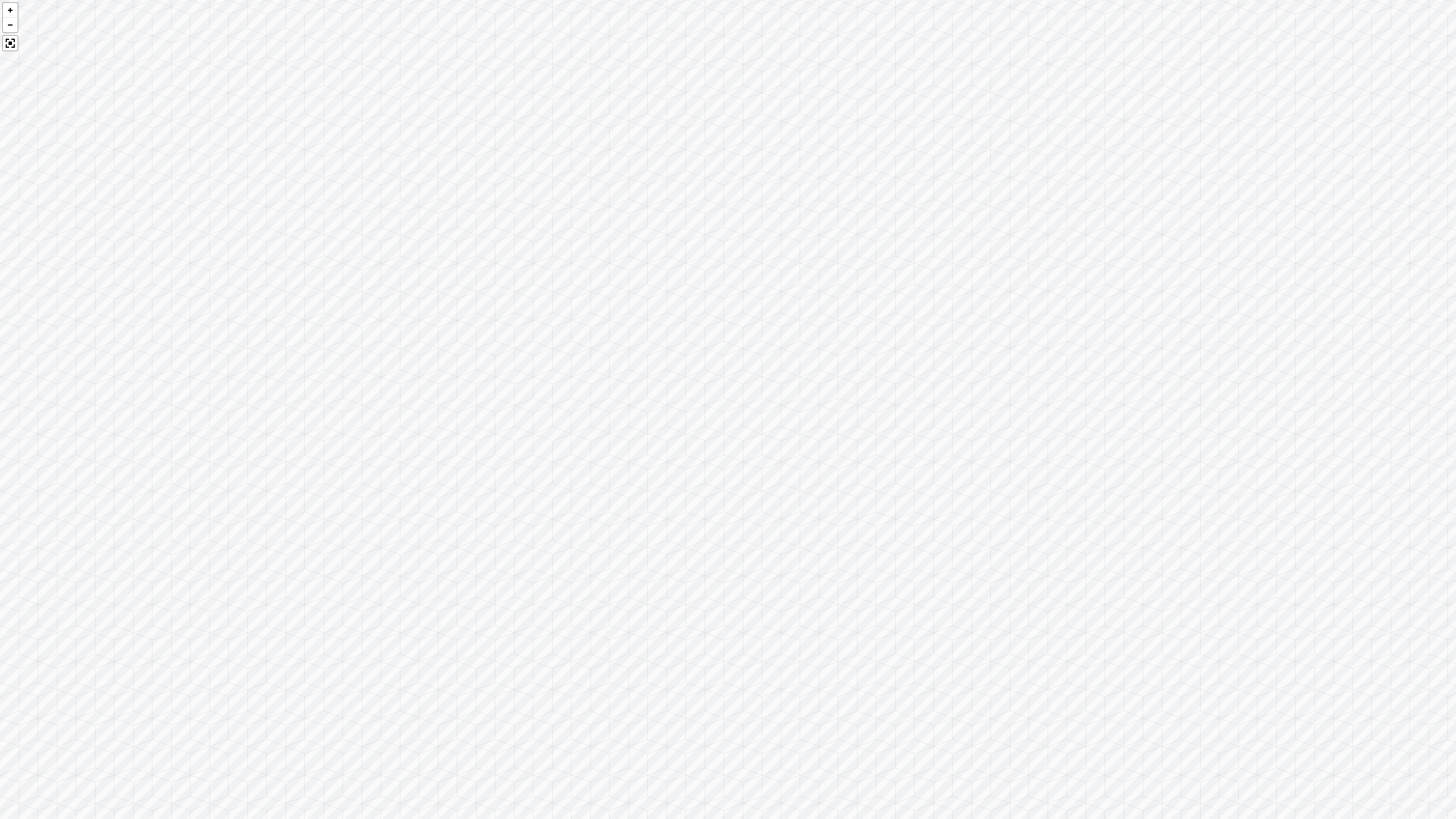
click at [194, 498] on div at bounding box center [728, 409] width 1456 height 819
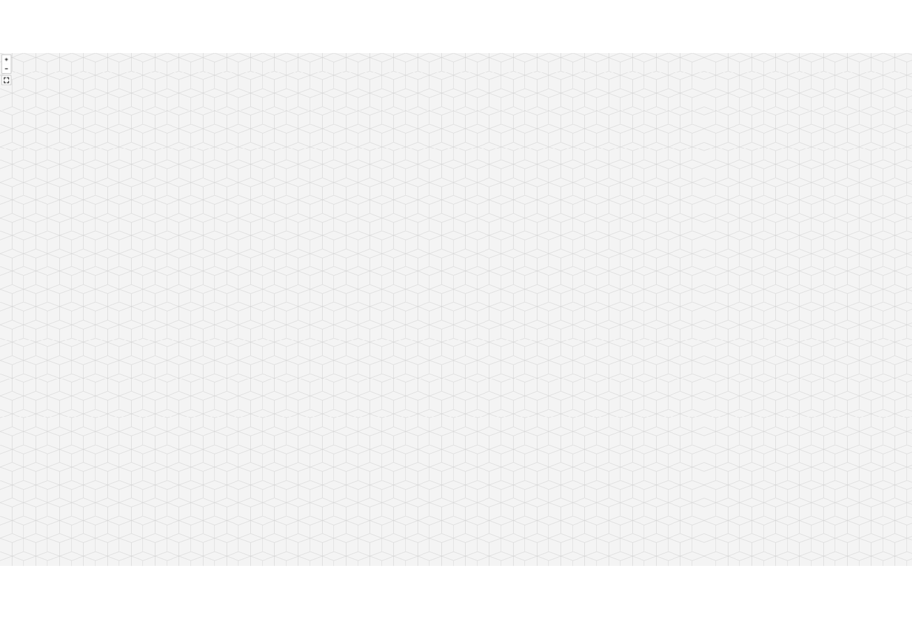
scroll to position [2322, 0]
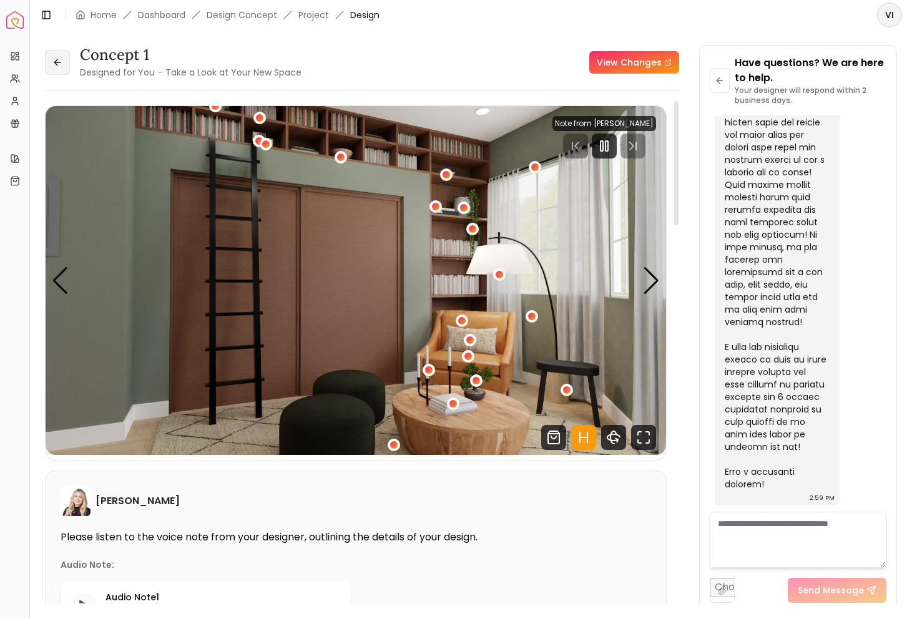
click at [63, 69] on button at bounding box center [57, 62] width 25 height 25
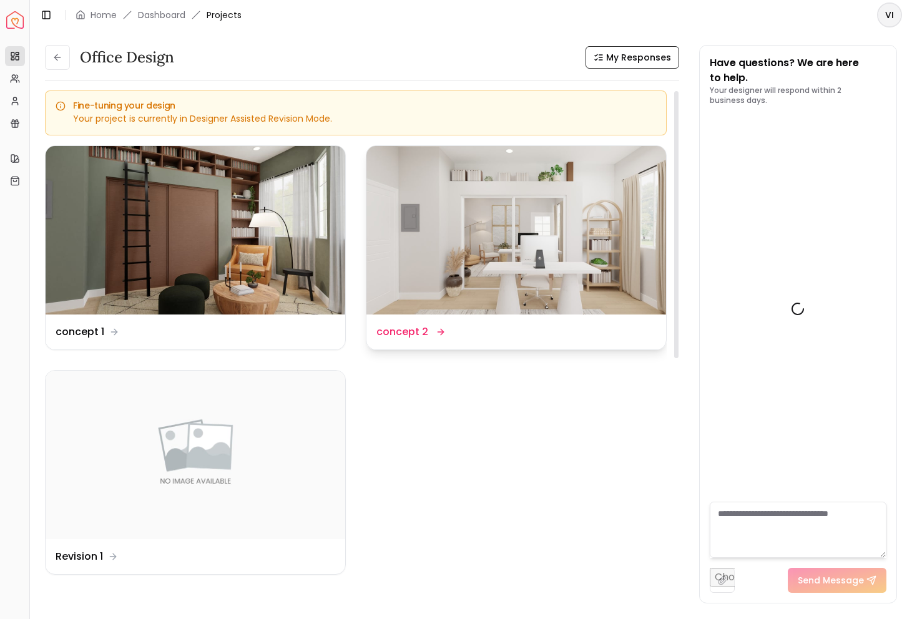
click at [497, 225] on img at bounding box center [516, 230] width 300 height 168
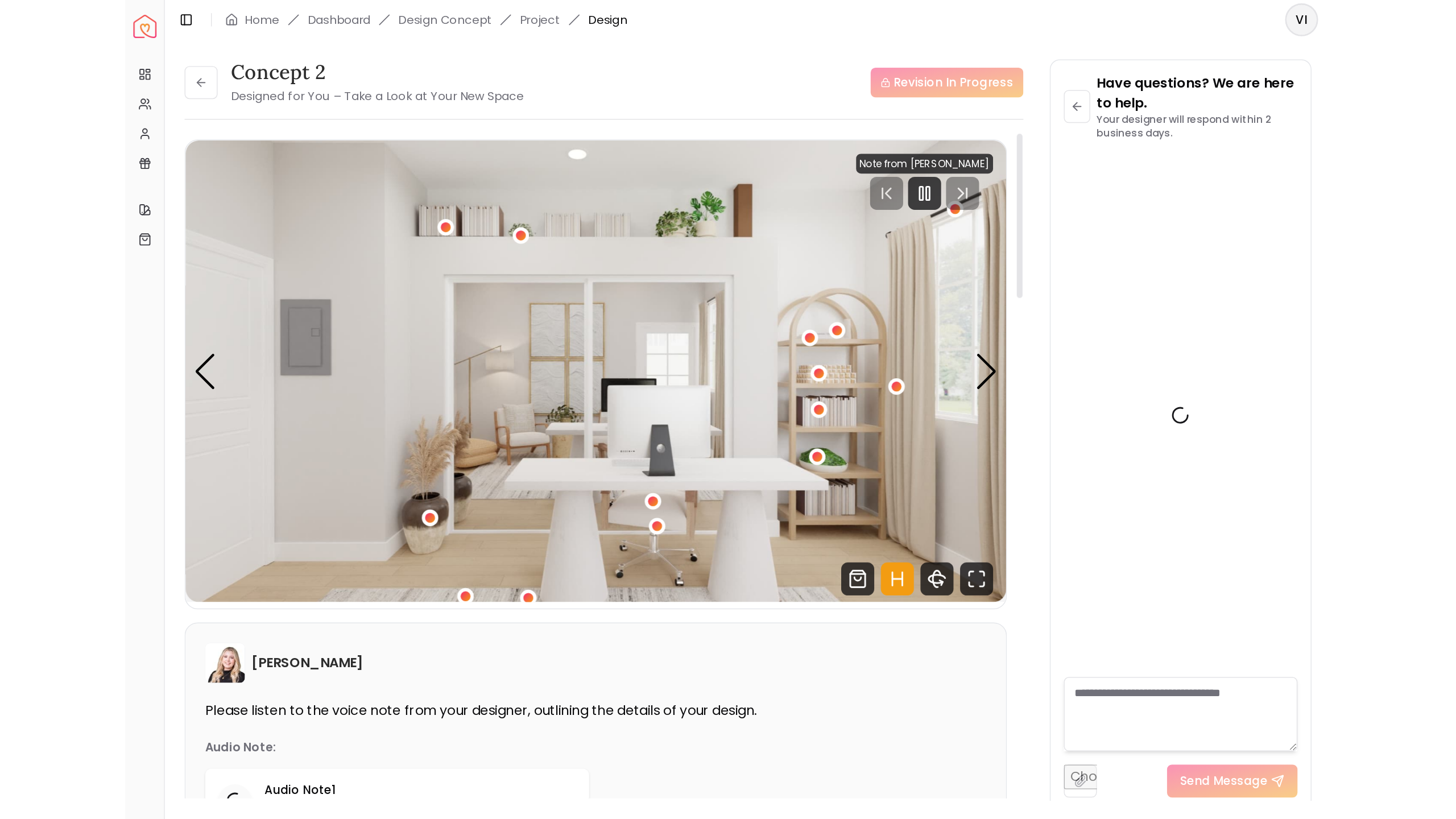
scroll to position [2115, 0]
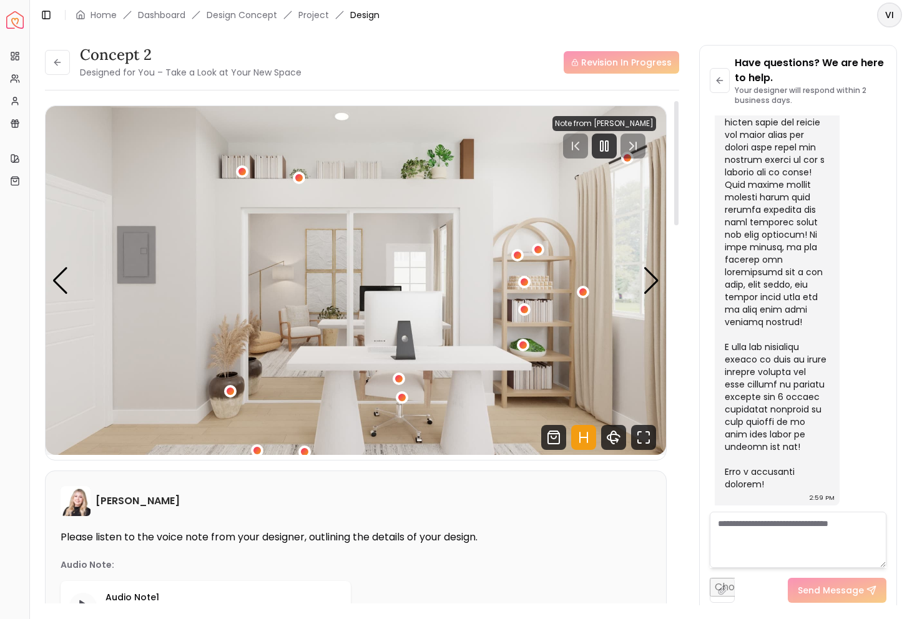
click at [637, 283] on img "1 / 5" at bounding box center [356, 280] width 620 height 349
click at [613, 438] on icon "360 View" at bounding box center [613, 437] width 25 height 25
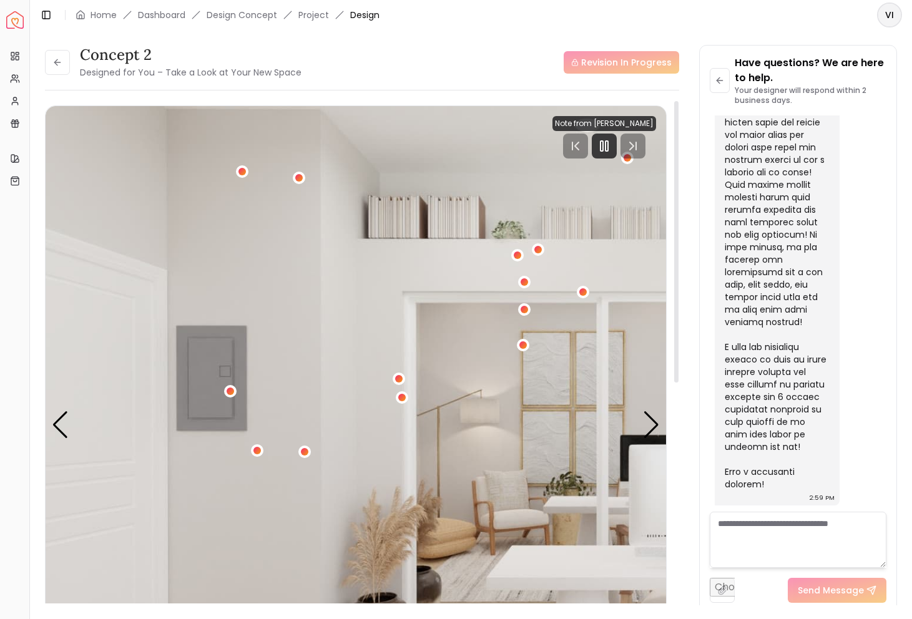
scroll to position [907, 0]
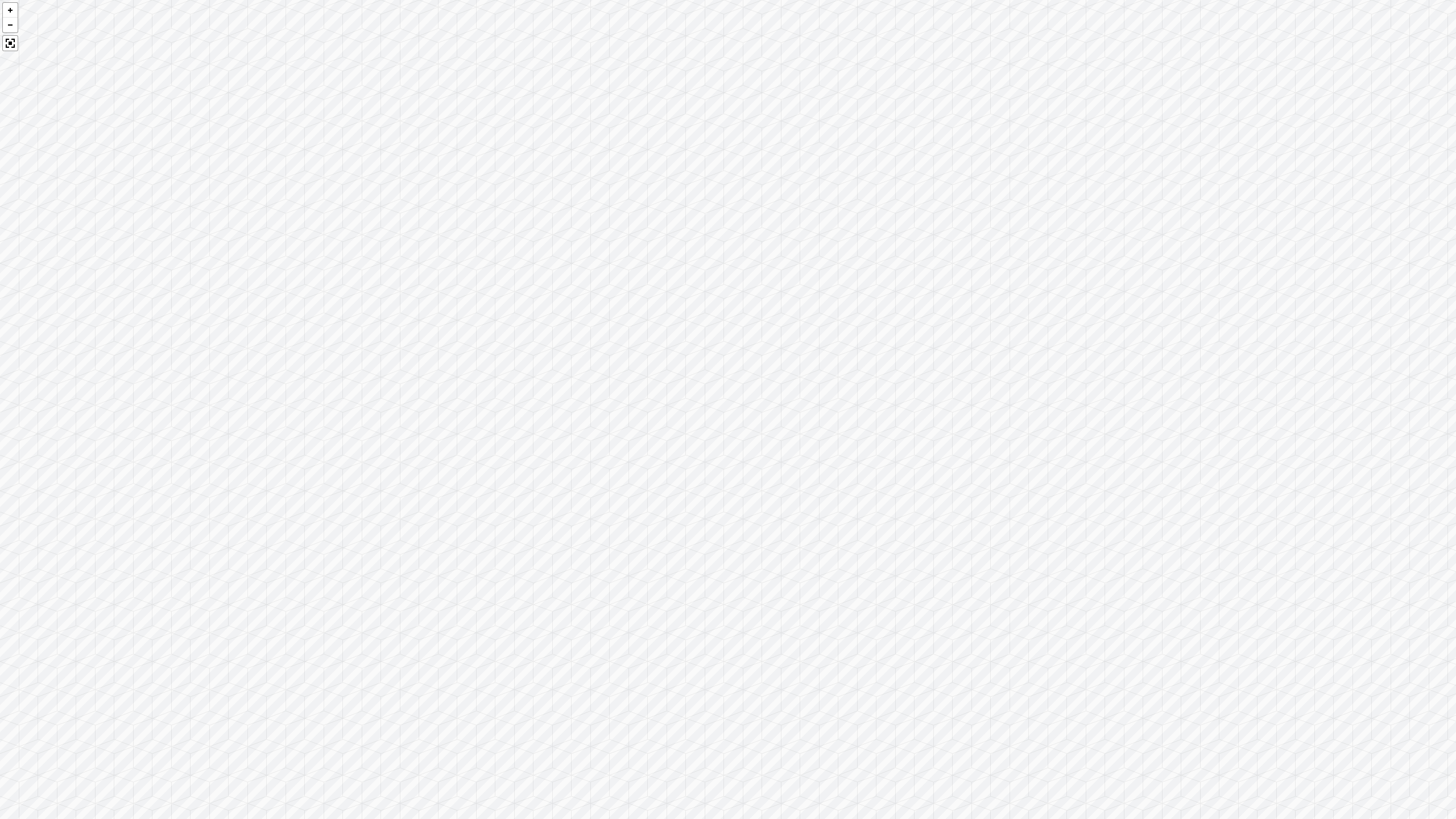
drag, startPoint x: 1068, startPoint y: 335, endPoint x: 374, endPoint y: 460, distance: 705.2
click at [374, 460] on div at bounding box center [728, 409] width 1456 height 819
drag, startPoint x: 1153, startPoint y: 384, endPoint x: 563, endPoint y: 550, distance: 612.9
click at [563, 550] on div at bounding box center [728, 409] width 1456 height 819
drag, startPoint x: 1115, startPoint y: 611, endPoint x: 604, endPoint y: 306, distance: 595.1
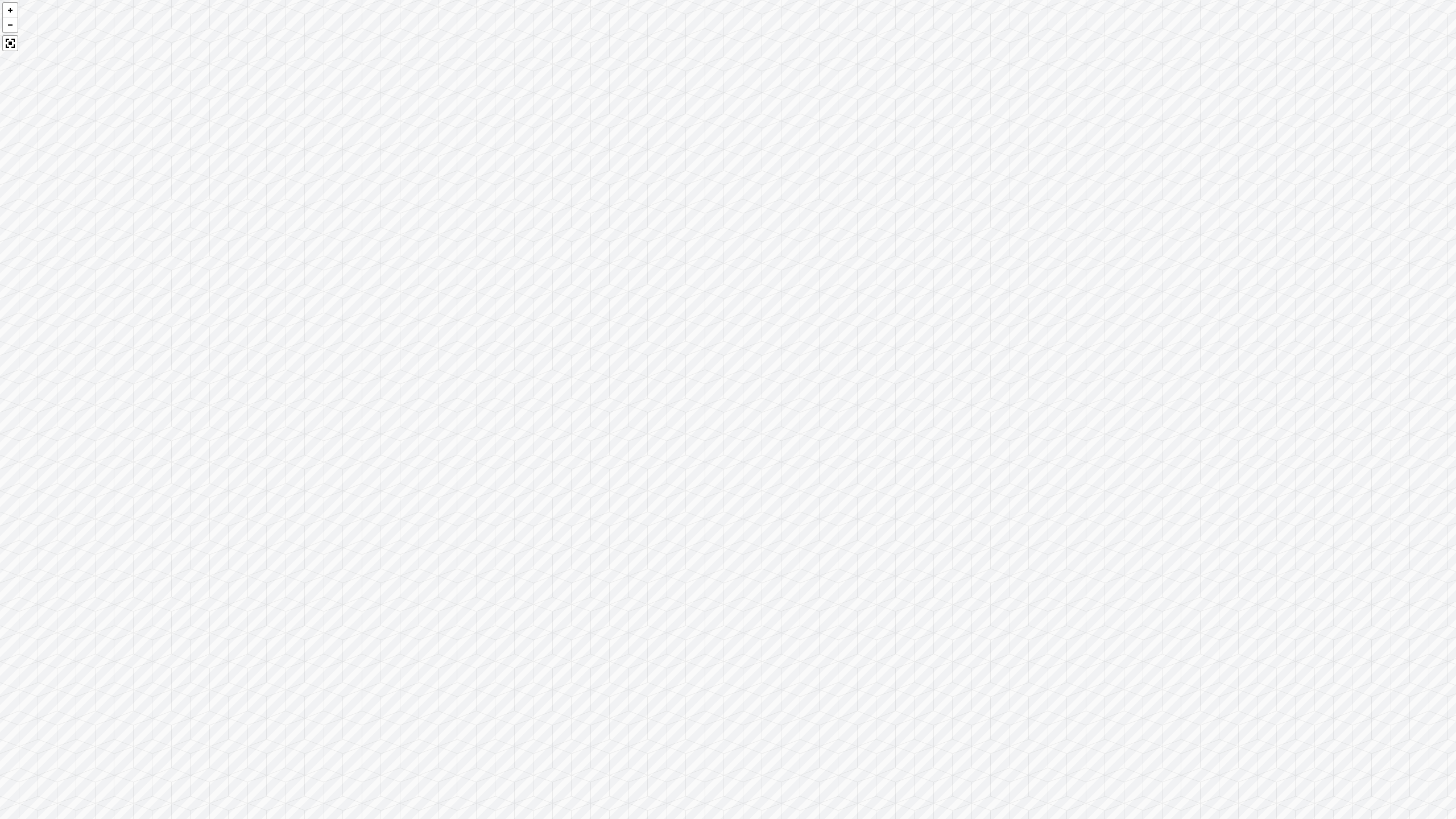
click at [604, 307] on div at bounding box center [728, 409] width 1456 height 819
drag, startPoint x: 184, startPoint y: 337, endPoint x: 1042, endPoint y: 372, distance: 858.7
click at [830, 372] on div at bounding box center [728, 409] width 1456 height 819
drag, startPoint x: 706, startPoint y: 477, endPoint x: 1455, endPoint y: 421, distance: 751.1
click at [830, 421] on div at bounding box center [728, 409] width 1456 height 819
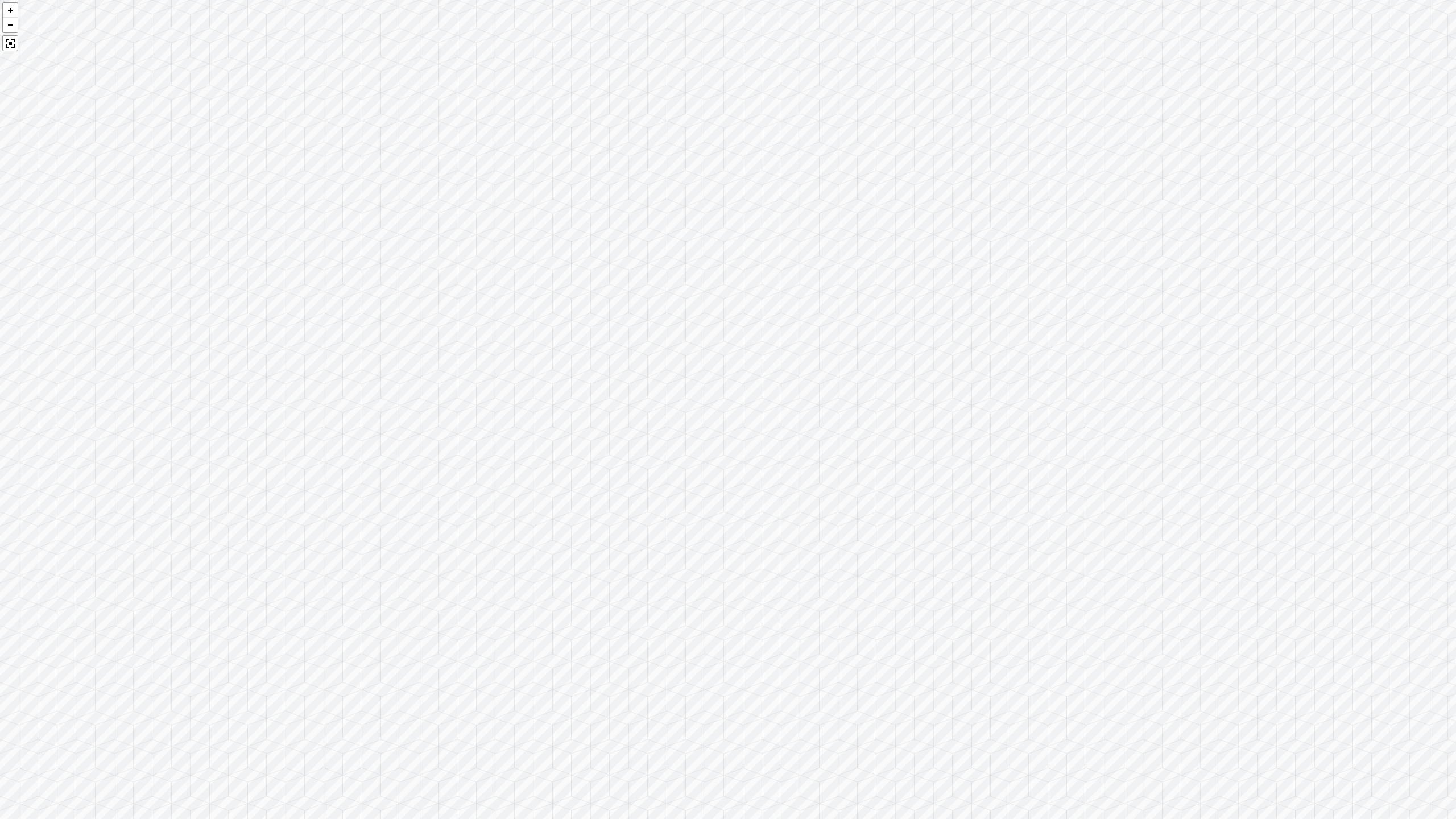
drag, startPoint x: 557, startPoint y: 445, endPoint x: 1221, endPoint y: 537, distance: 670.3
click at [830, 537] on div at bounding box center [728, 409] width 1456 height 819
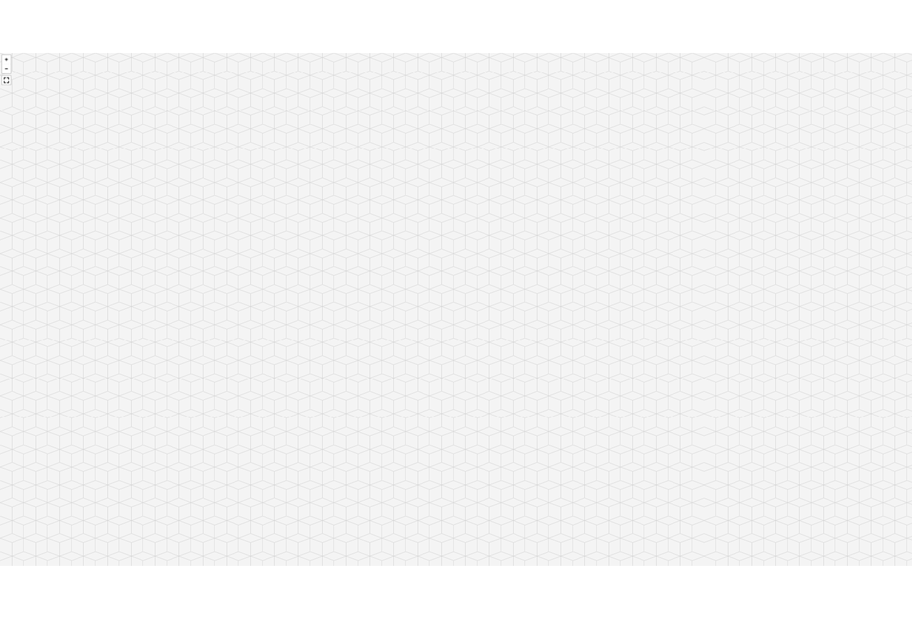
scroll to position [2322, 0]
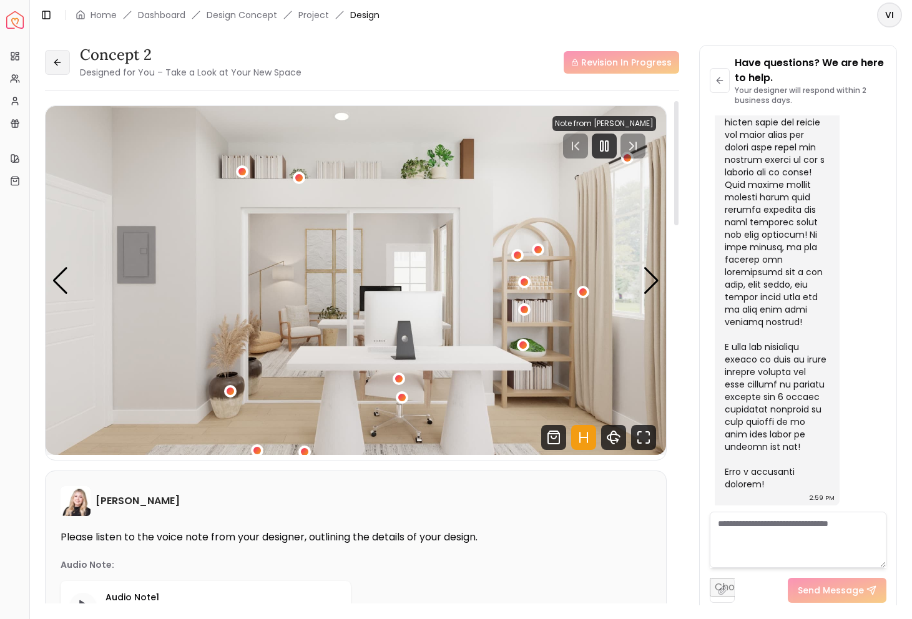
click at [54, 69] on button at bounding box center [57, 62] width 25 height 25
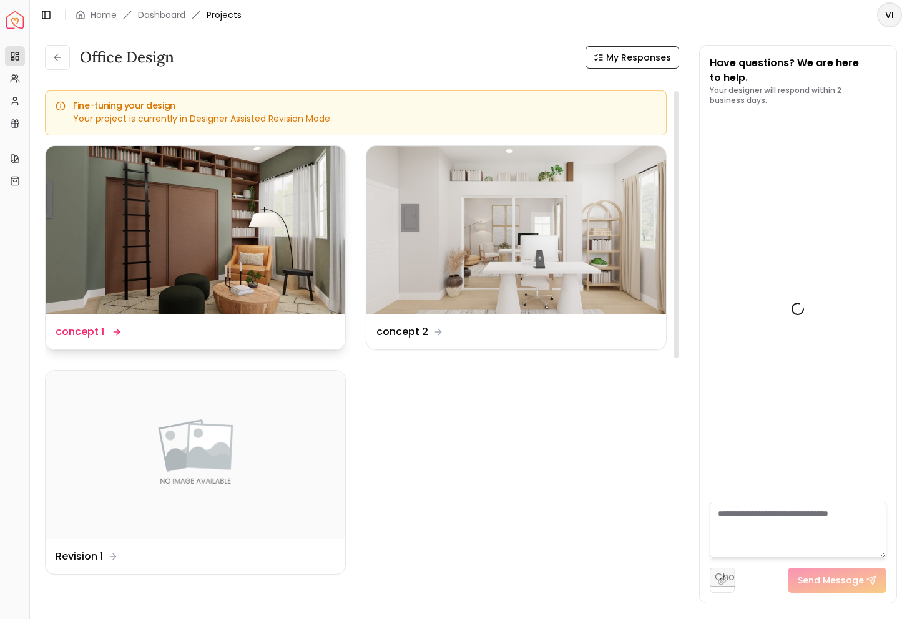
scroll to position [2332, 0]
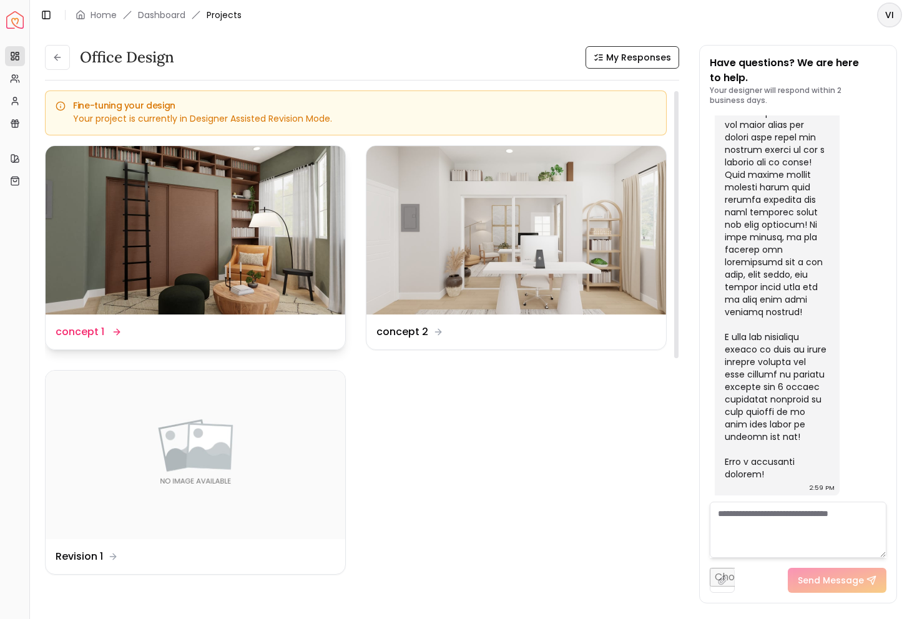
click at [230, 196] on img at bounding box center [196, 230] width 300 height 168
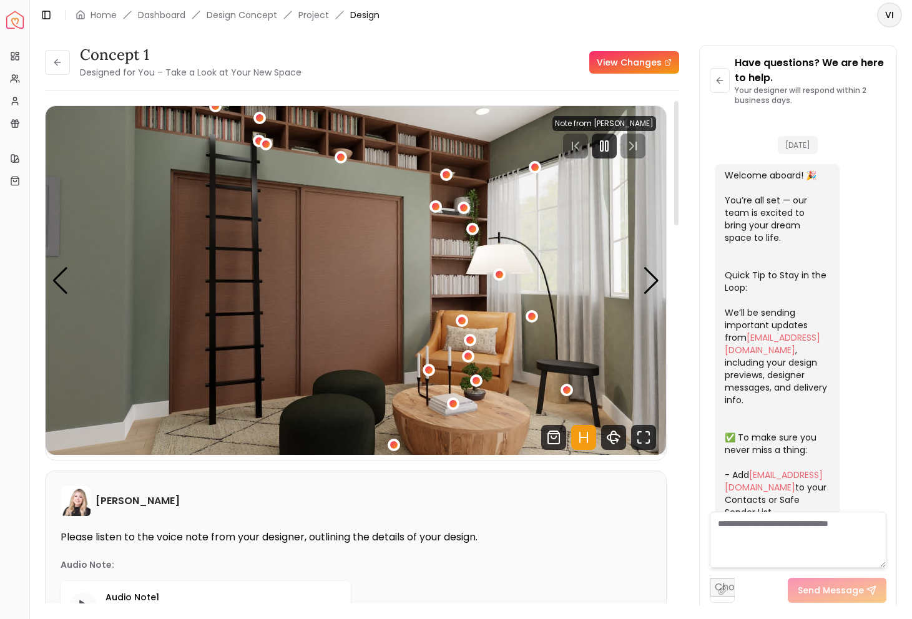
scroll to position [2322, 0]
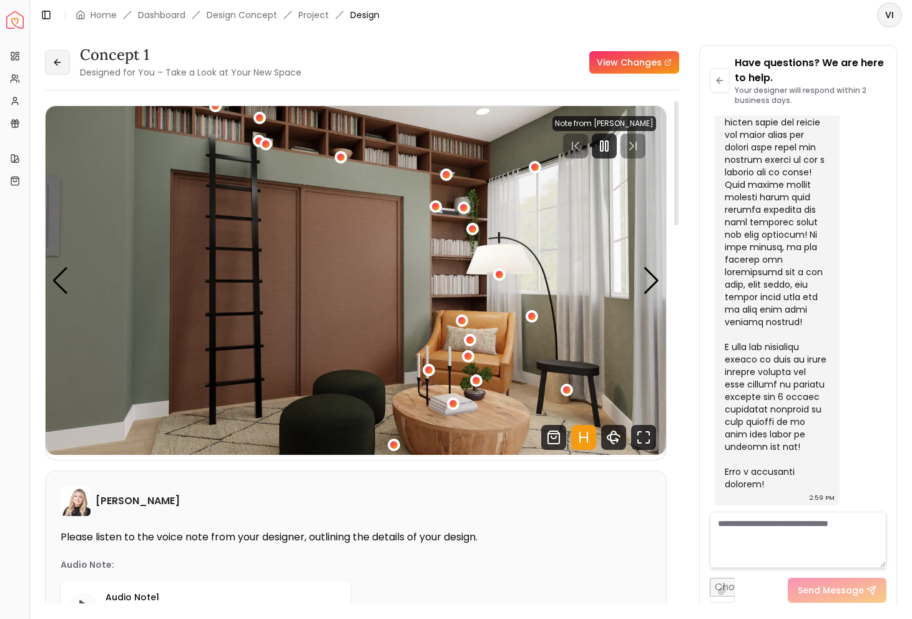
click at [49, 73] on button at bounding box center [57, 62] width 25 height 25
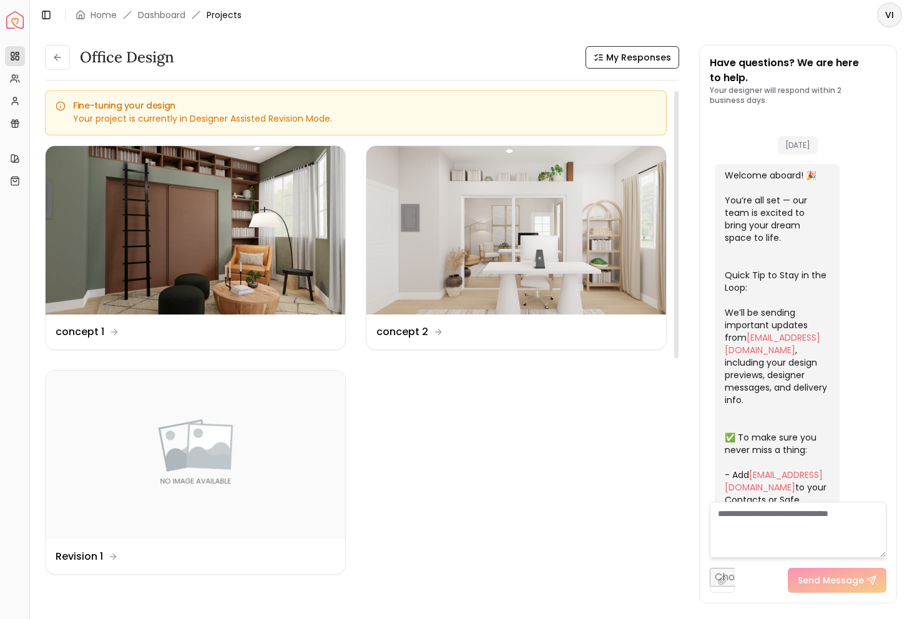
scroll to position [2332, 0]
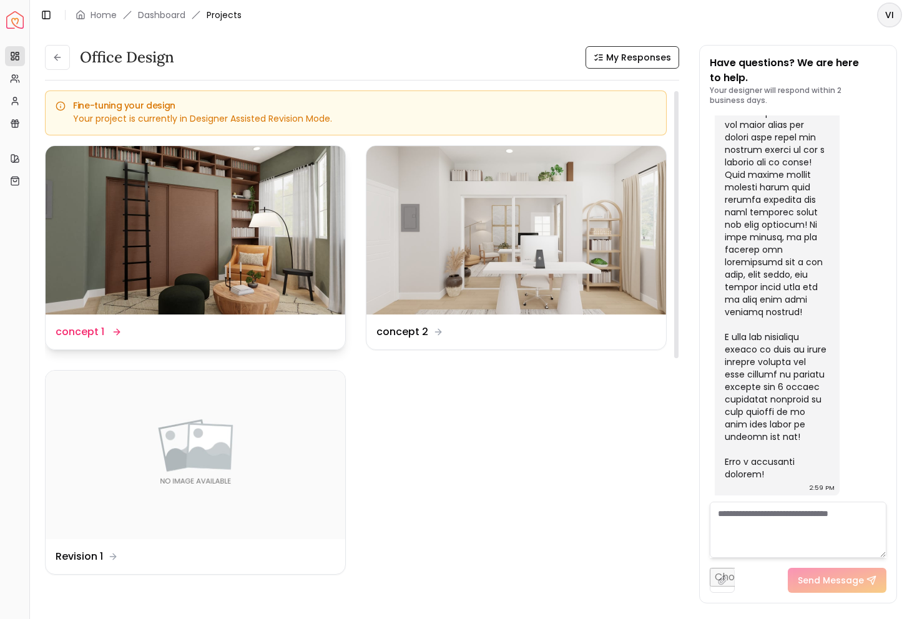
click at [268, 295] on img at bounding box center [196, 230] width 300 height 168
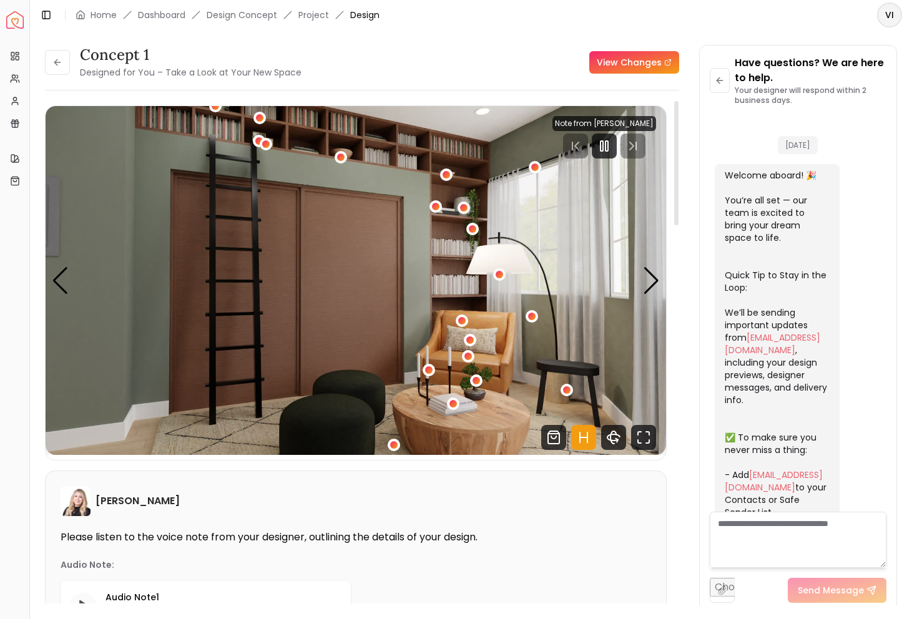
scroll to position [2322, 0]
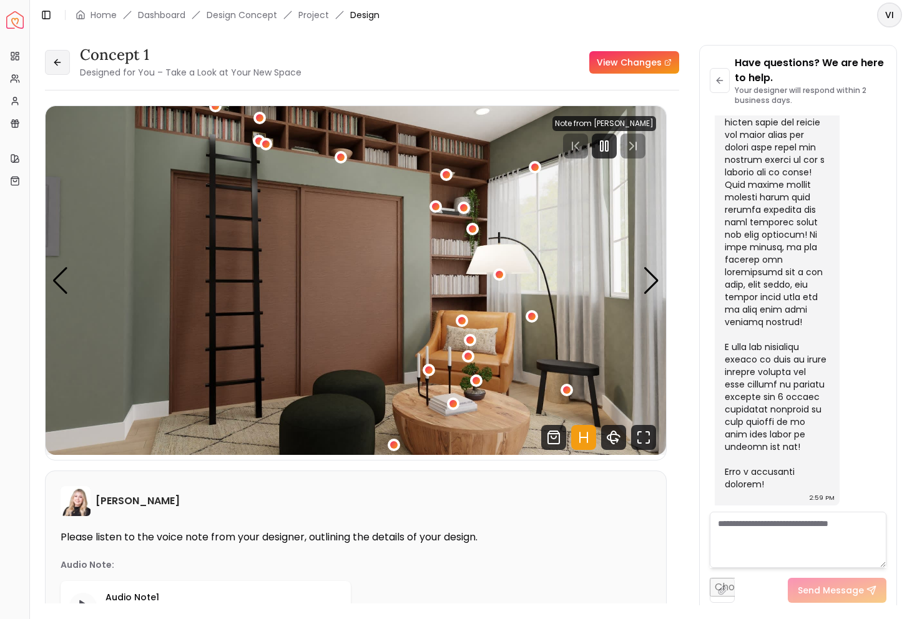
click at [54, 64] on icon at bounding box center [57, 62] width 10 height 10
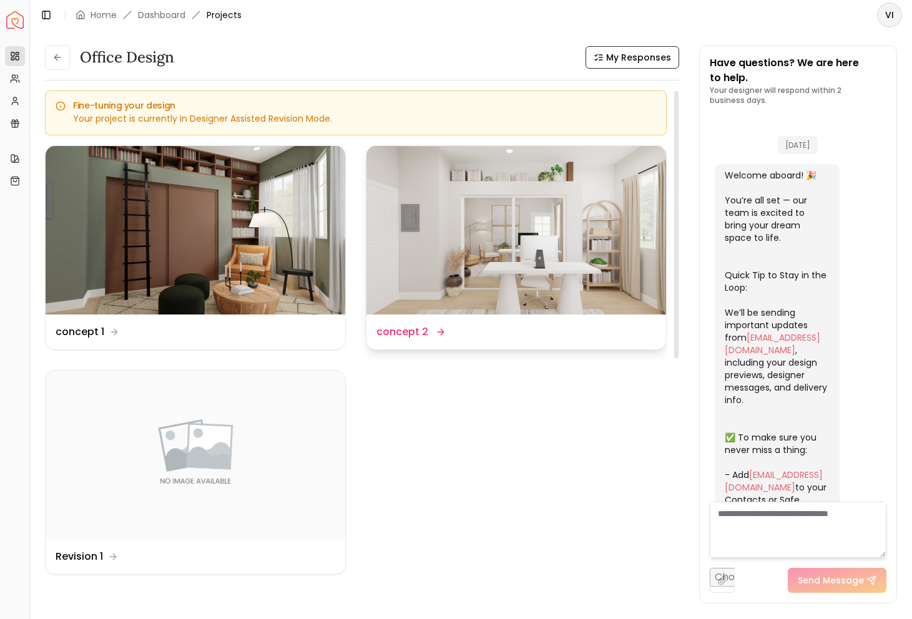
scroll to position [2332, 0]
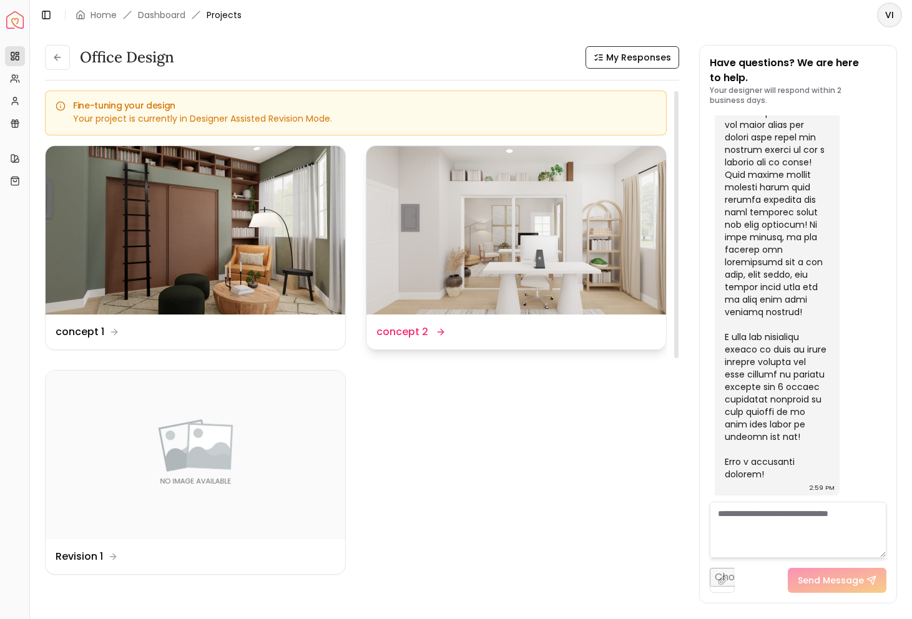
click at [471, 273] on img at bounding box center [516, 230] width 300 height 168
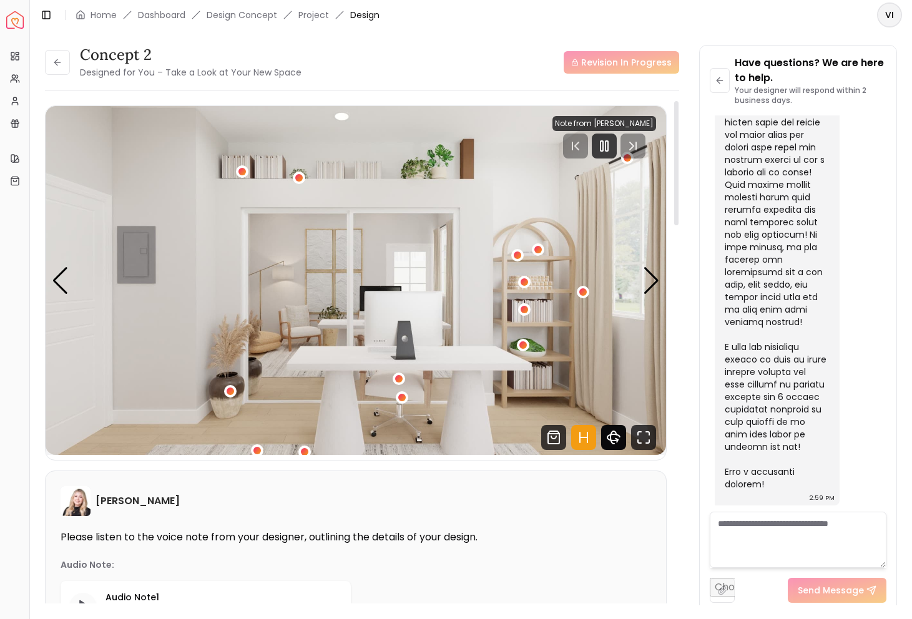
click at [619, 440] on icon "360 View" at bounding box center [613, 437] width 25 height 25
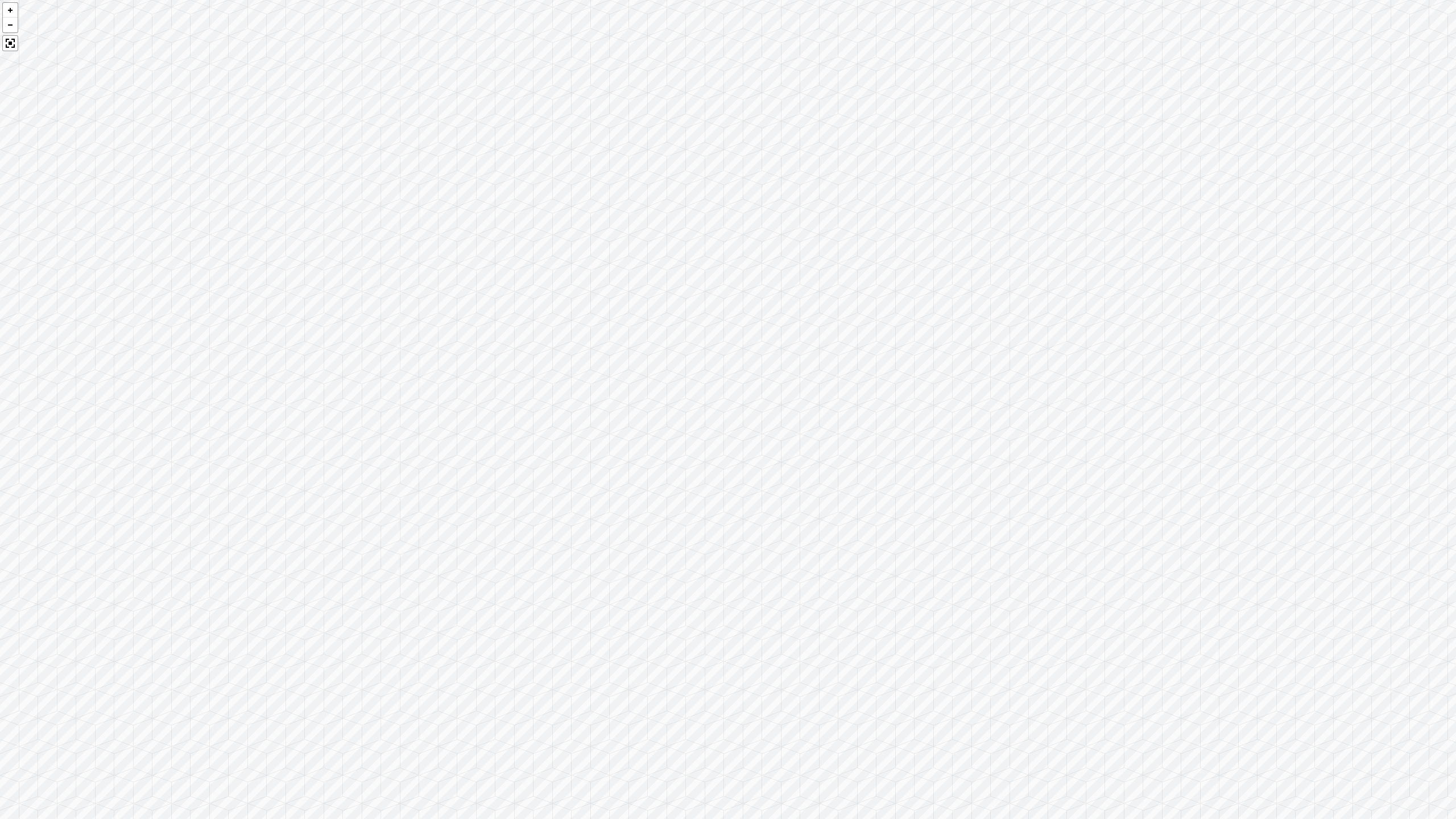
drag, startPoint x: 592, startPoint y: 425, endPoint x: 966, endPoint y: 314, distance: 390.1
click at [830, 314] on div at bounding box center [728, 409] width 1456 height 819
drag, startPoint x: 709, startPoint y: 299, endPoint x: 882, endPoint y: 486, distance: 254.8
click at [830, 488] on div at bounding box center [728, 409] width 1456 height 819
drag, startPoint x: 851, startPoint y: 448, endPoint x: 265, endPoint y: 439, distance: 586.1
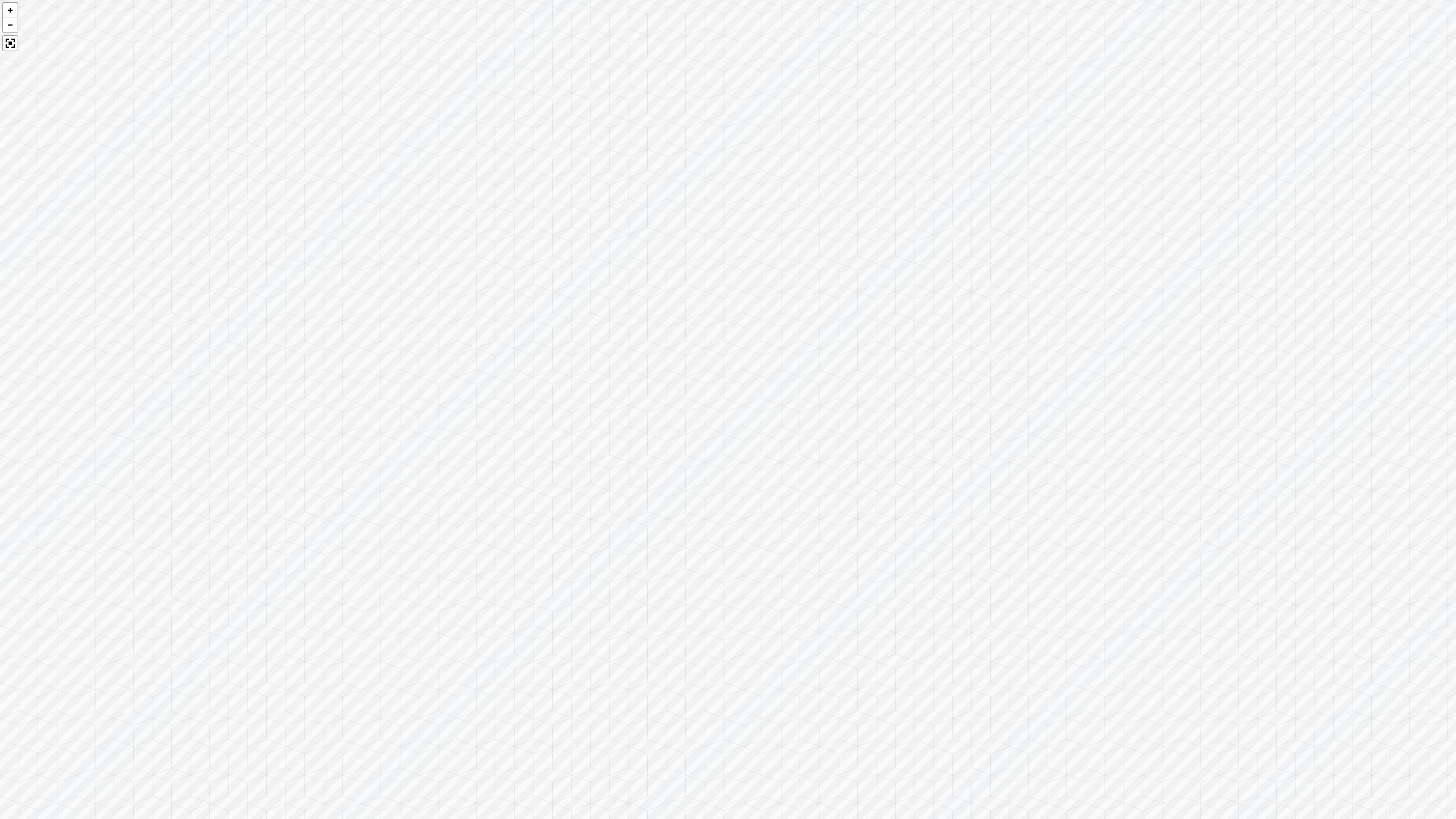
click at [270, 433] on div at bounding box center [728, 409] width 1456 height 819
drag, startPoint x: 832, startPoint y: 274, endPoint x: 272, endPoint y: 476, distance: 595.3
click at [272, 477] on div at bounding box center [728, 409] width 1456 height 819
drag, startPoint x: 947, startPoint y: 480, endPoint x: 388, endPoint y: 411, distance: 563.2
click at [388, 411] on div at bounding box center [728, 409] width 1456 height 819
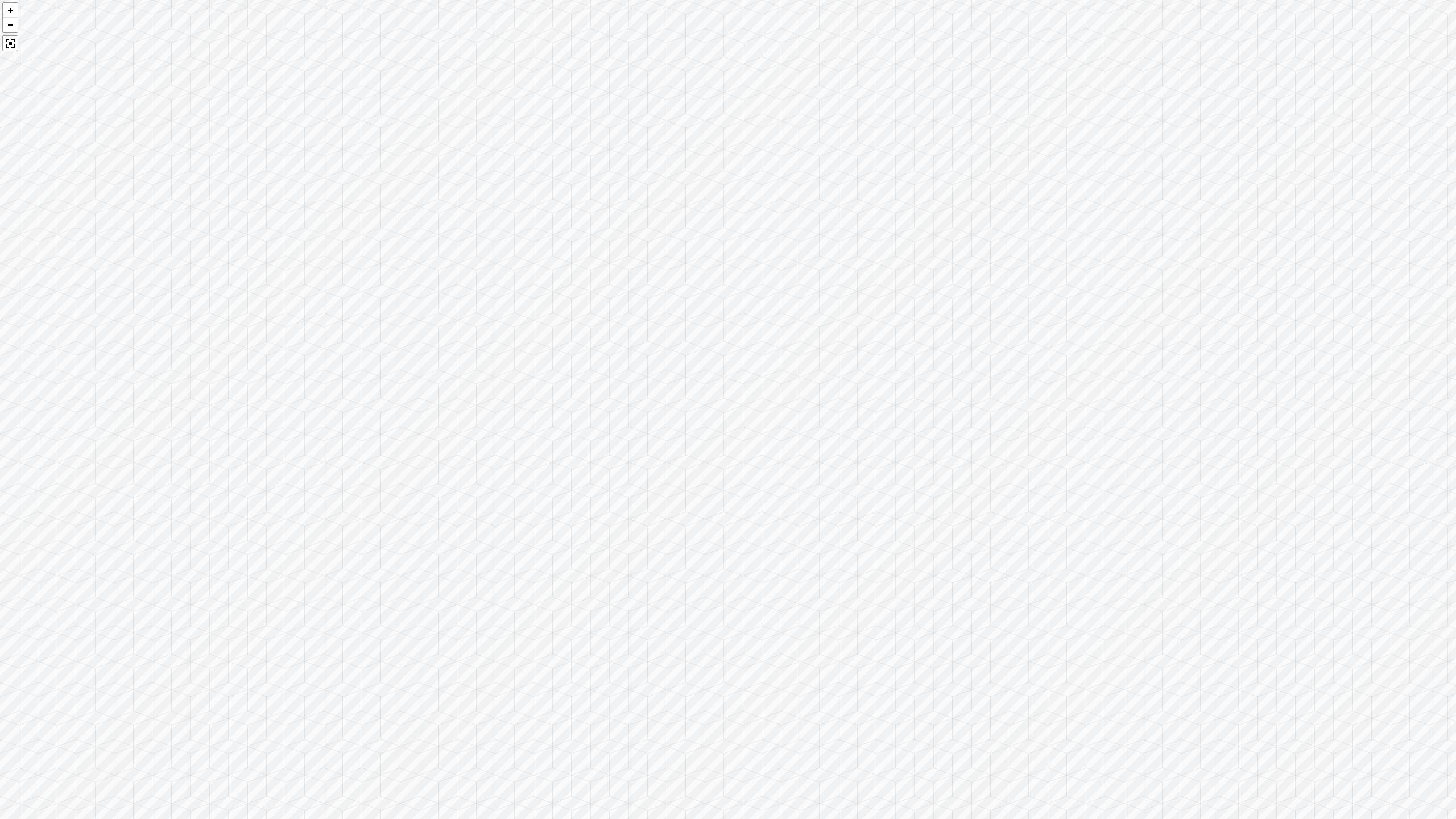
drag, startPoint x: 1011, startPoint y: 291, endPoint x: 245, endPoint y: 282, distance: 766.1
click at [245, 282] on div at bounding box center [728, 409] width 1456 height 819
drag, startPoint x: 377, startPoint y: 299, endPoint x: 6, endPoint y: 329, distance: 372.2
click at [6, 329] on div at bounding box center [728, 409] width 1456 height 819
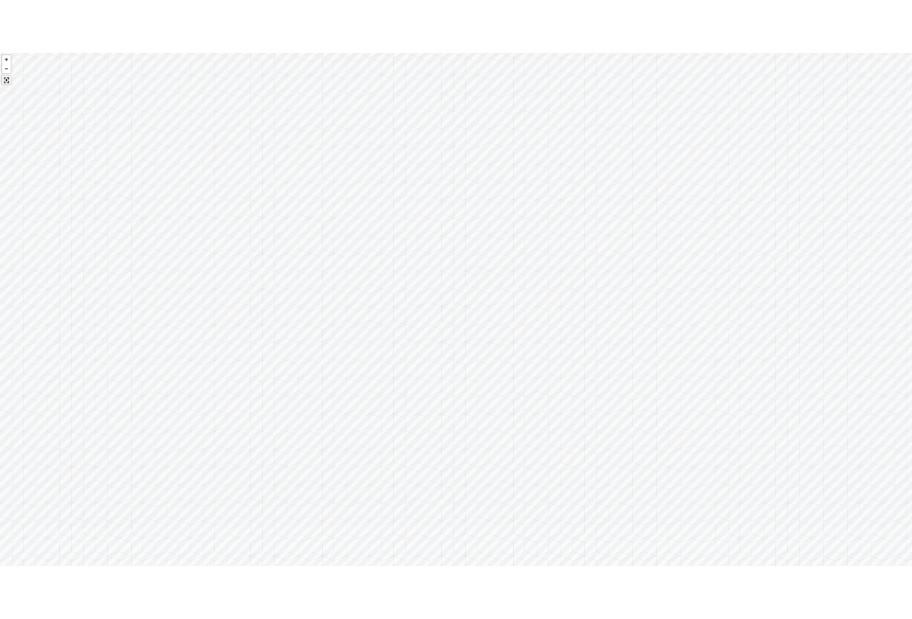
scroll to position [2322, 0]
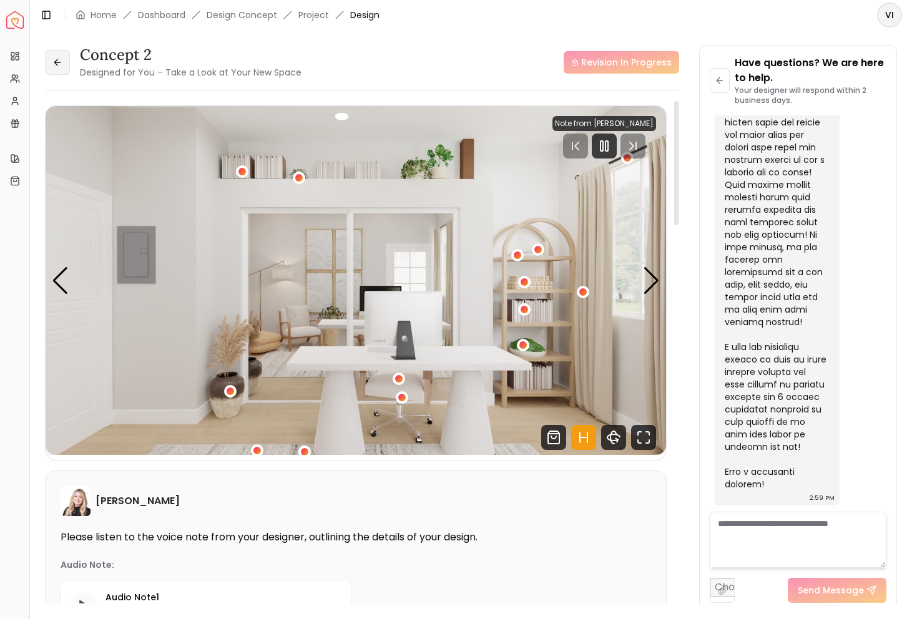
click at [66, 55] on button at bounding box center [57, 62] width 25 height 25
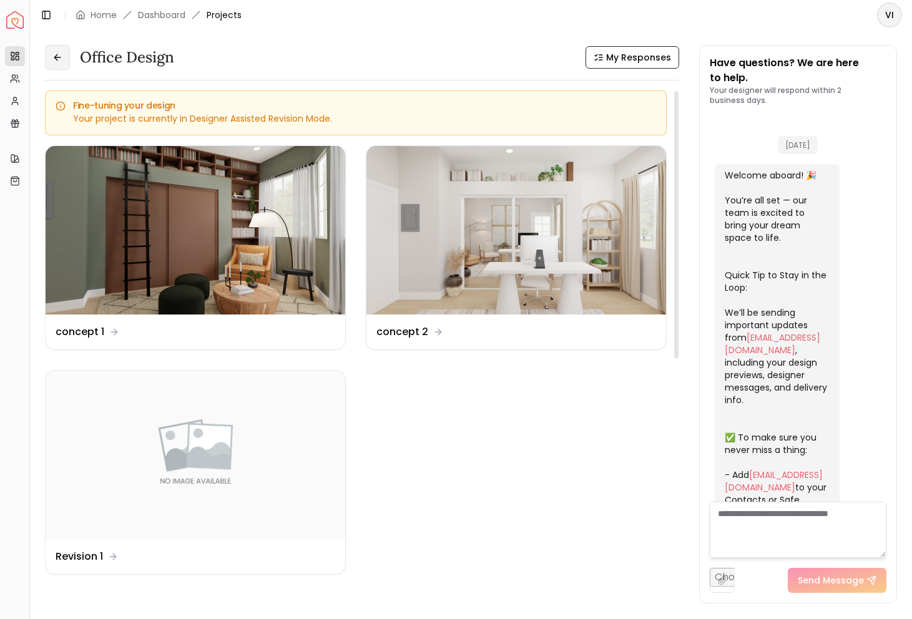
scroll to position [2332, 0]
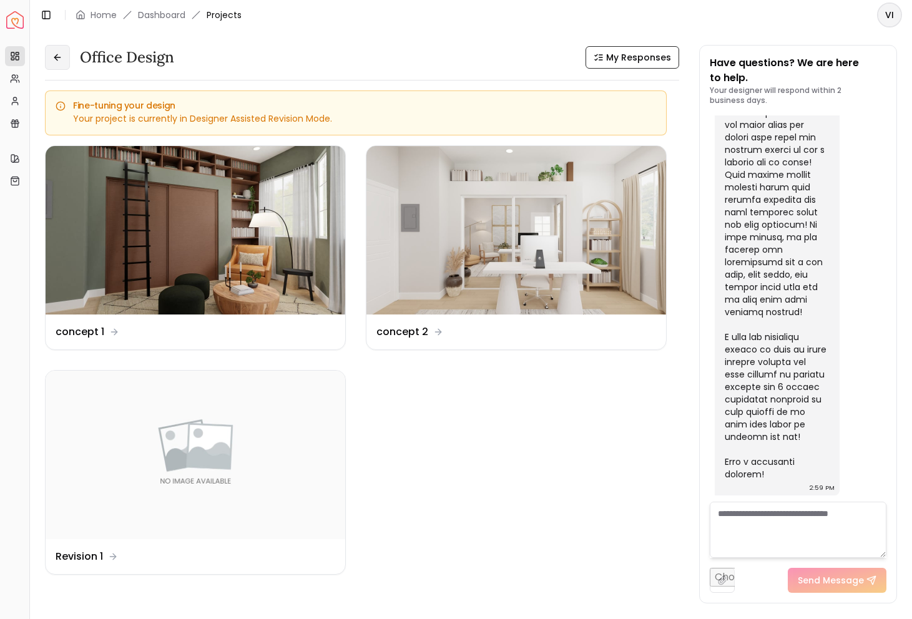
click at [56, 59] on icon at bounding box center [57, 57] width 10 height 10
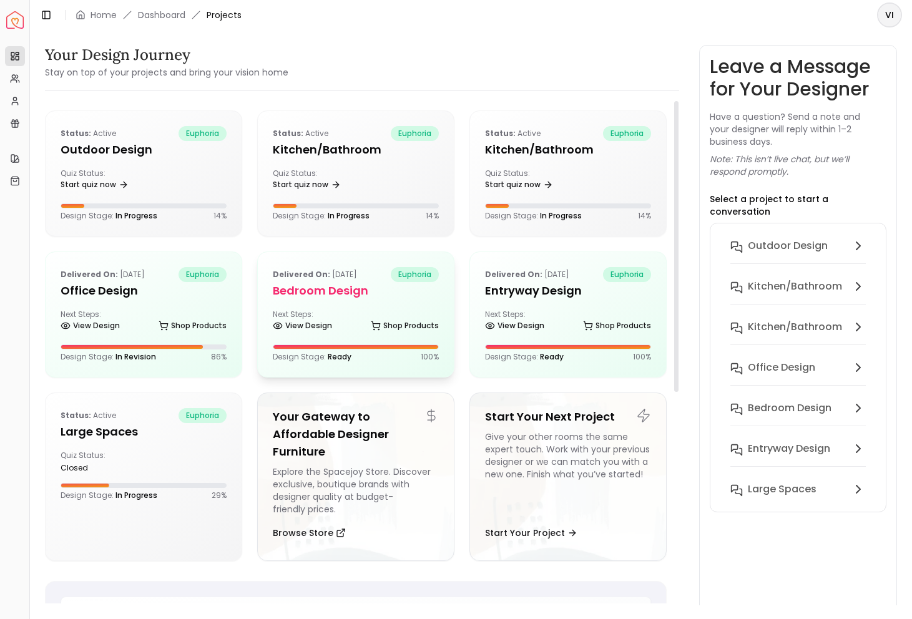
click at [401, 261] on div "Delivered on: [DATE] euphoria Bedroom design Next Steps: View Design Shop Produ…" at bounding box center [356, 314] width 196 height 125
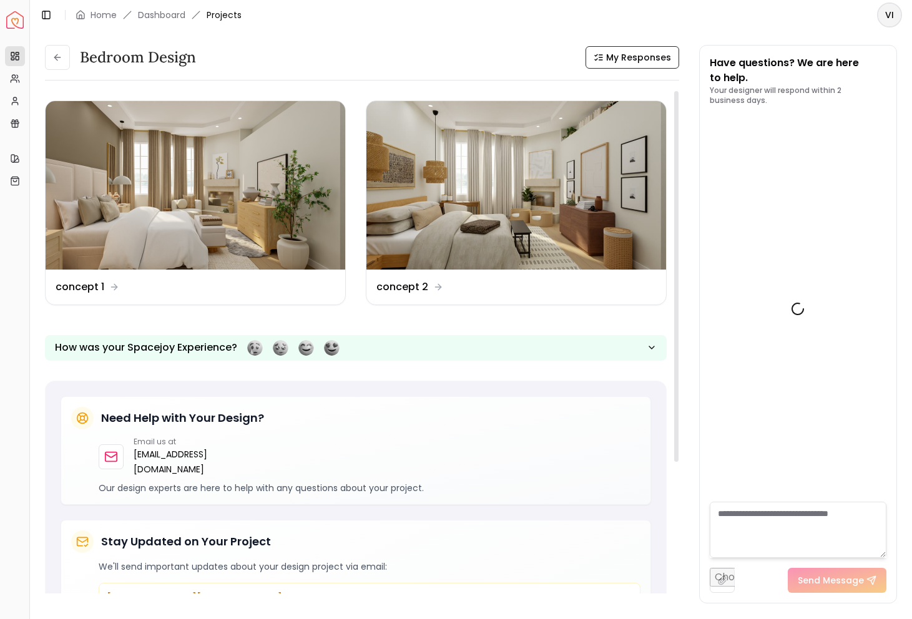
scroll to position [1296, 0]
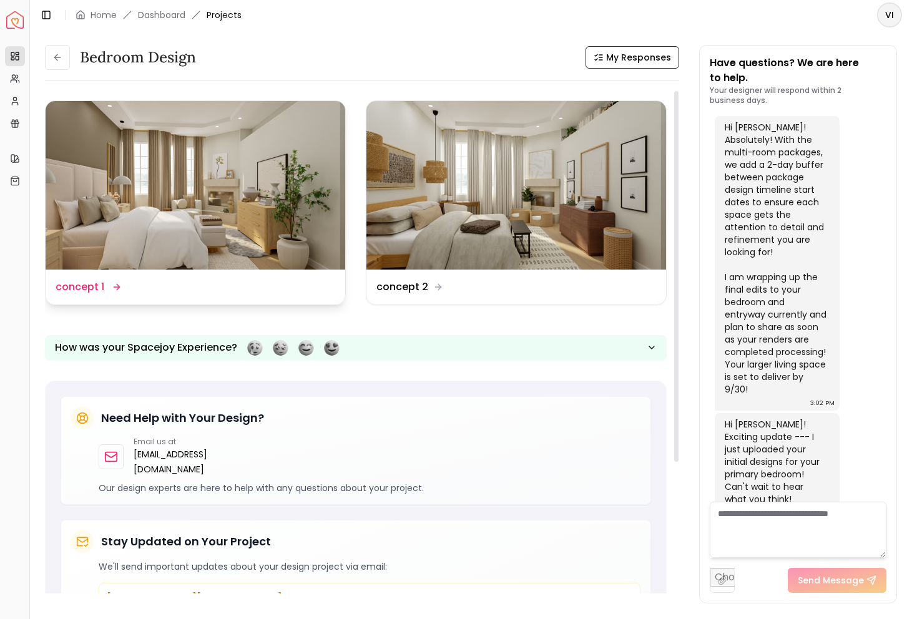
click at [180, 186] on img at bounding box center [196, 185] width 300 height 168
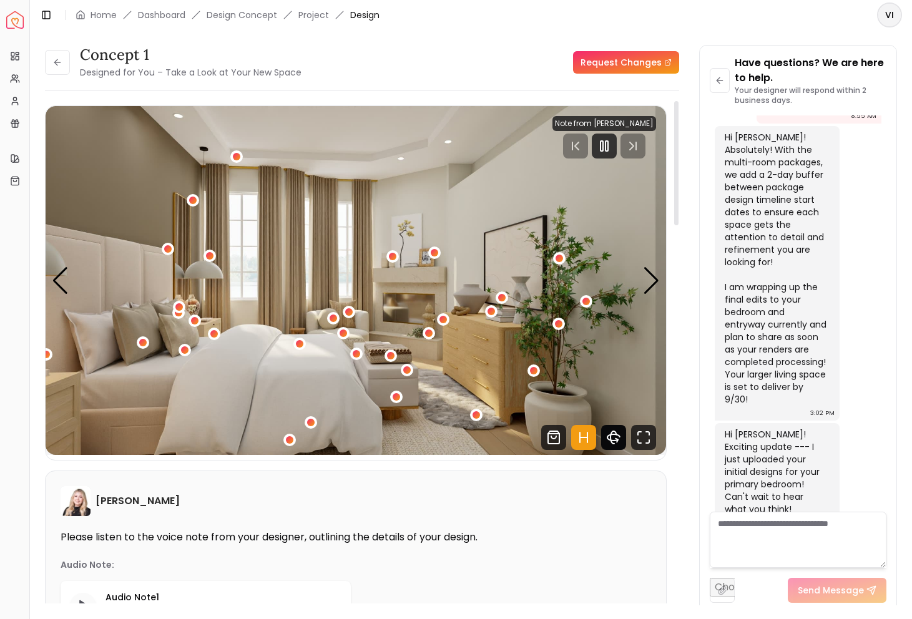
click at [618, 442] on icon "360 View" at bounding box center [613, 437] width 25 height 25
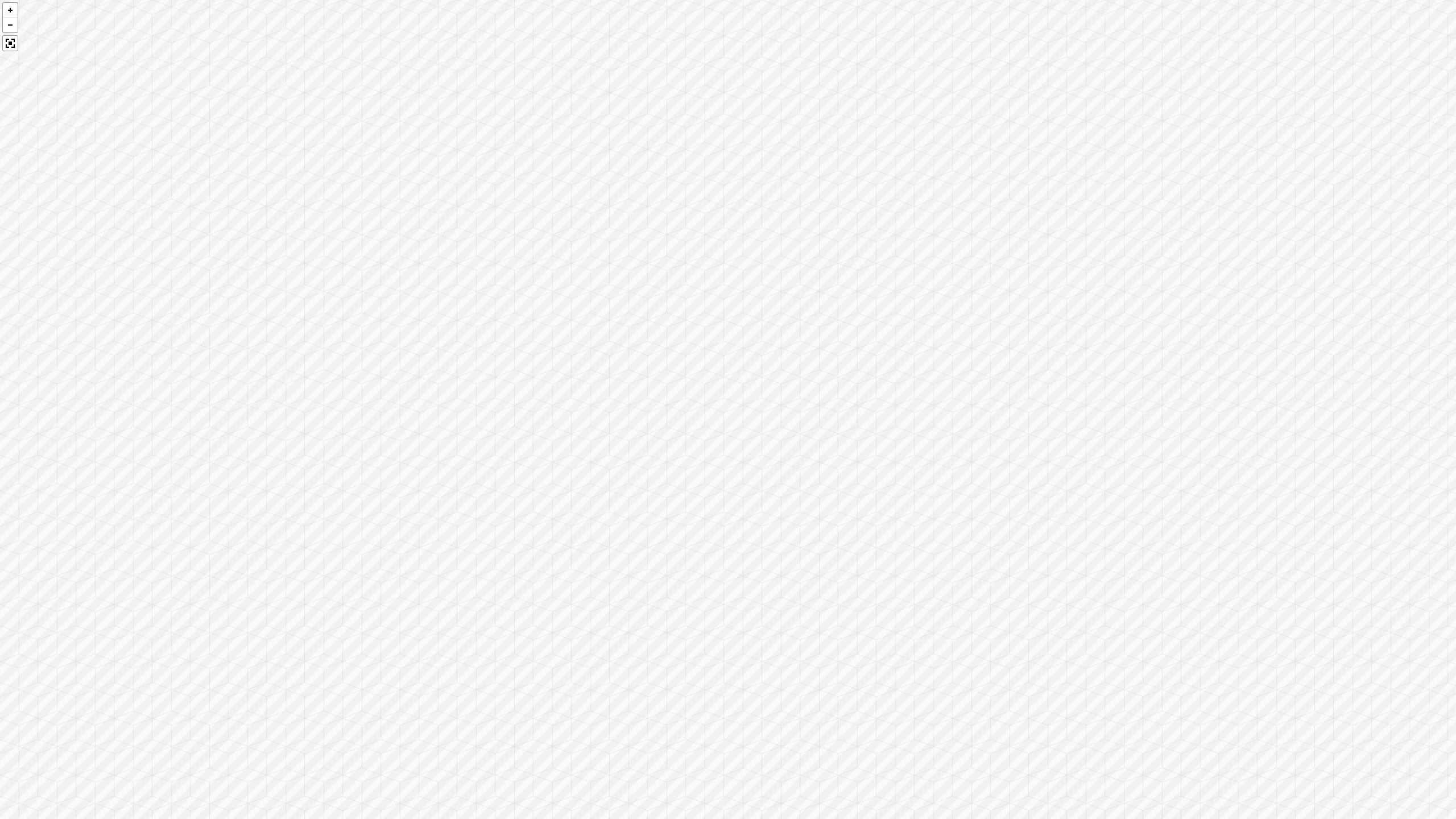
drag, startPoint x: 683, startPoint y: 399, endPoint x: 977, endPoint y: 251, distance: 329.2
click at [830, 251] on div at bounding box center [728, 409] width 1456 height 819
drag, startPoint x: 942, startPoint y: 324, endPoint x: 474, endPoint y: 486, distance: 495.2
click at [474, 486] on div at bounding box center [728, 409] width 1456 height 819
drag, startPoint x: 695, startPoint y: 473, endPoint x: 437, endPoint y: 405, distance: 266.8
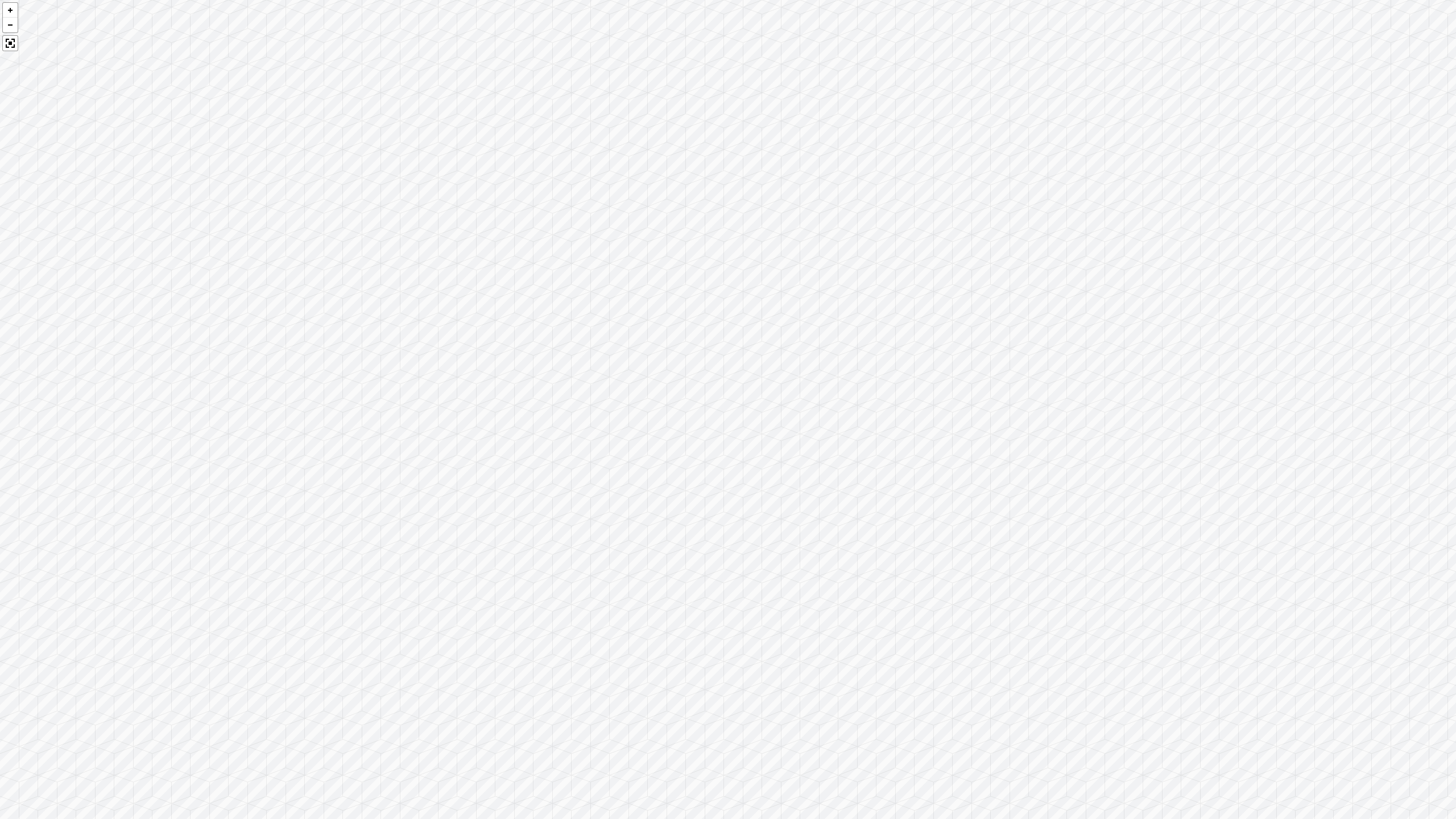
click at [437, 405] on div at bounding box center [728, 409] width 1456 height 819
drag, startPoint x: 723, startPoint y: 558, endPoint x: 510, endPoint y: 509, distance: 218.6
click at [510, 511] on div at bounding box center [728, 409] width 1456 height 819
drag, startPoint x: 804, startPoint y: 541, endPoint x: 719, endPoint y: 446, distance: 127.5
click at [719, 446] on div at bounding box center [728, 409] width 1456 height 819
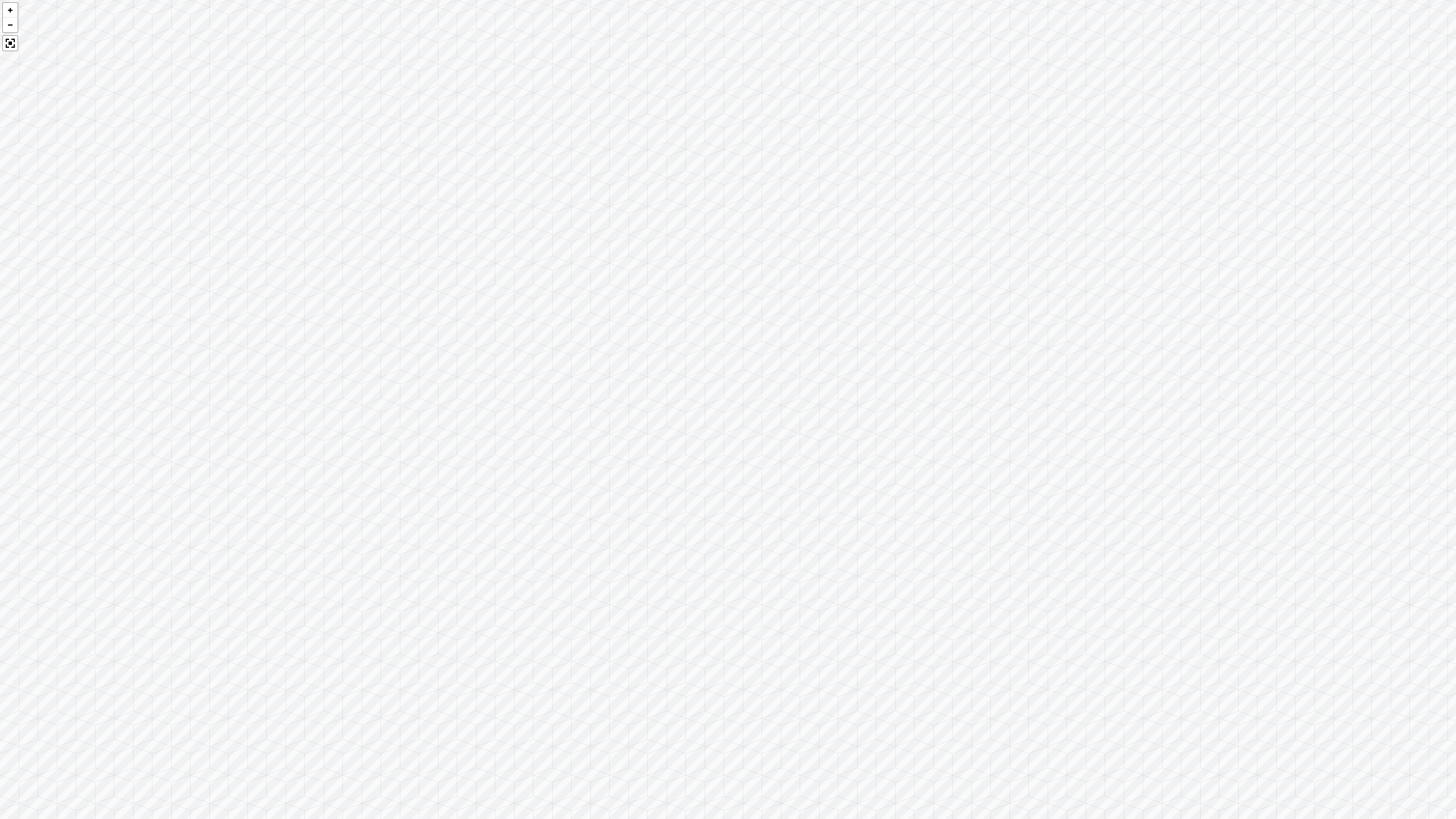
drag, startPoint x: 370, startPoint y: 467, endPoint x: 809, endPoint y: 401, distance: 443.9
click at [810, 402] on div at bounding box center [728, 409] width 1456 height 819
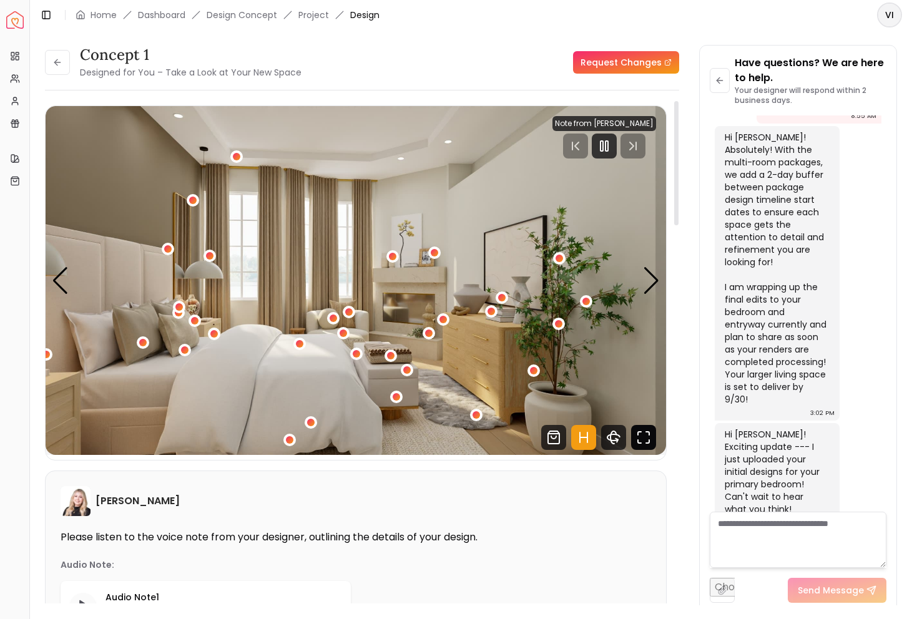
click at [635, 439] on icon "Fullscreen" at bounding box center [643, 437] width 25 height 25
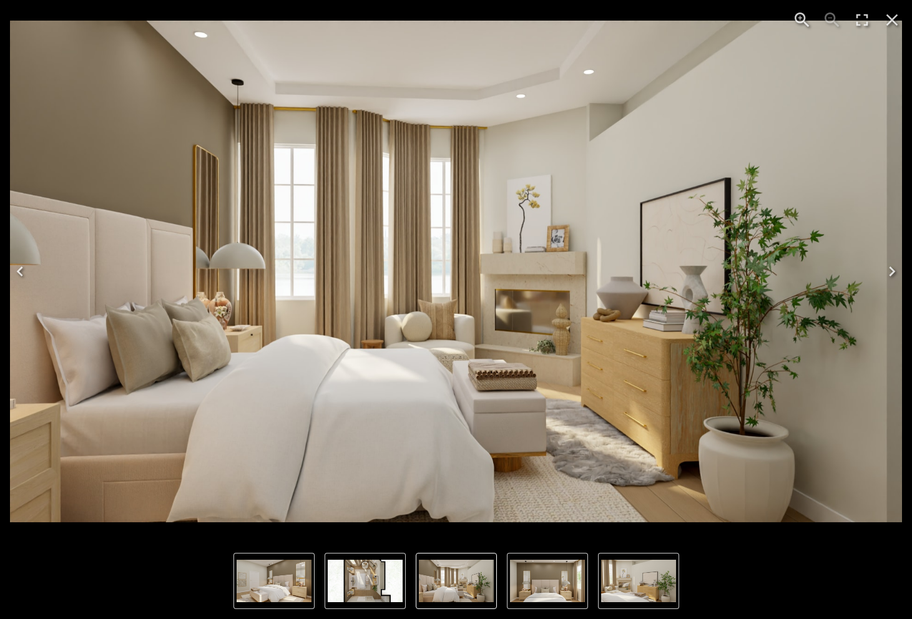
click at [399, 258] on img "1 of 5" at bounding box center [456, 272] width 892 height 502
click at [867, 24] on icon "Enter Fullscreen" at bounding box center [862, 20] width 12 height 12
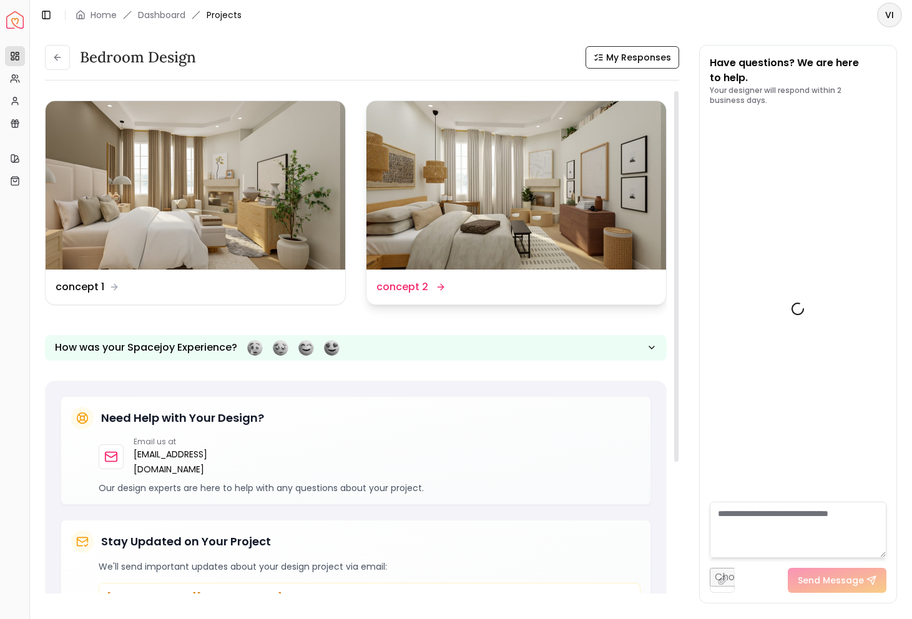
click at [611, 247] on img at bounding box center [516, 185] width 300 height 168
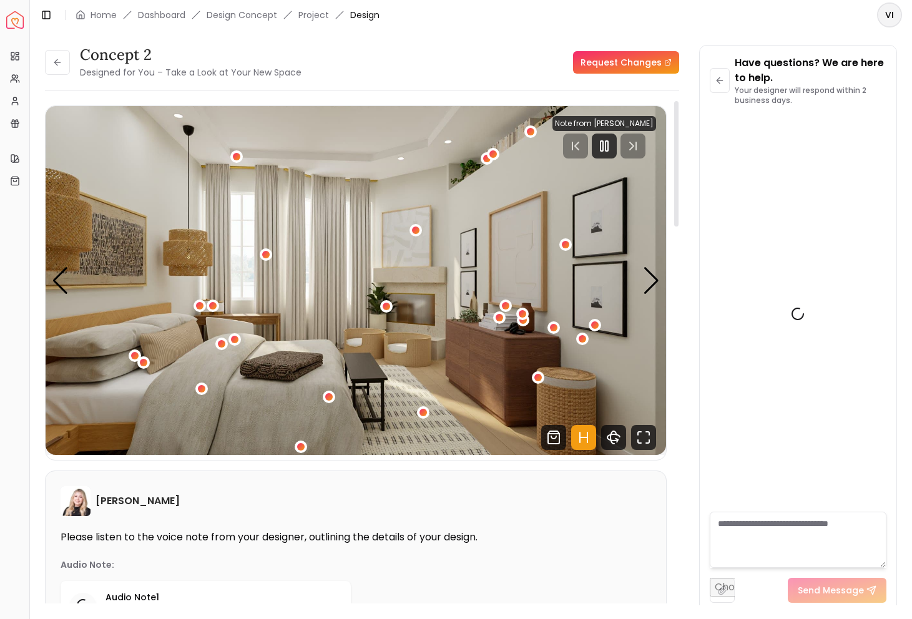
scroll to position [1286, 0]
